Goal: Task Accomplishment & Management: Manage account settings

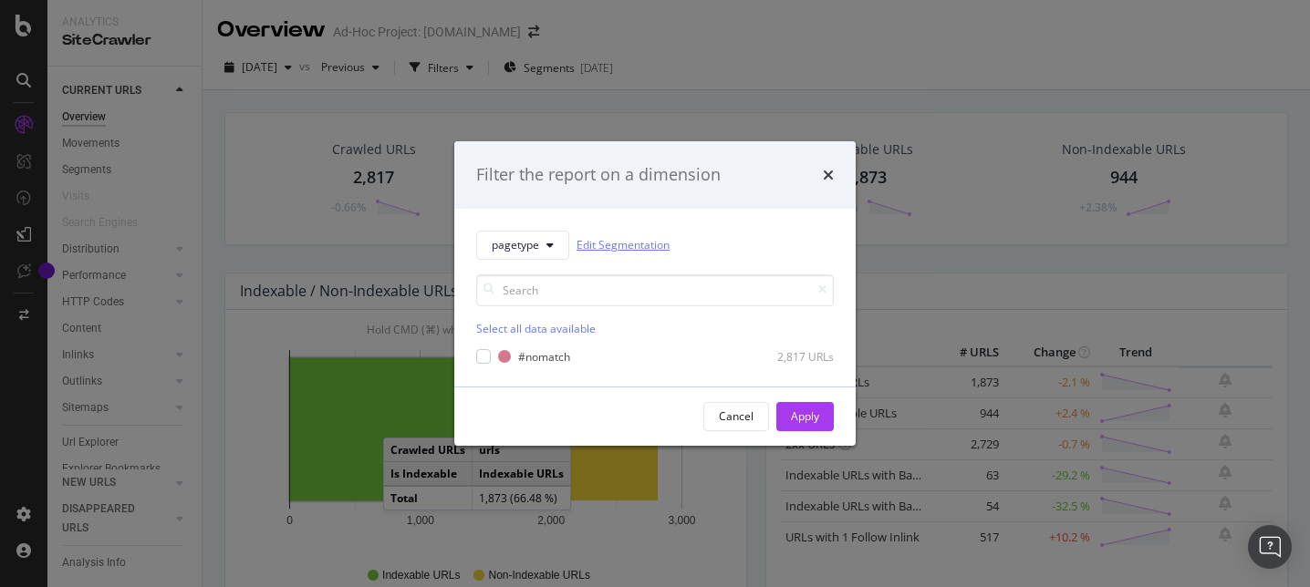
click at [642, 246] on link "Edit Segmentation" at bounding box center [622, 244] width 93 height 19
click at [577, 35] on div "Filter the report on a dimension pagetype Edit Segmentation Select all data ava…" at bounding box center [655, 293] width 1310 height 587
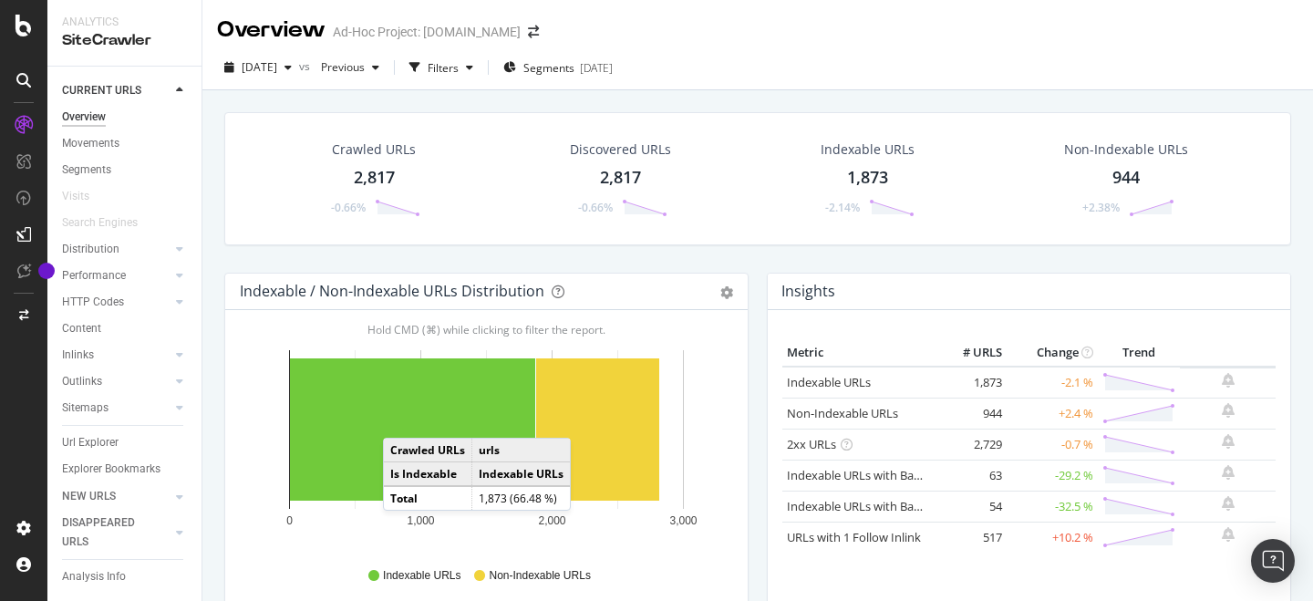
click at [613, 63] on div "2025-10-01" at bounding box center [596, 68] width 33 height 16
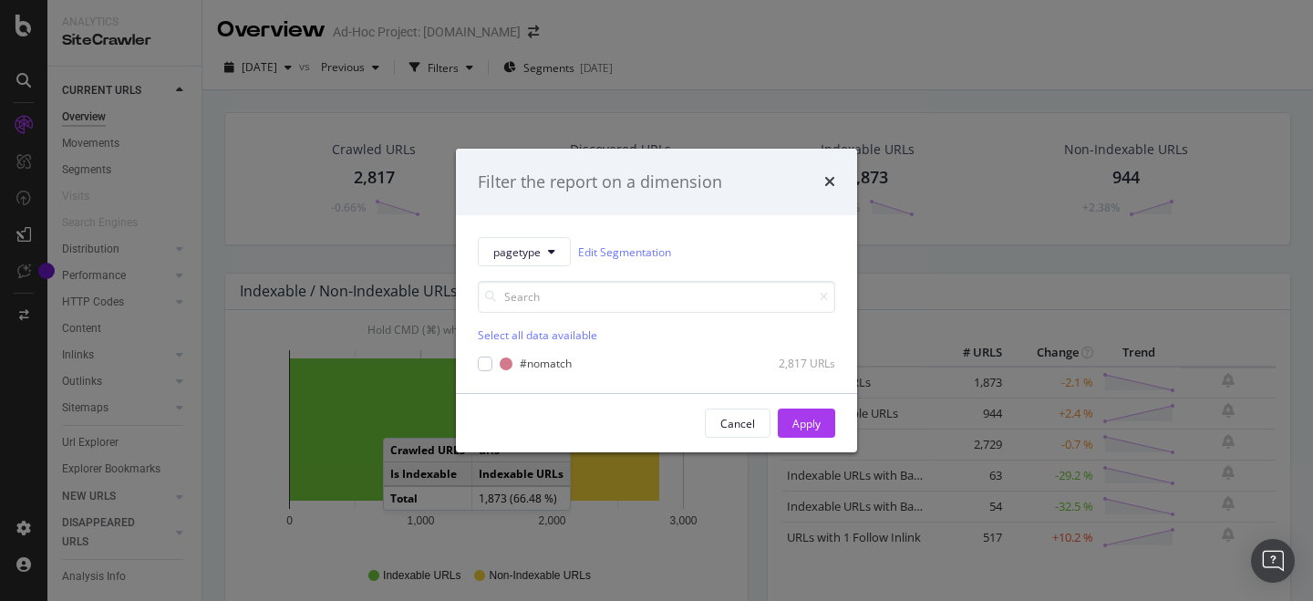
click at [212, 37] on div "Filter the report on a dimension pagetype Edit Segmentation Select all data ava…" at bounding box center [656, 300] width 1313 height 601
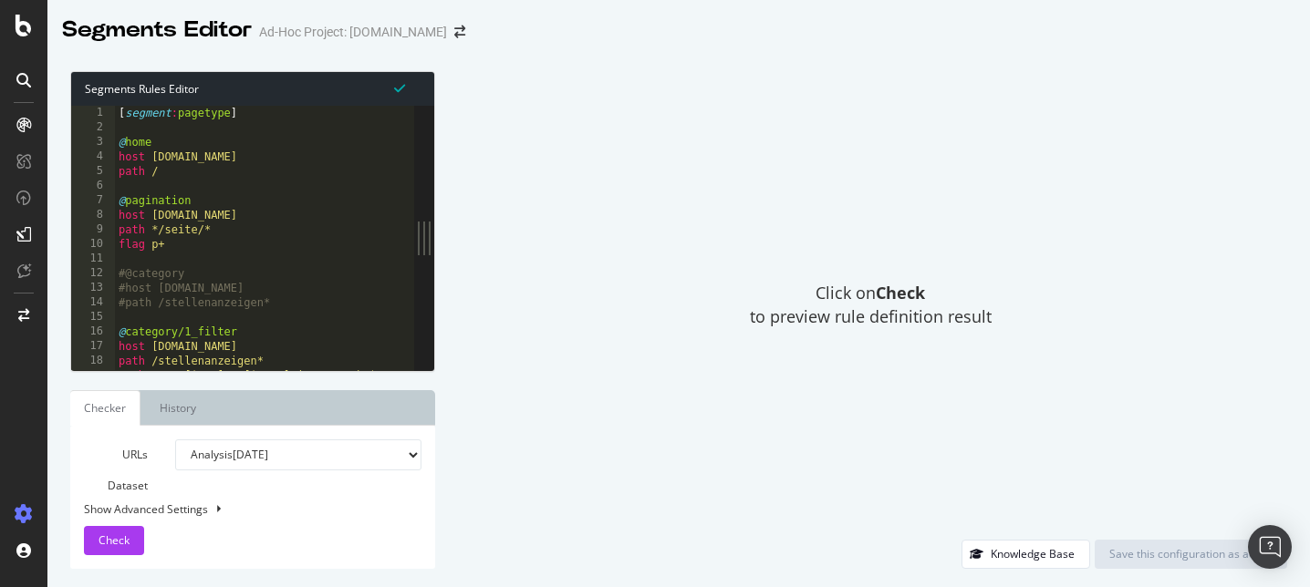
click at [337, 223] on div "[ segment : pagetype ] @ home host academics.de path / @ pagination host academ…" at bounding box center [276, 253] width 323 height 294
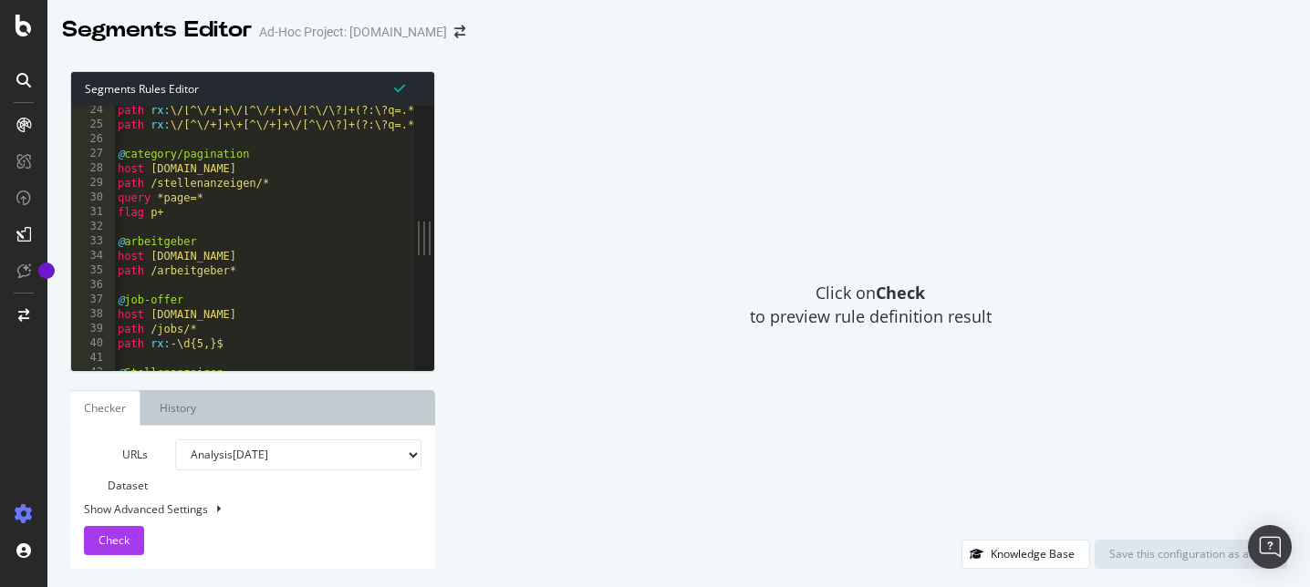
scroll to position [338, 0]
click at [358, 450] on select "Analysis 2025 Sep. 1st Analysis 2025 Aug. 1st Or paste a list of URLs" at bounding box center [298, 455] width 246 height 31
click at [567, 237] on div "Click on Check to preview rule definition result" at bounding box center [870, 305] width 834 height 469
click at [171, 420] on link "History" at bounding box center [178, 408] width 66 height 36
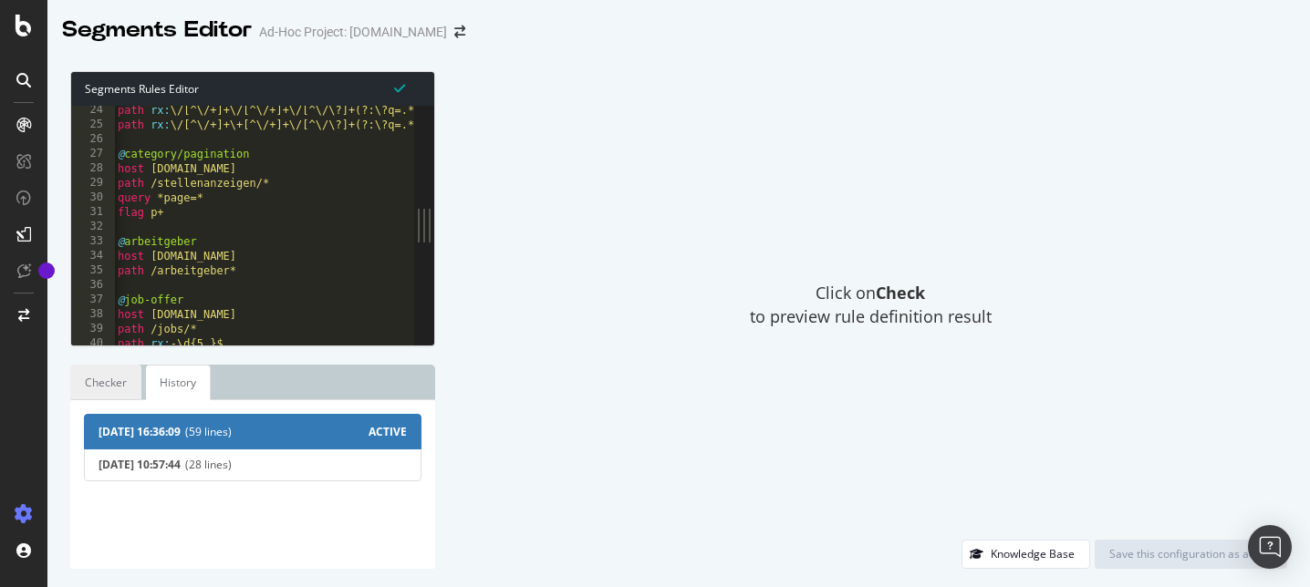
click at [117, 384] on link "Checker" at bounding box center [105, 383] width 71 height 36
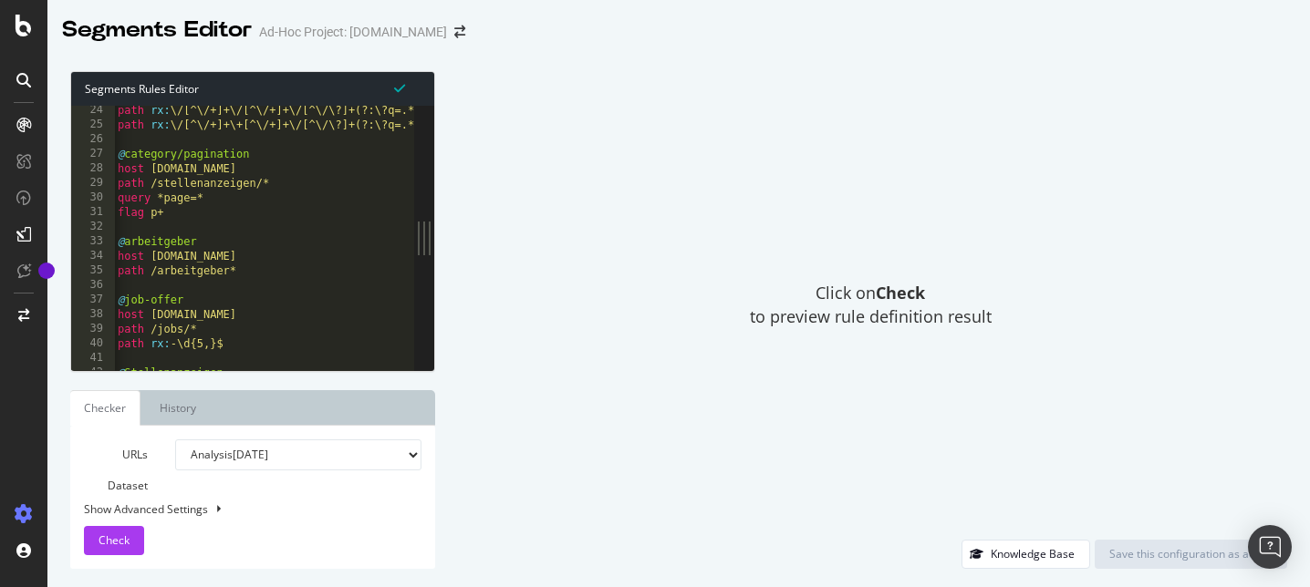
click at [835, 179] on div "Click on Check to preview rule definition result" at bounding box center [870, 305] width 834 height 469
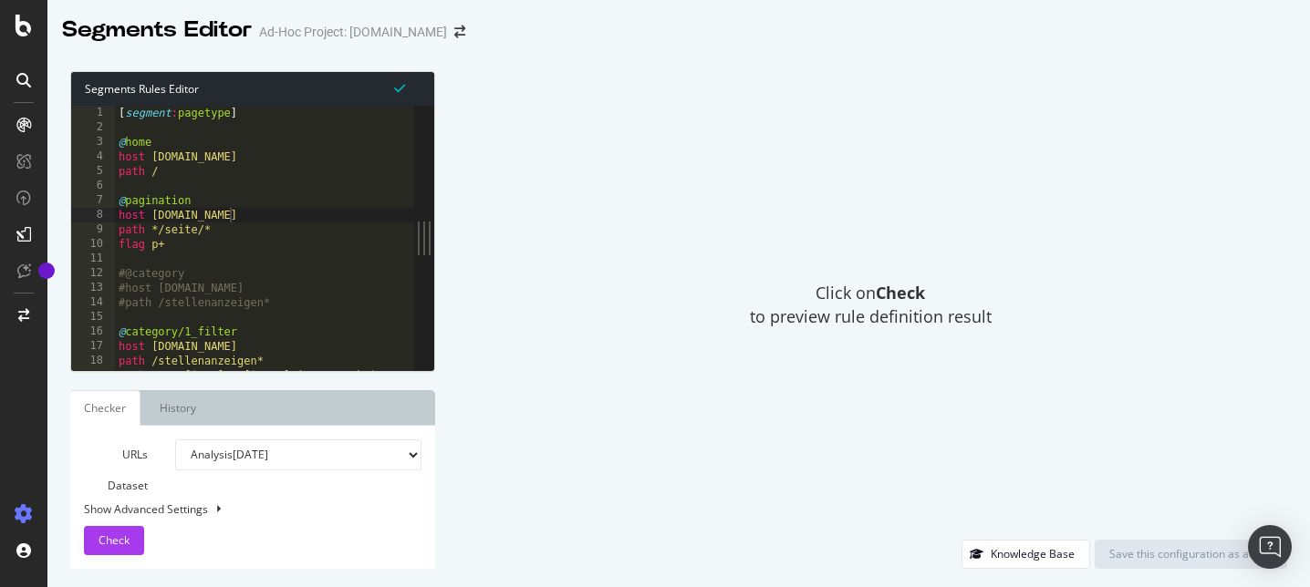
scroll to position [0, 0]
click at [308, 179] on div "[ segment : pagetype ] @ home host academics.de path / @ pagination host academ…" at bounding box center [276, 253] width 323 height 294
click at [256, 209] on div "[ segment : pagetype ] @ home host academics.de path / @ pagination host academ…" at bounding box center [276, 253] width 323 height 294
click at [272, 157] on div "[ segment : pagetype ] @ home host academics.de path / @ pagination host academ…" at bounding box center [276, 253] width 323 height 294
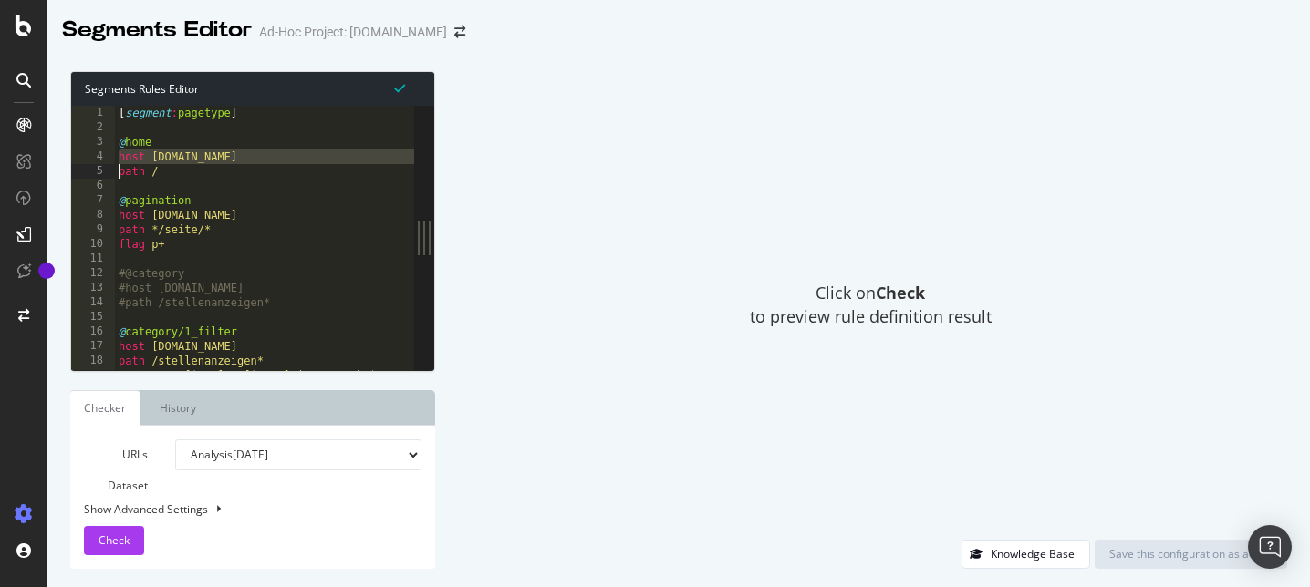
click at [272, 157] on div "[ segment : pagetype ] @ home host academics.de path / @ pagination host academ…" at bounding box center [276, 253] width 323 height 294
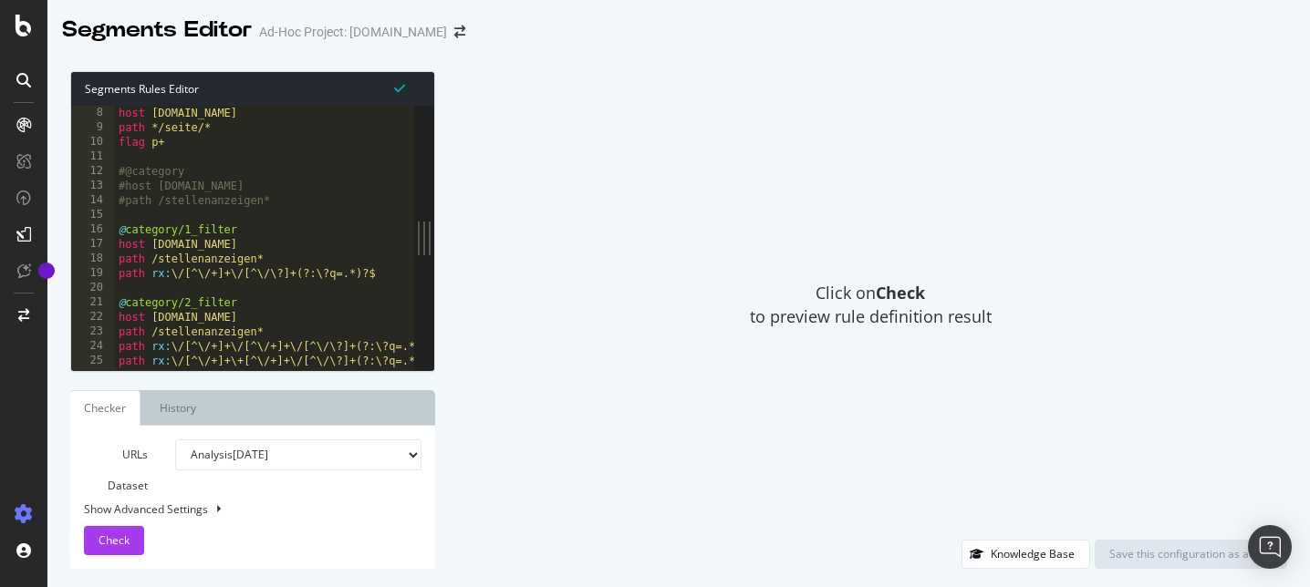
scroll to position [109, 0]
click at [338, 314] on div "host academics.de path */seite/* flag p+ #@category #host academics.de #path /s…" at bounding box center [276, 246] width 323 height 294
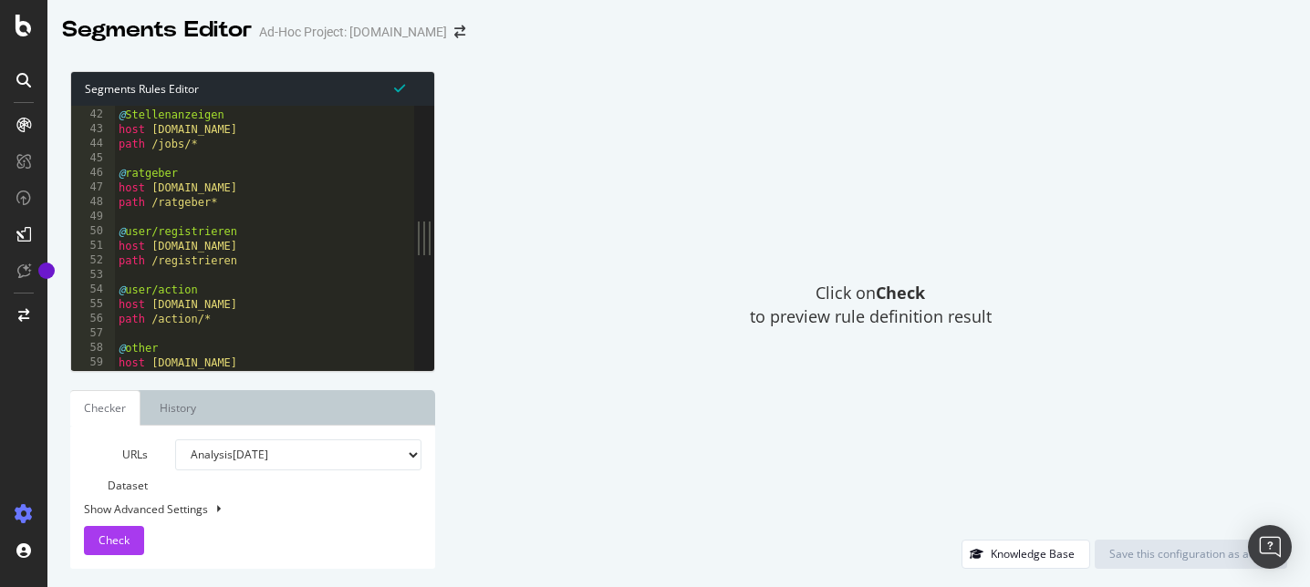
scroll to position [597, 0]
click at [315, 234] on div "@ Stellenanzeigen host academics.de path /jobs/* @ ratgeber host academics.de p…" at bounding box center [276, 240] width 323 height 294
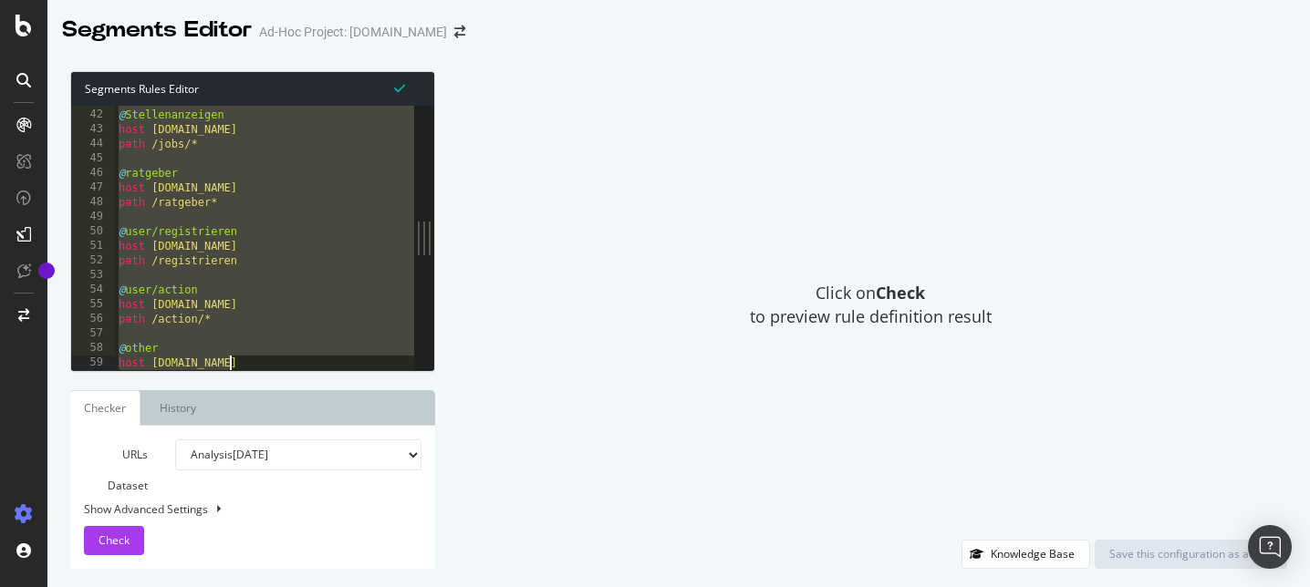
click at [337, 184] on div "@ Stellenanzeigen host academics.de path /jobs/* @ ratgeber host academics.de p…" at bounding box center [276, 240] width 323 height 294
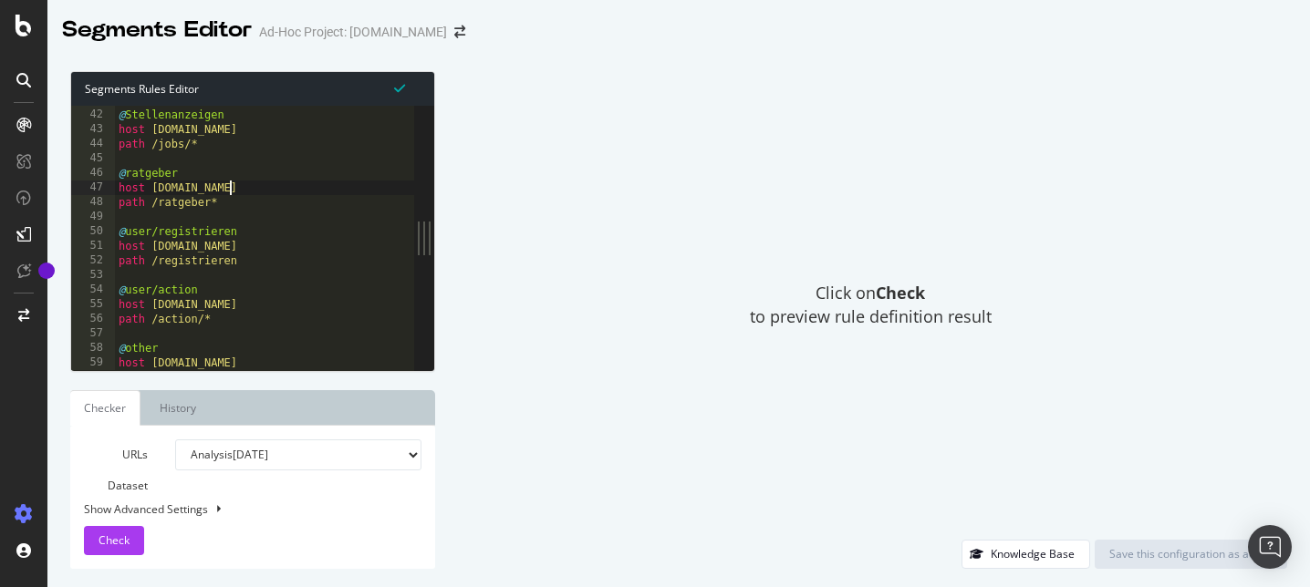
click at [148, 133] on div "@ Stellenanzeigen host academics.de path /jobs/* @ ratgeber host academics.de p…" at bounding box center [276, 240] width 323 height 294
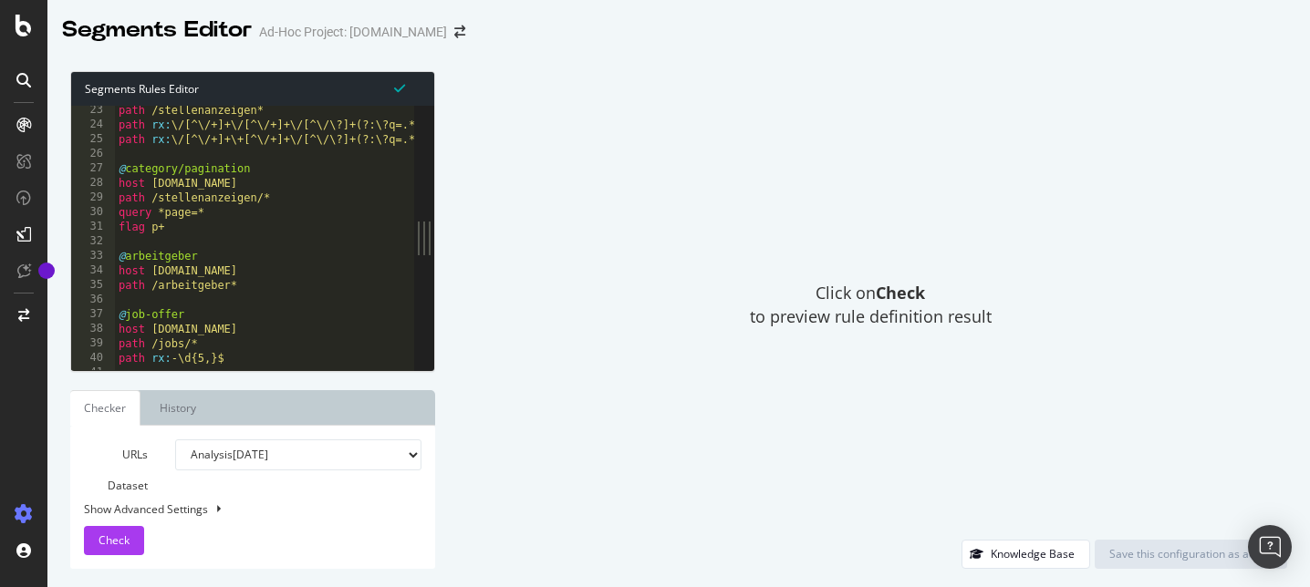
scroll to position [0, 0]
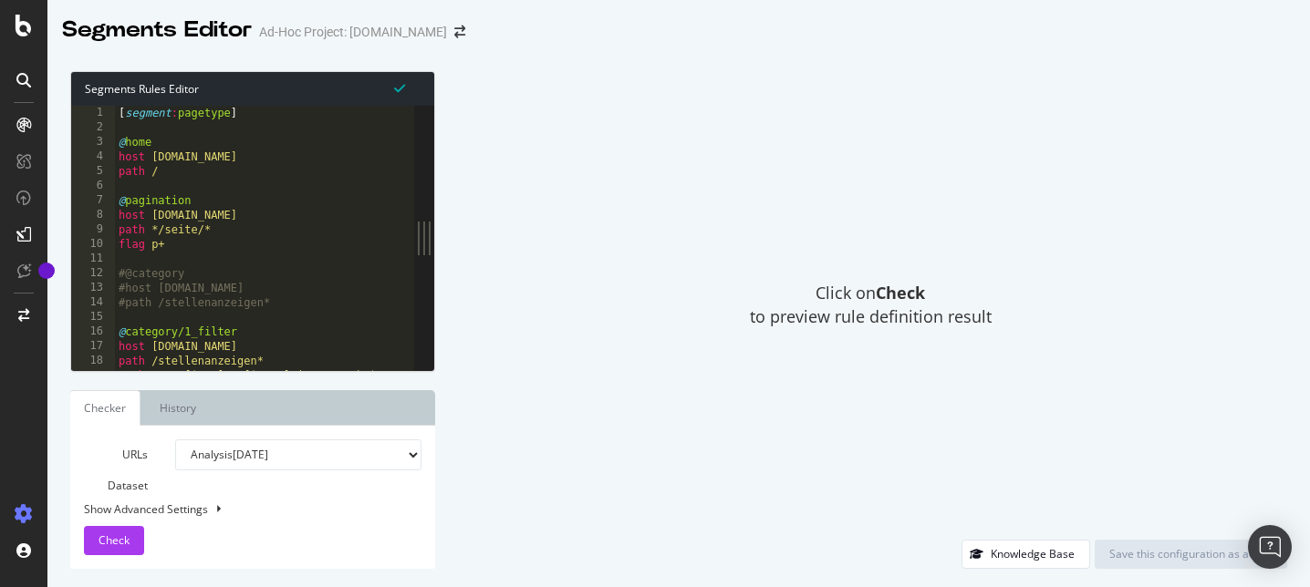
click at [157, 162] on div "[ segment : pagetype ] @ home host academics.de path / @ pagination host academ…" at bounding box center [276, 253] width 323 height 294
type textarea "path /"
paste textarea "www."
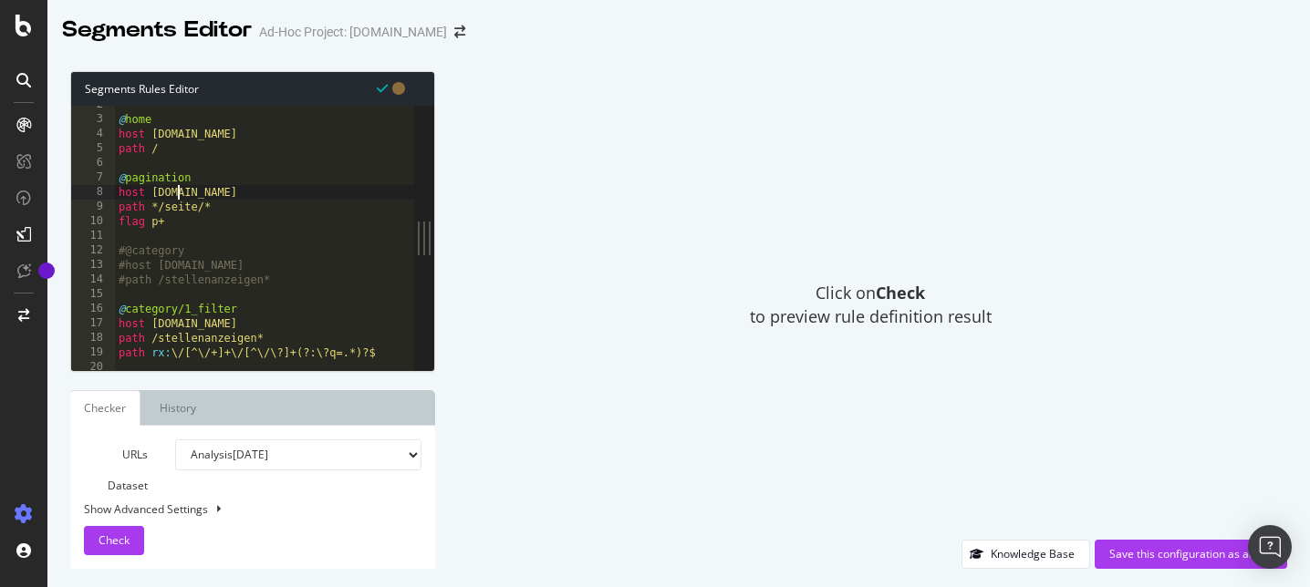
scroll to position [22, 0]
click at [159, 264] on div "@ home host www.academics.de path / @ pagination host www.academics.de path */s…" at bounding box center [276, 245] width 323 height 294
paste textarea "www."
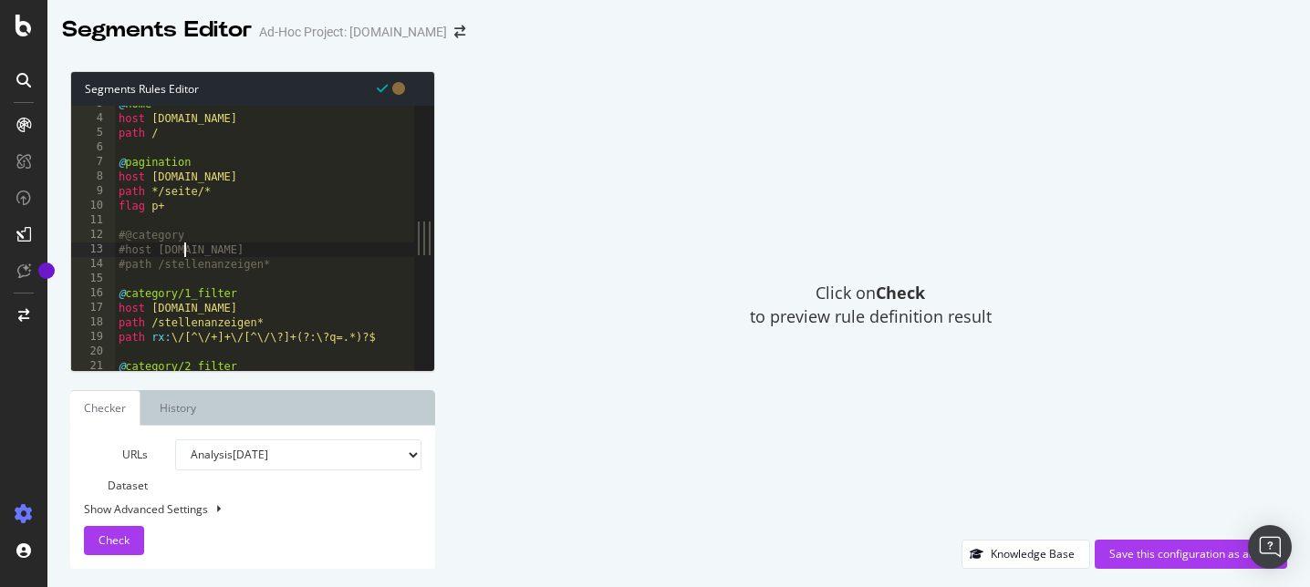
scroll to position [41, 0]
click at [152, 306] on div "@ home host www.academics.de path / @ pagination host www.academics.de path */s…" at bounding box center [276, 240] width 323 height 294
paste textarea "www."
type textarea "host www.academics.de"
click at [246, 355] on div at bounding box center [276, 362] width 323 height 18
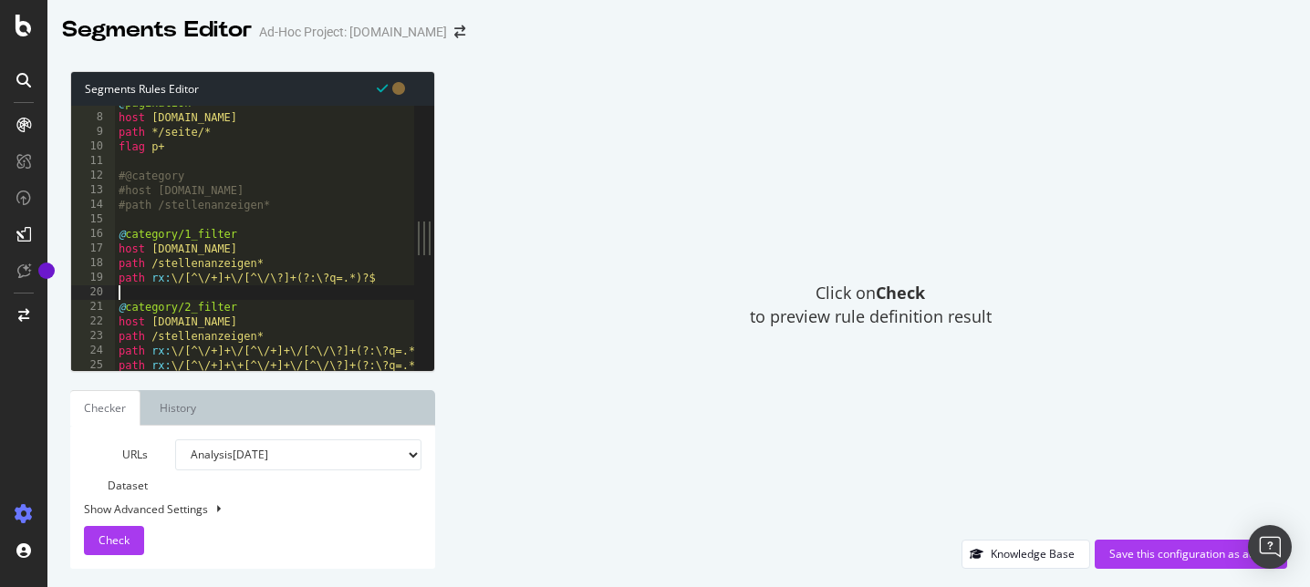
scroll to position [101, 0]
click at [150, 321] on div "@ pagination host www.academics.de path */seite/* flag p+ #@category #host www.…" at bounding box center [276, 239] width 323 height 294
paste textarea "www."
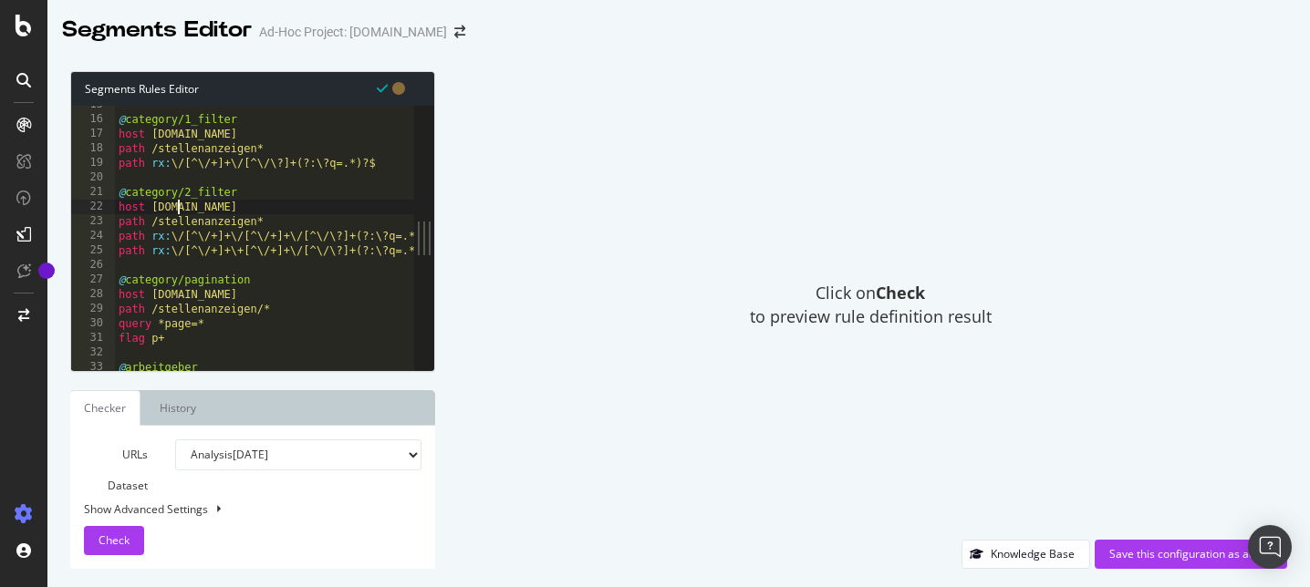
scroll to position [218, 0]
click at [159, 292] on div "@ category/1_filter host www.academics.de path /stellenanzeigen* path rx : \/[^…" at bounding box center [276, 239] width 323 height 294
paste textarea "www."
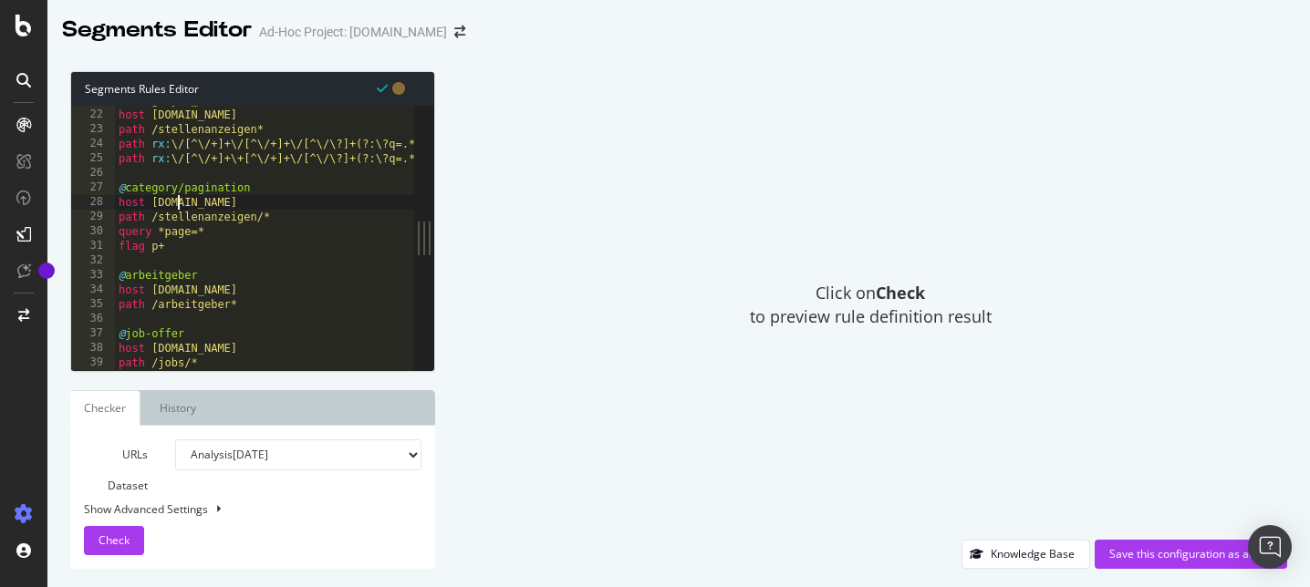
scroll to position [306, 0]
click at [152, 287] on div "host www.academics.de path /stellenanzeigen* path rx : \/[^\/+]+\/[^\/+]+\/[^\/…" at bounding box center [276, 253] width 323 height 294
paste textarea "www."
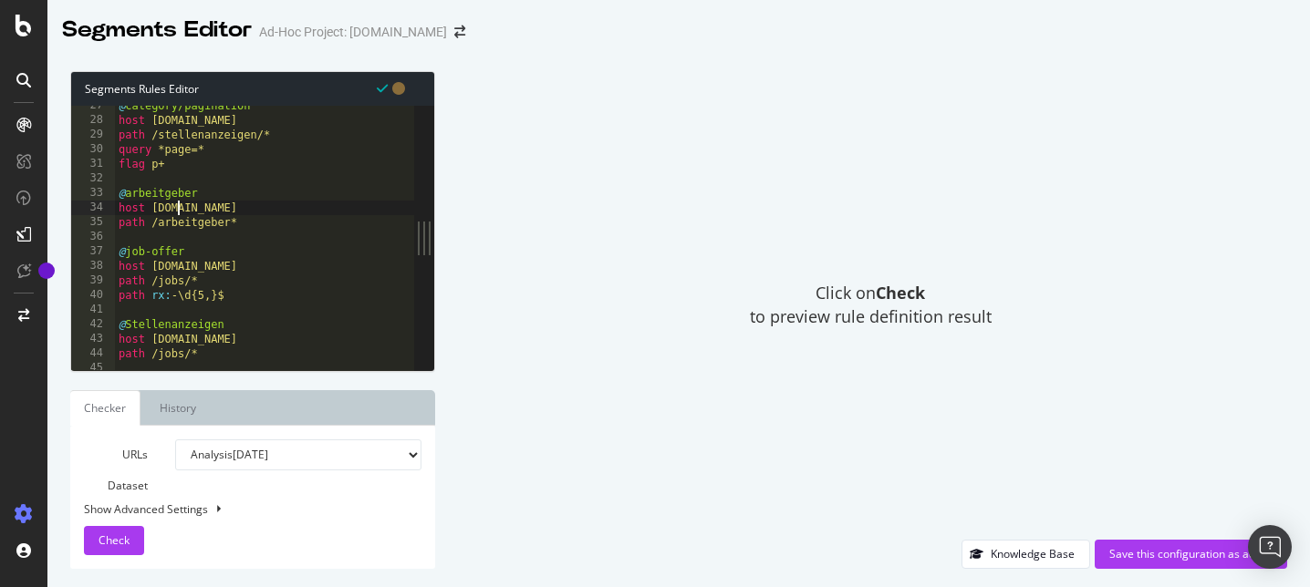
scroll to position [393, 0]
click at [159, 264] on div "@ category/pagination host www.academics.de path /stellenanzeigen/* query *page…" at bounding box center [276, 239] width 323 height 294
paste textarea "www."
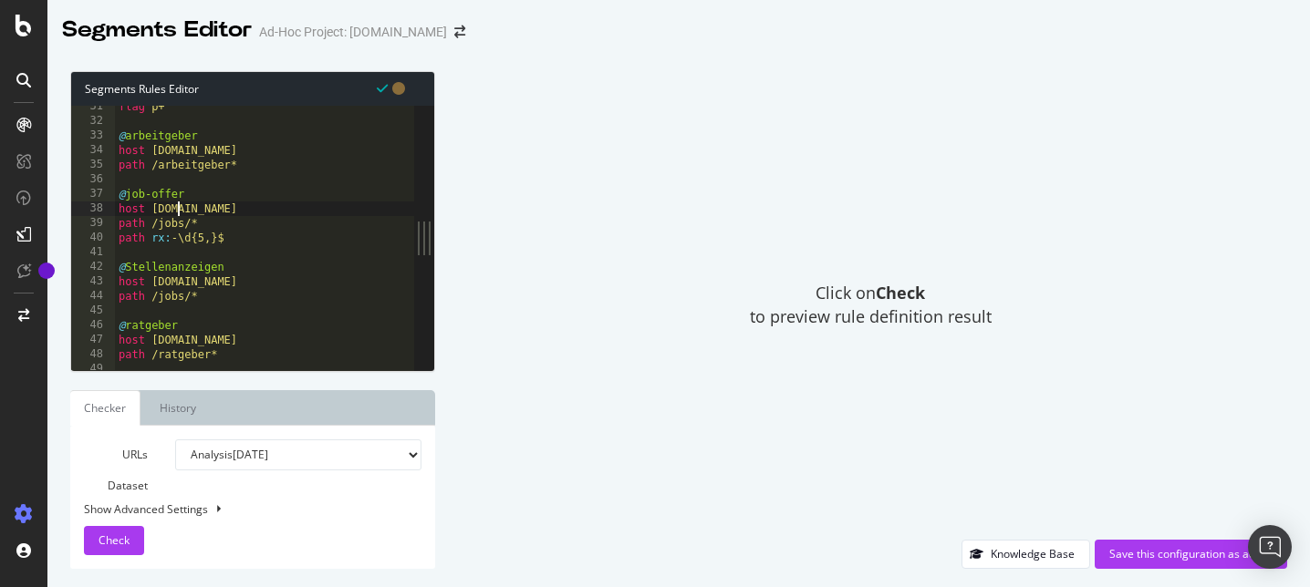
scroll to position [444, 0]
click at [153, 285] on div "flag p+ @ arbeitgeber host www.academics.de path /arbeitgeber* @ job-offer host…" at bounding box center [276, 246] width 323 height 294
paste textarea "www."
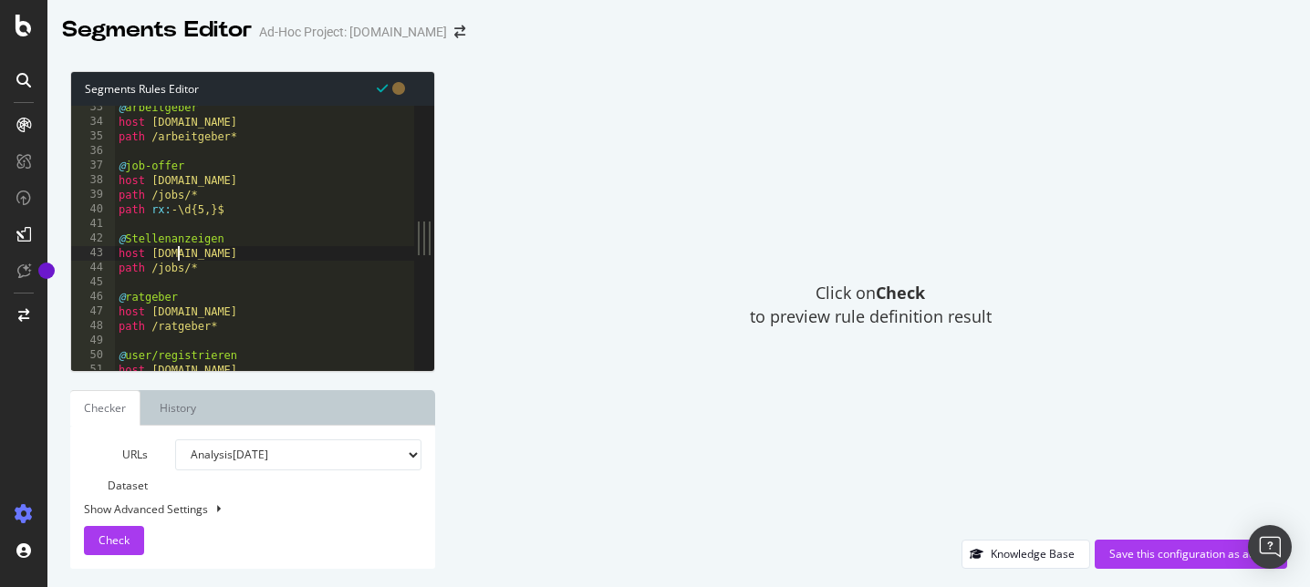
scroll to position [482, 0]
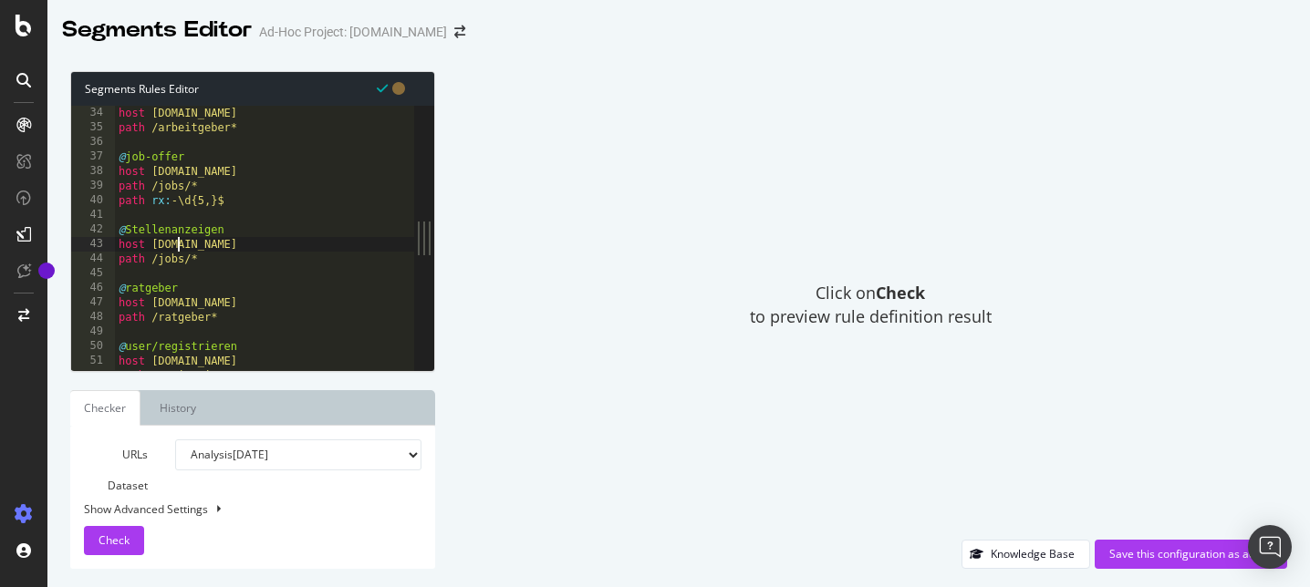
click at [151, 304] on div "host www.academics.de path /arbeitgeber* @ job-offer host www.academics.de path…" at bounding box center [276, 253] width 323 height 294
paste textarea "www."
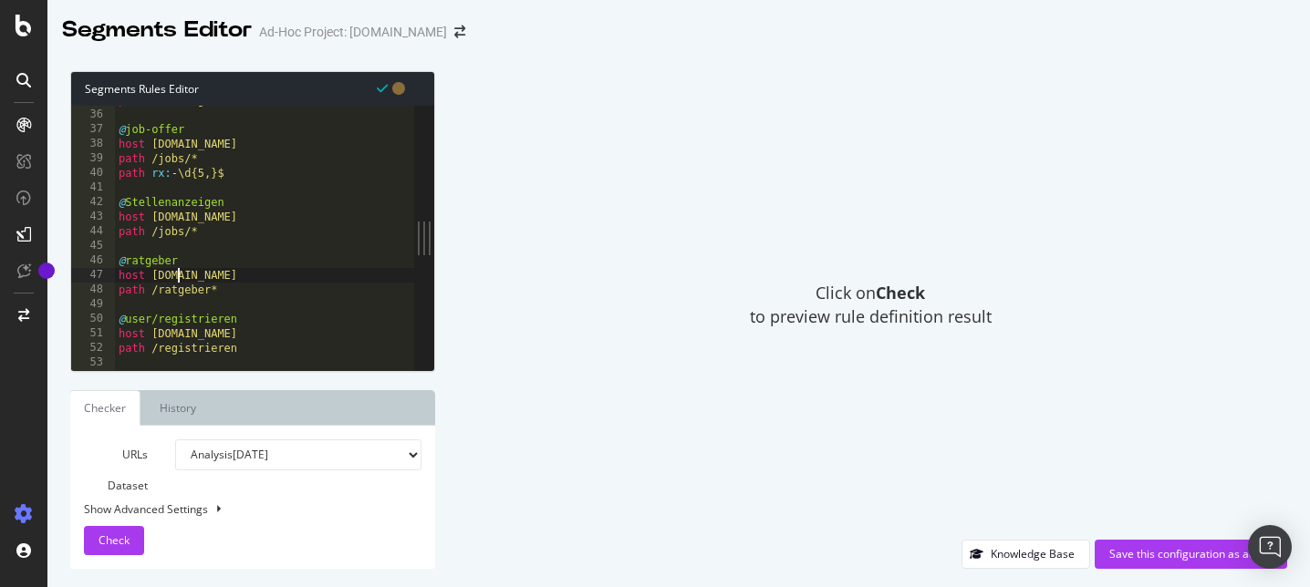
click at [149, 329] on div "path /arbeitgeber* @ job-offer host www.academics.de path /jobs/* path rx : -\d…" at bounding box center [276, 240] width 323 height 294
paste textarea "www."
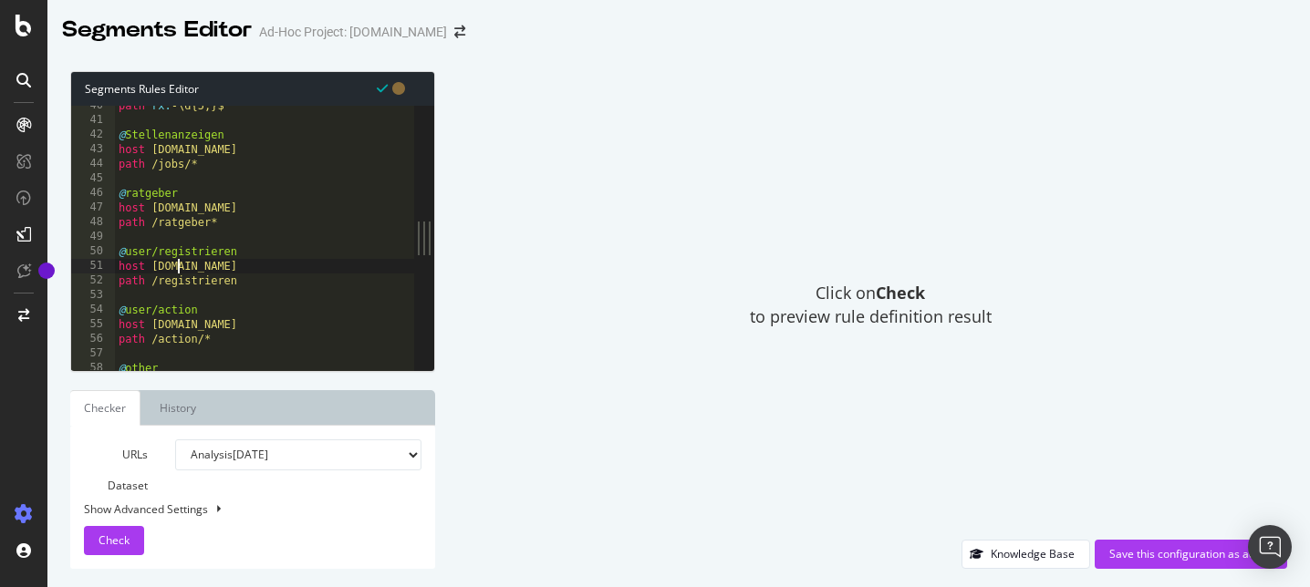
scroll to position [583, 0]
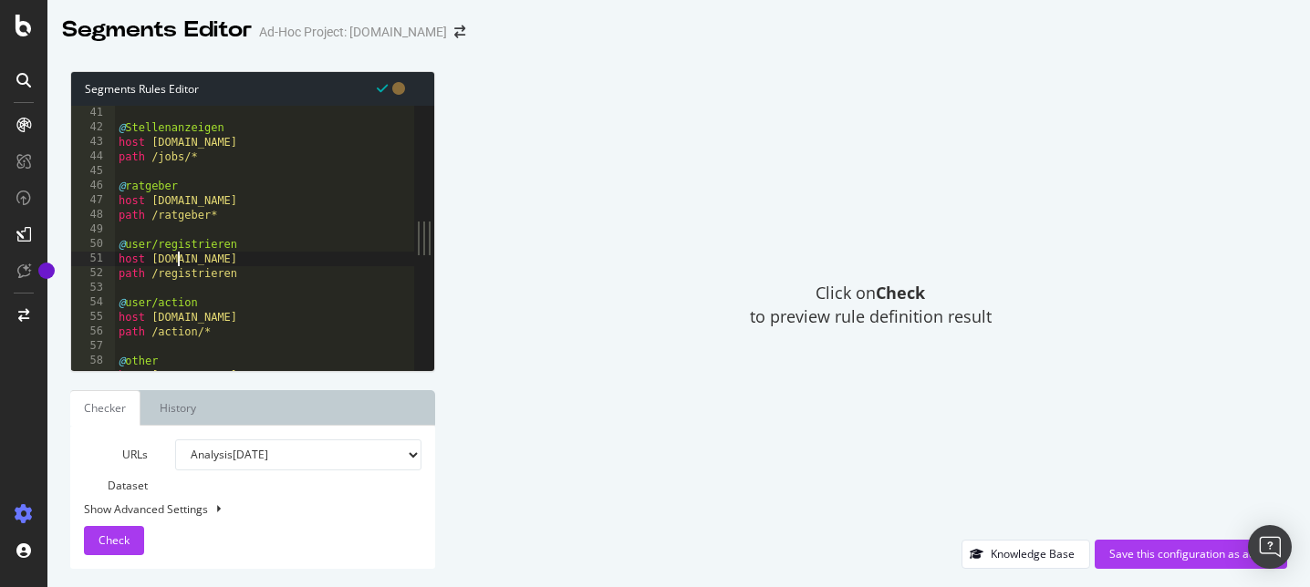
click at [152, 318] on div "path rx : -\d{5,}$ @ Stellenanzeigen host www.academics.de path /jobs/* @ ratge…" at bounding box center [276, 238] width 323 height 294
paste textarea "www."
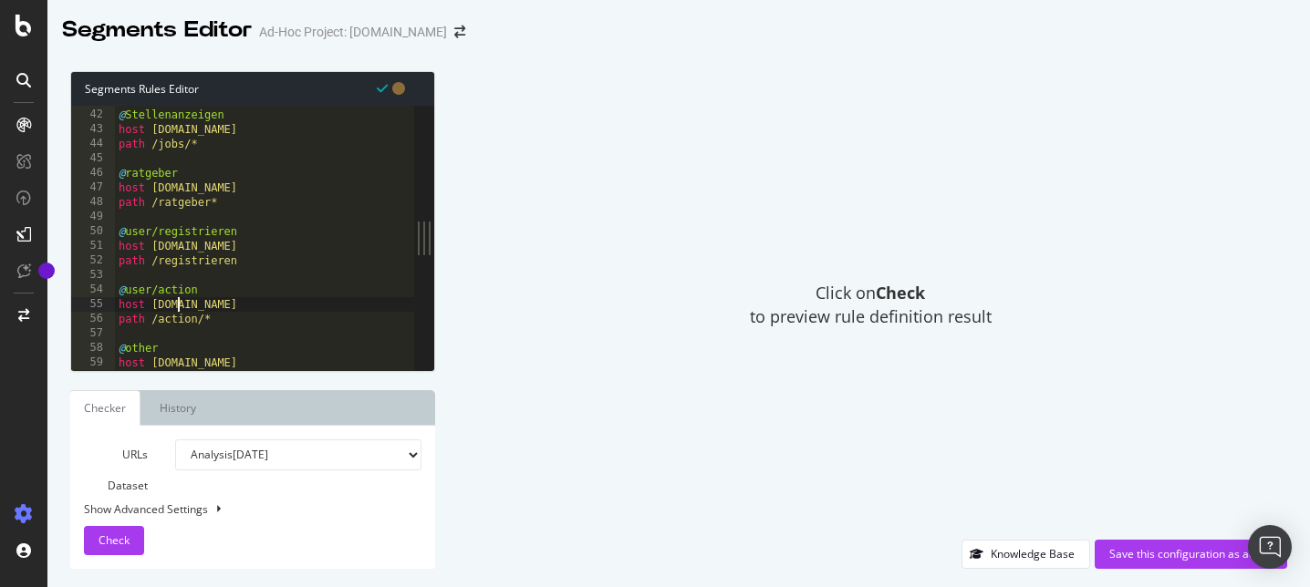
click at [146, 359] on div at bounding box center [276, 362] width 323 height 18
paste textarea "www."
click at [565, 345] on div "Click on Check to preview rule definition result" at bounding box center [870, 305] width 834 height 469
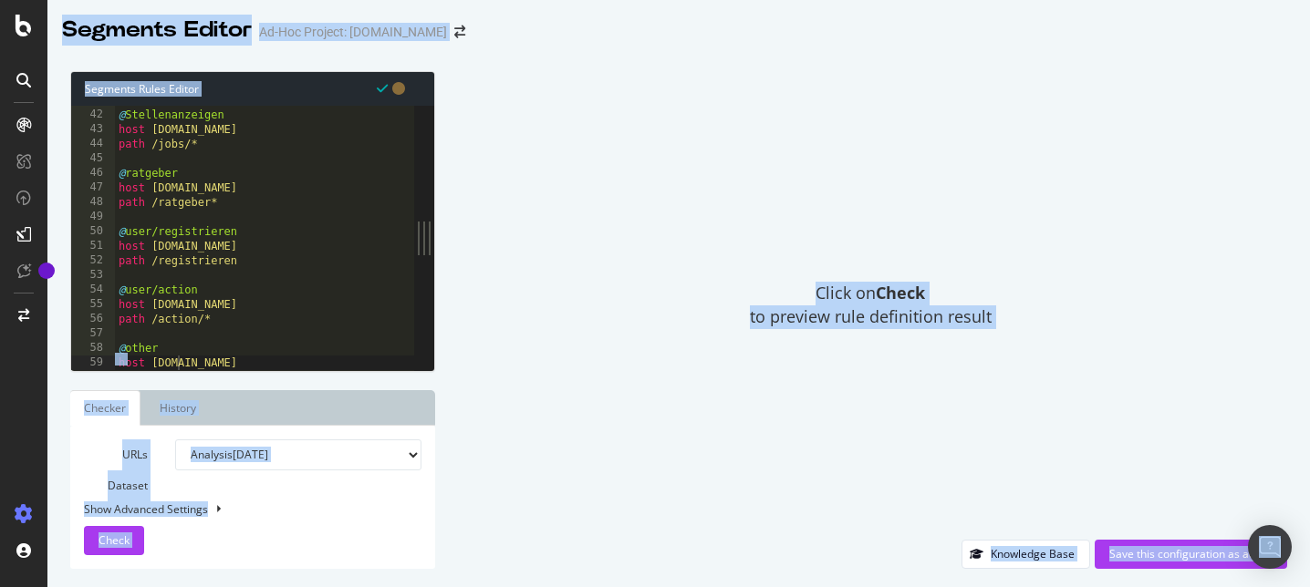
click at [245, 291] on div "@ Stellenanzeigen host www.academics.de path /jobs/* @ ratgeber host www.academ…" at bounding box center [276, 240] width 323 height 294
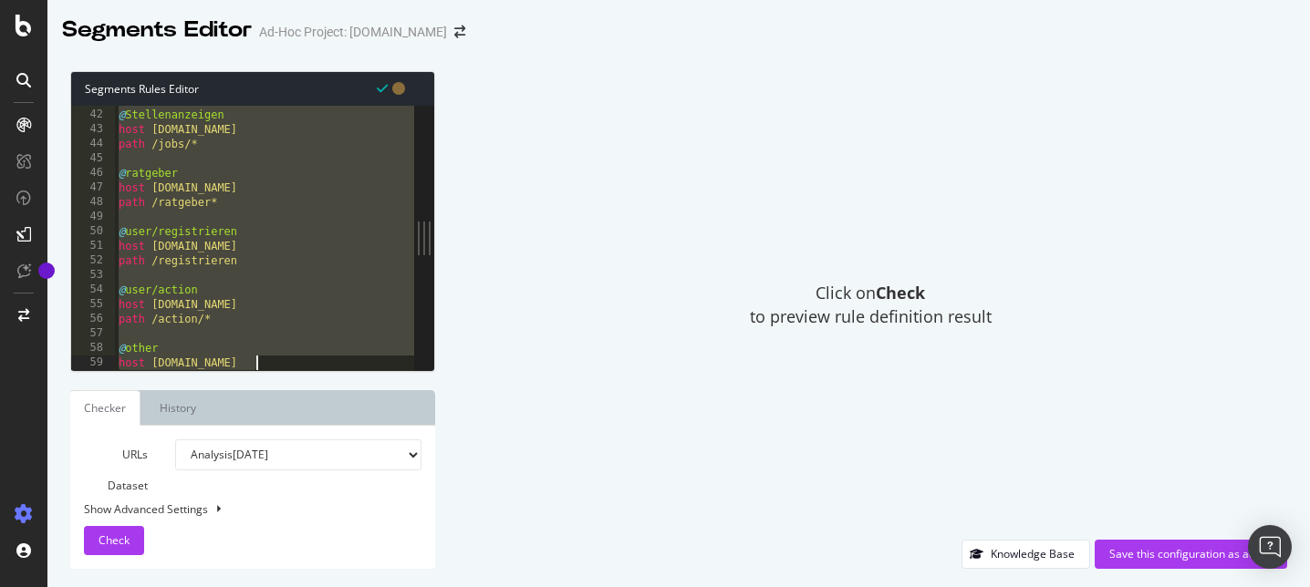
click at [245, 291] on div "@ Stellenanzeigen host www.academics.de path /jobs/* @ ratgeber host www.academ…" at bounding box center [276, 240] width 323 height 294
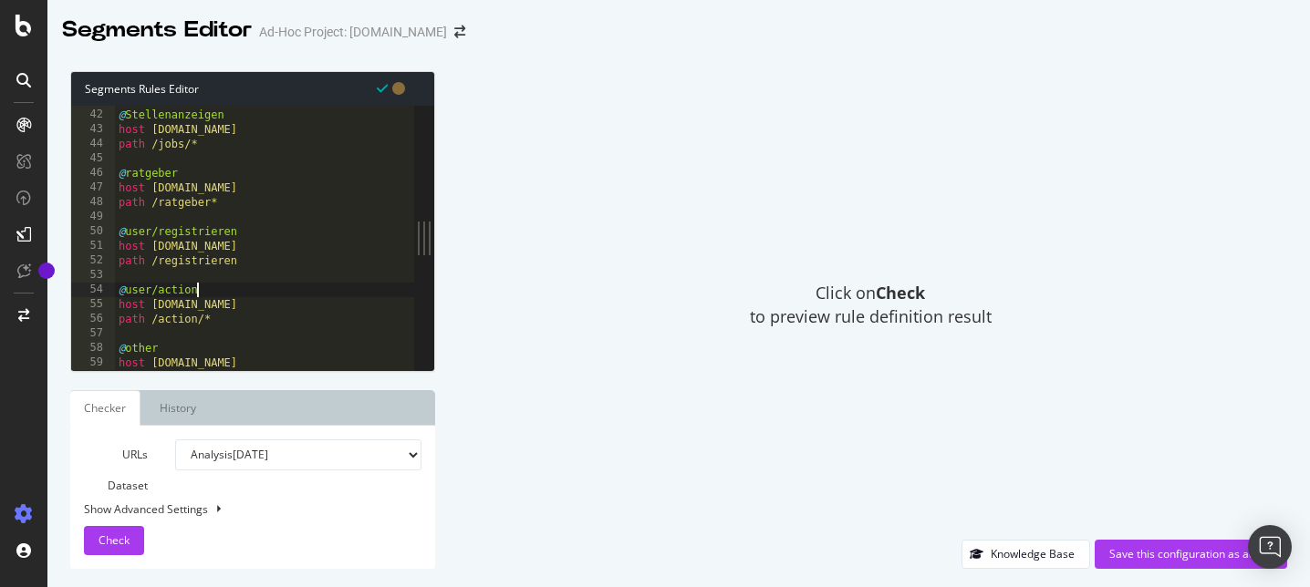
click at [245, 291] on div "@ Stellenanzeigen host www.academics.de path /jobs/* @ ratgeber host www.academ…" at bounding box center [276, 240] width 323 height 294
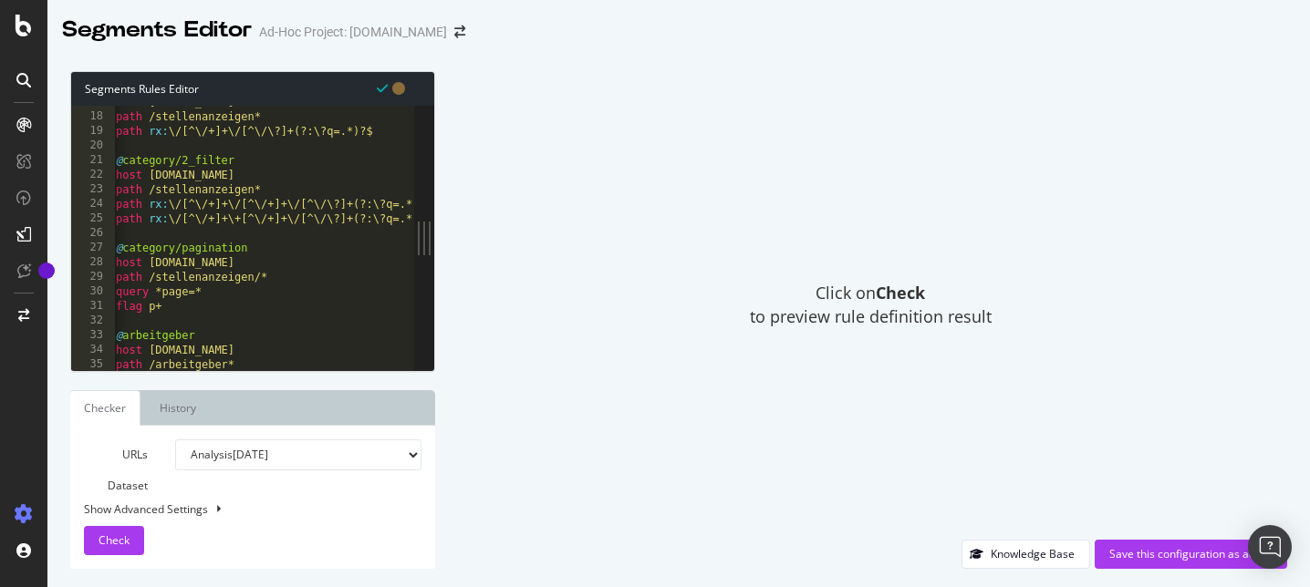
scroll to position [0, 0]
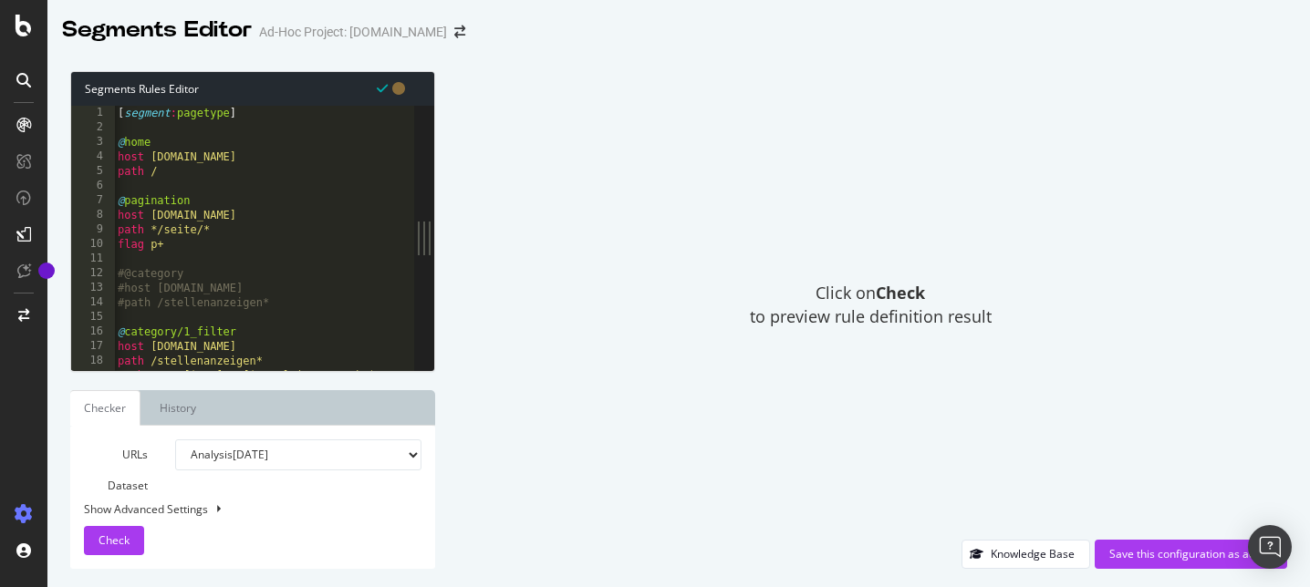
click at [241, 240] on div "[ segment : pagetype ] @ home host www.academics.de path / @ pagination host ww…" at bounding box center [275, 253] width 323 height 294
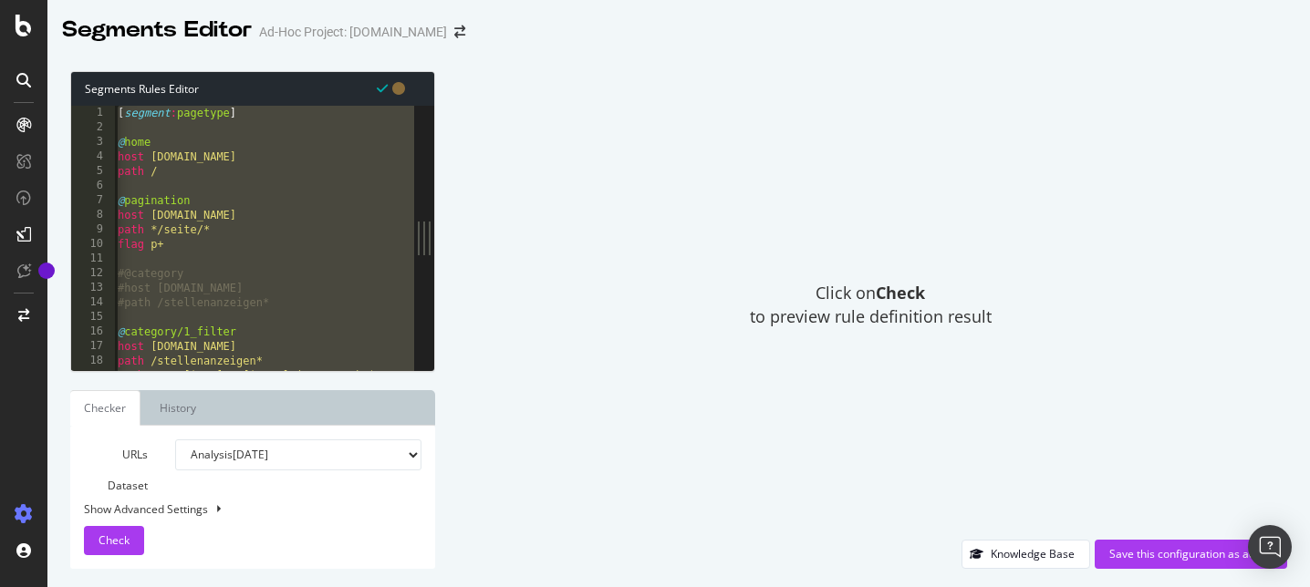
click at [354, 300] on div "[ segment : pagetype ] @ home host www.academics.de path / @ pagination host ww…" at bounding box center [275, 253] width 323 height 294
type textarea "#path /stellenanzeigen*"
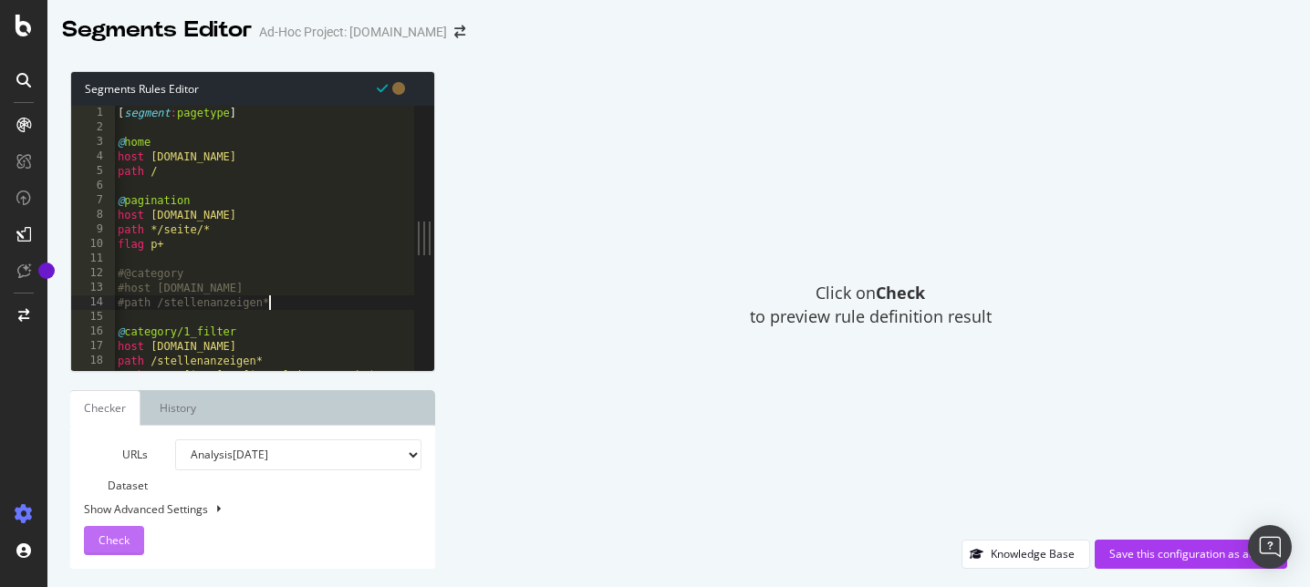
click at [116, 548] on div "Check" at bounding box center [114, 540] width 31 height 27
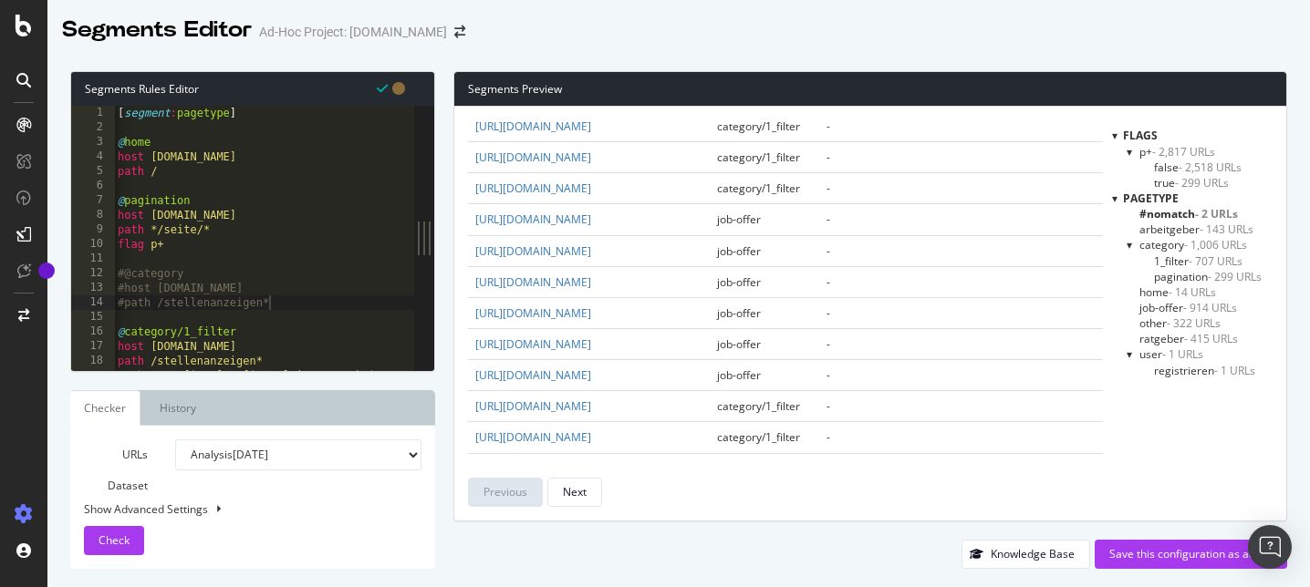
scroll to position [1701, 0]
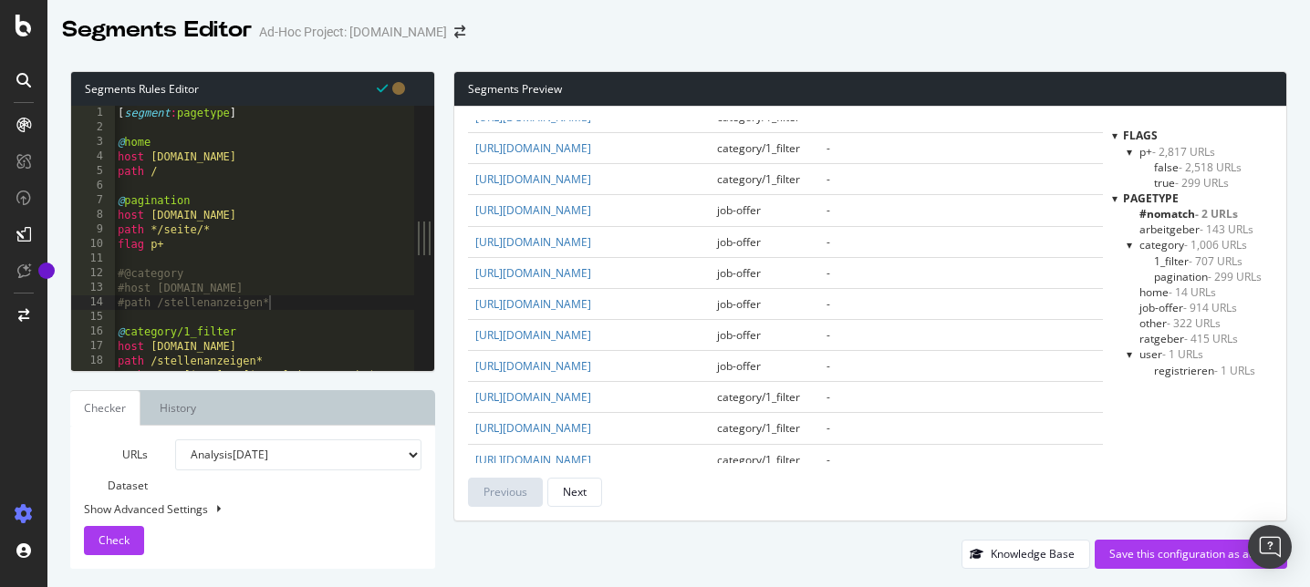
click at [768, 552] on div "Knowledge Base Save this configuration as active" at bounding box center [870, 554] width 834 height 29
click at [774, 517] on div "url pagetype flags qualifiers https://www.academics.de/ home - https://www.acad…" at bounding box center [870, 314] width 832 height 414
click at [827, 552] on div "Knowledge Base Save this configuration as active" at bounding box center [870, 554] width 834 height 29
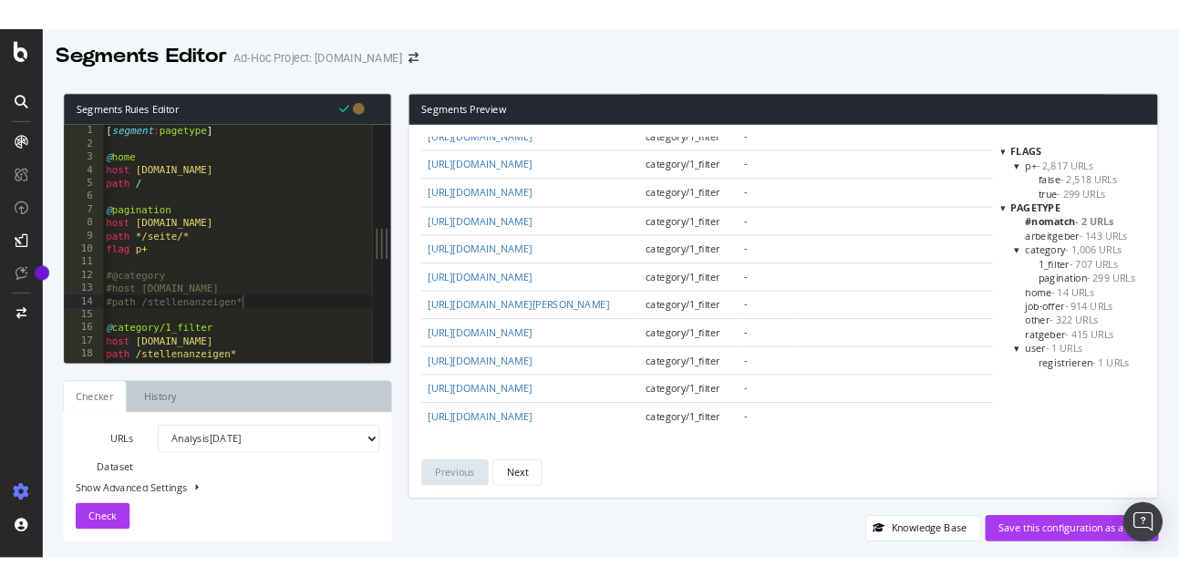
scroll to position [3130, 0]
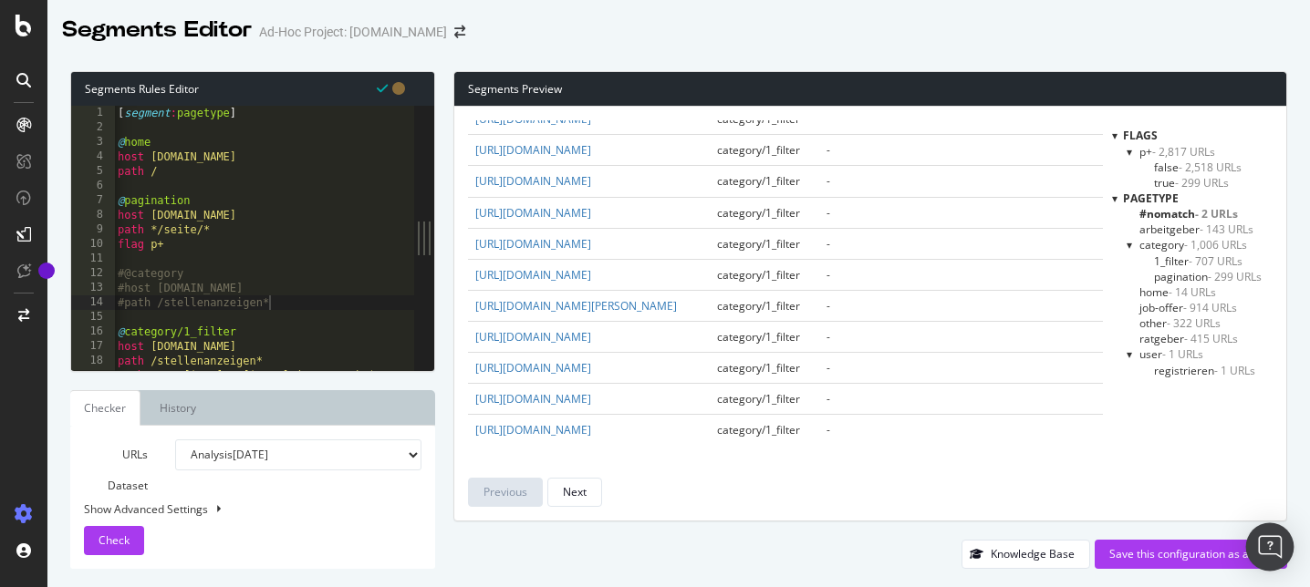
click at [1288, 541] on div "Open Intercom Messenger" at bounding box center [1270, 548] width 48 height 48
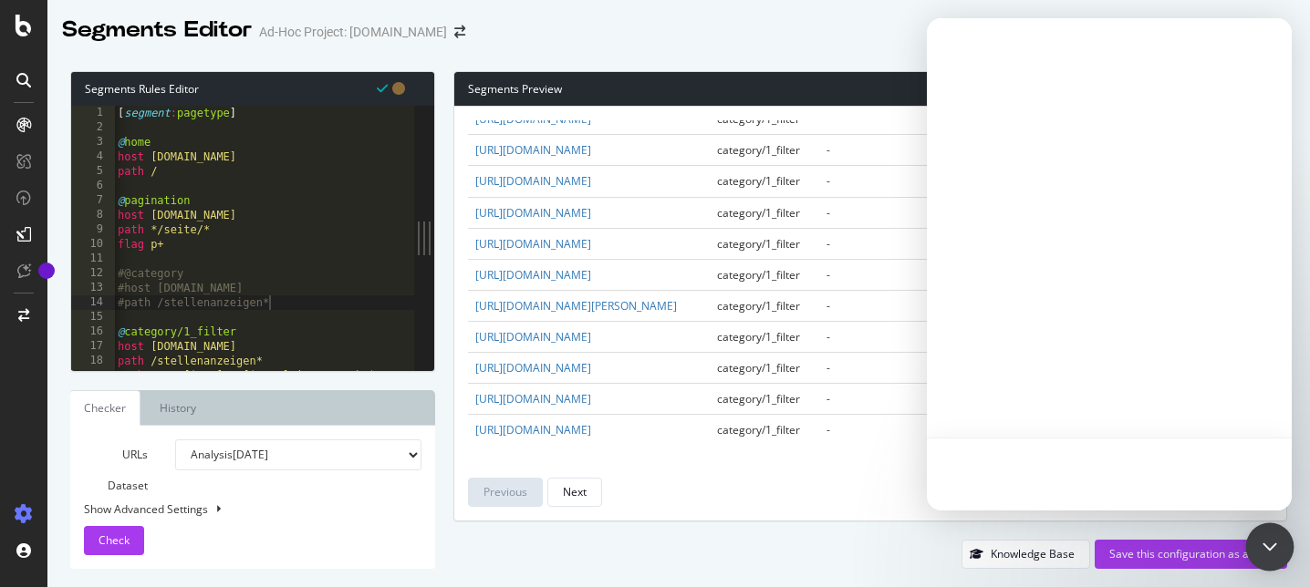
click at [1288, 541] on div "Open Intercom Messenger" at bounding box center [1270, 548] width 48 height 48
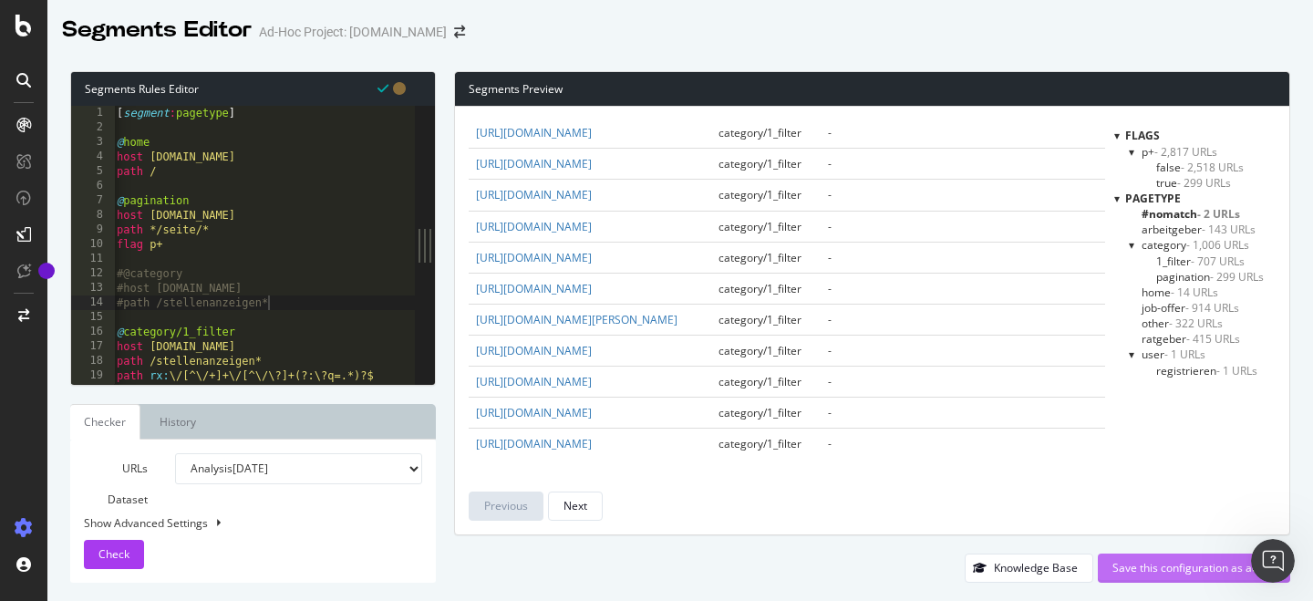
click at [1201, 571] on div "Save this configuration as active" at bounding box center [1194, 568] width 163 height 16
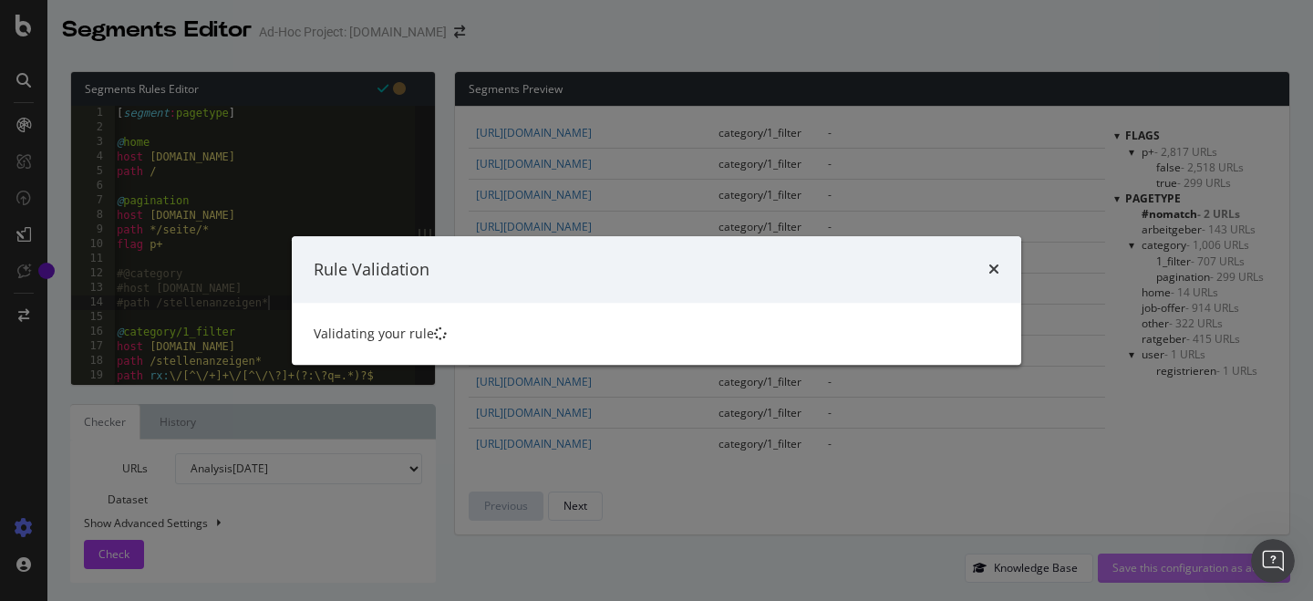
scroll to position [0, 0]
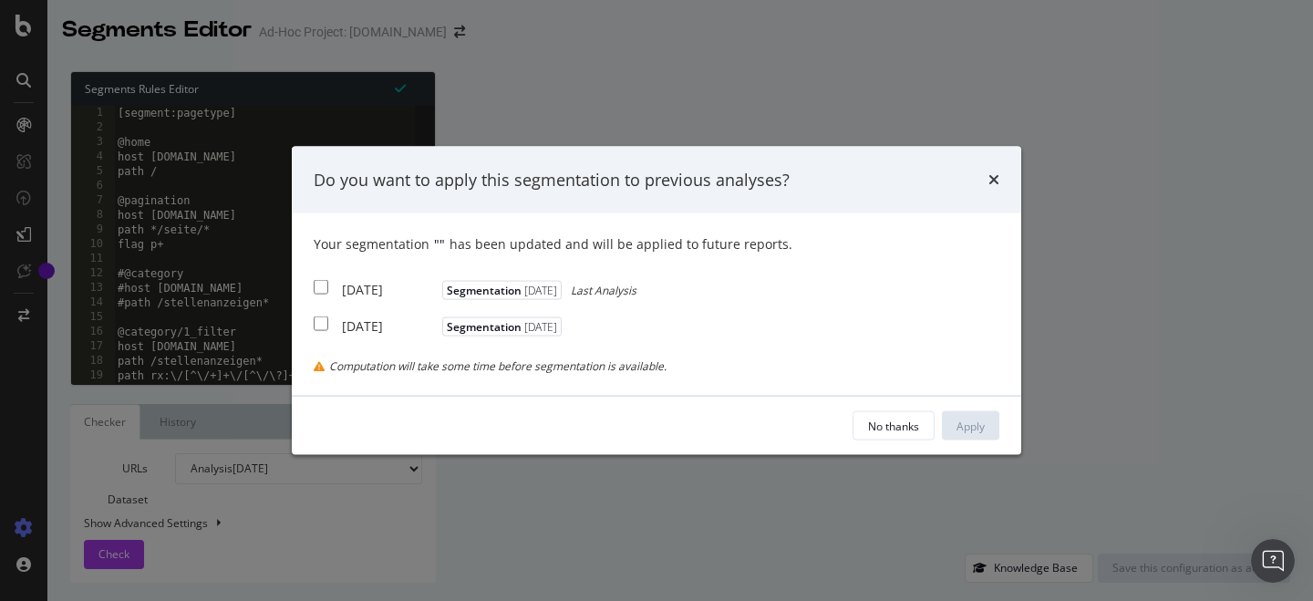
click at [328, 292] on div "2025 Sep. 1st Segmentation 2025-10-01 Last Analysis" at bounding box center [475, 287] width 323 height 23
checkbox input "true"
click at [350, 327] on div "2025 Aug. 1st" at bounding box center [390, 326] width 96 height 18
checkbox input "true"
click at [980, 419] on div "Apply" at bounding box center [971, 426] width 28 height 16
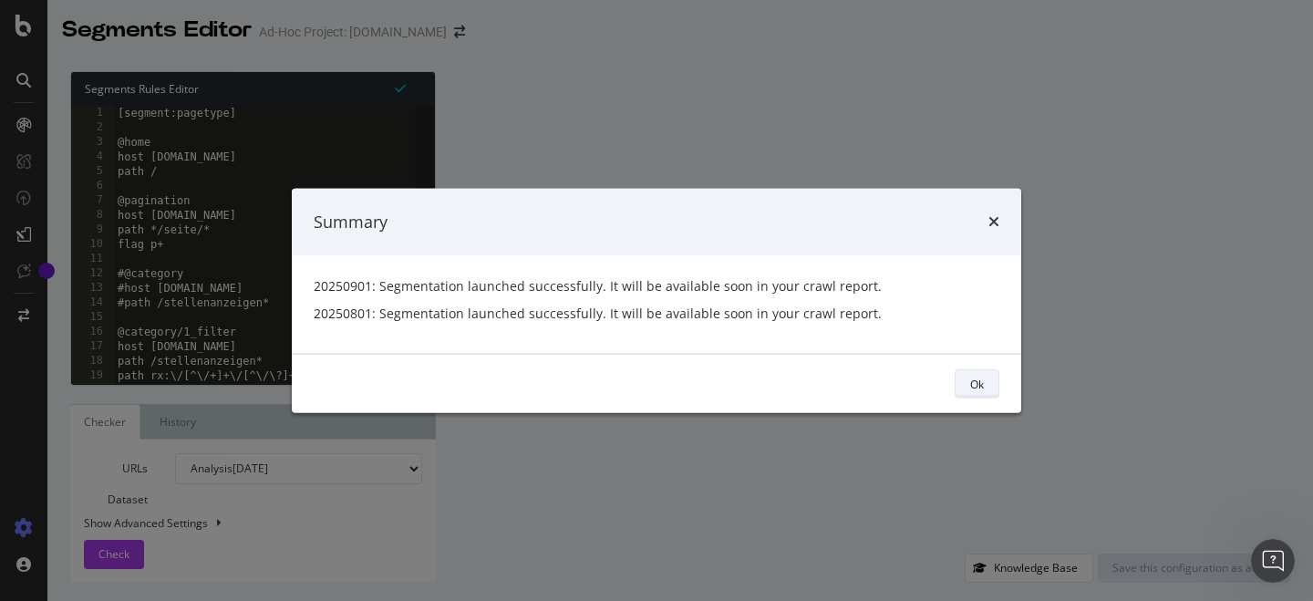
click at [980, 386] on div "Ok" at bounding box center [977, 384] width 14 height 16
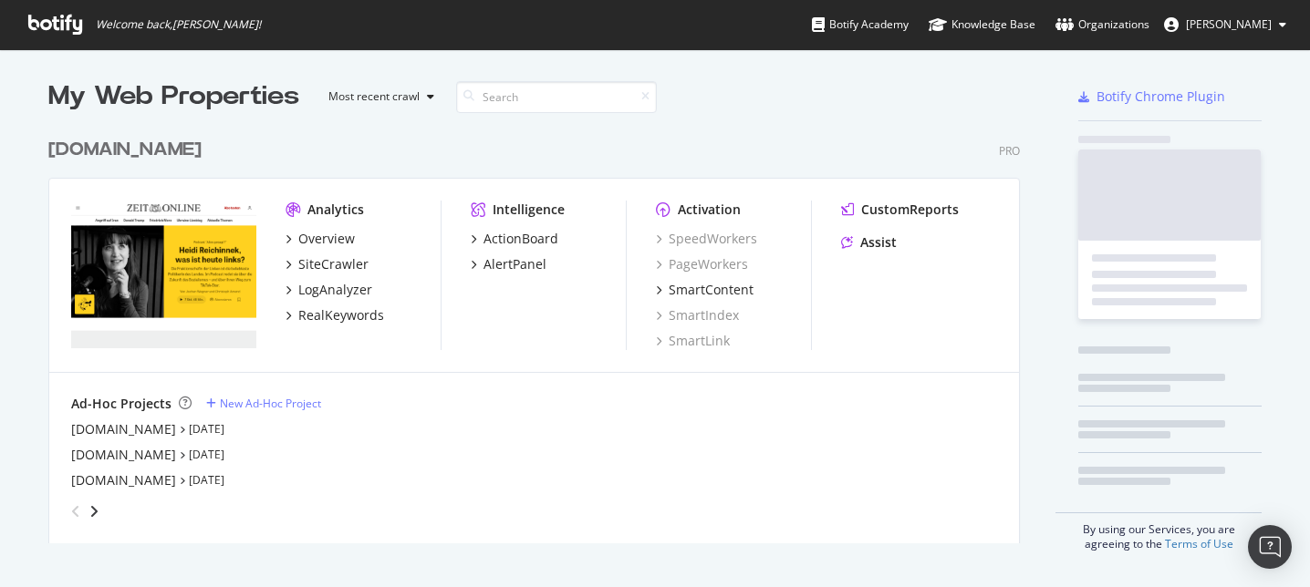
scroll to position [429, 986]
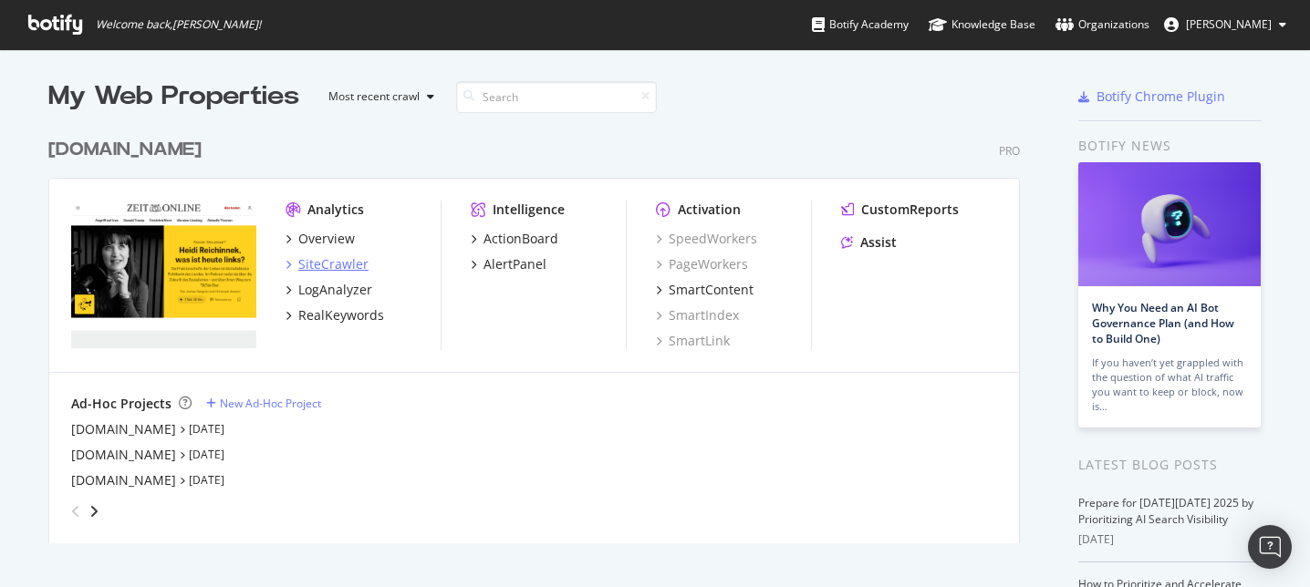
click at [358, 256] on div "SiteCrawler" at bounding box center [333, 264] width 70 height 18
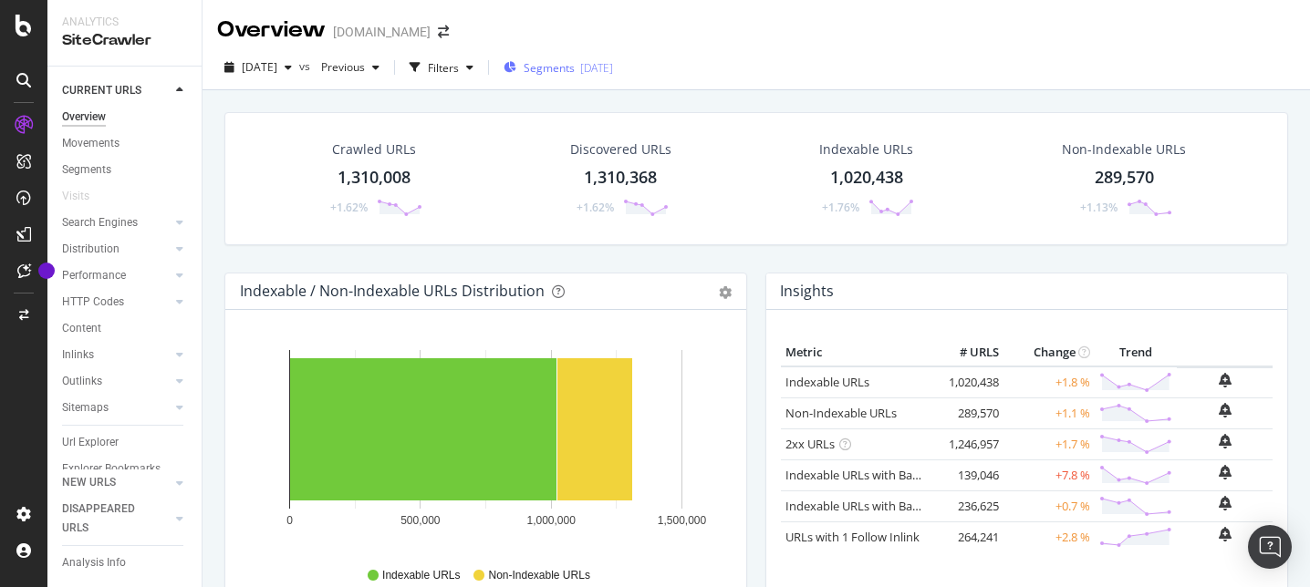
click at [575, 68] on span "Segments" at bounding box center [549, 68] width 51 height 16
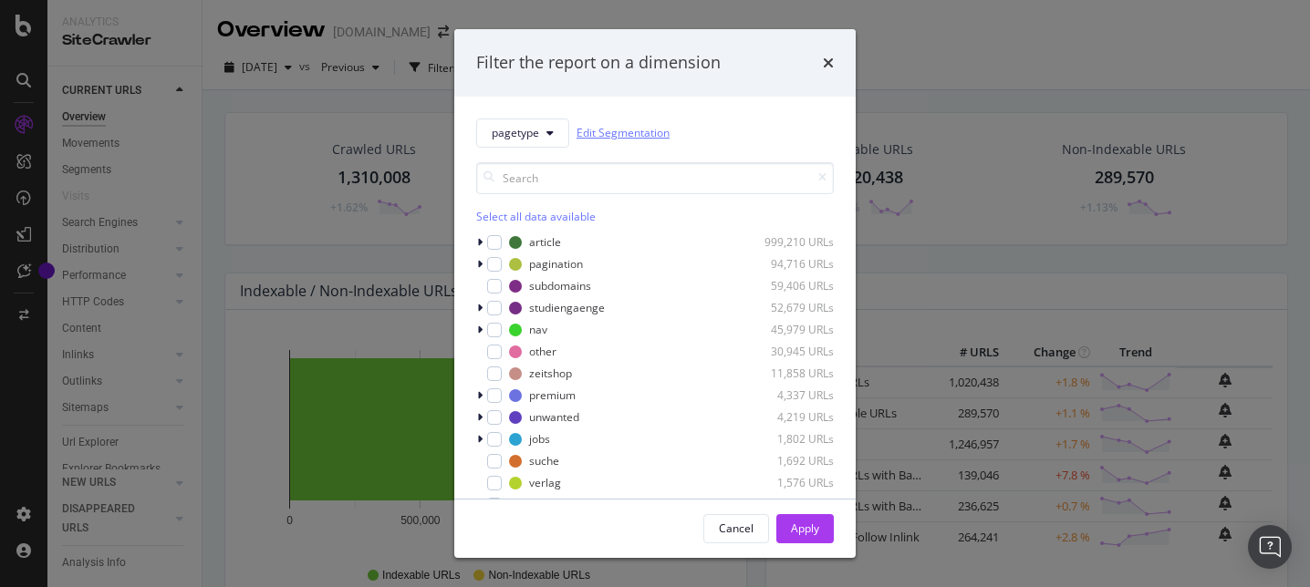
click at [632, 123] on link "Edit Segmentation" at bounding box center [622, 132] width 93 height 19
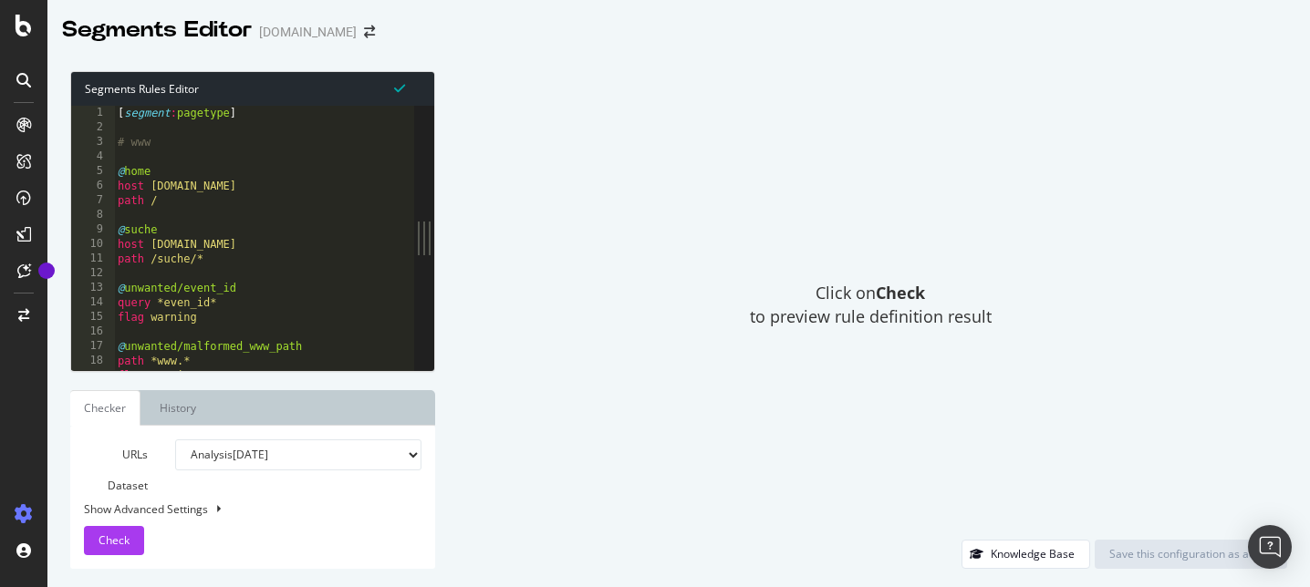
click at [285, 276] on div "[ segment : pagetype ] # www @ home host [DOMAIN_NAME] path / @ suche host [DOM…" at bounding box center [341, 253] width 454 height 294
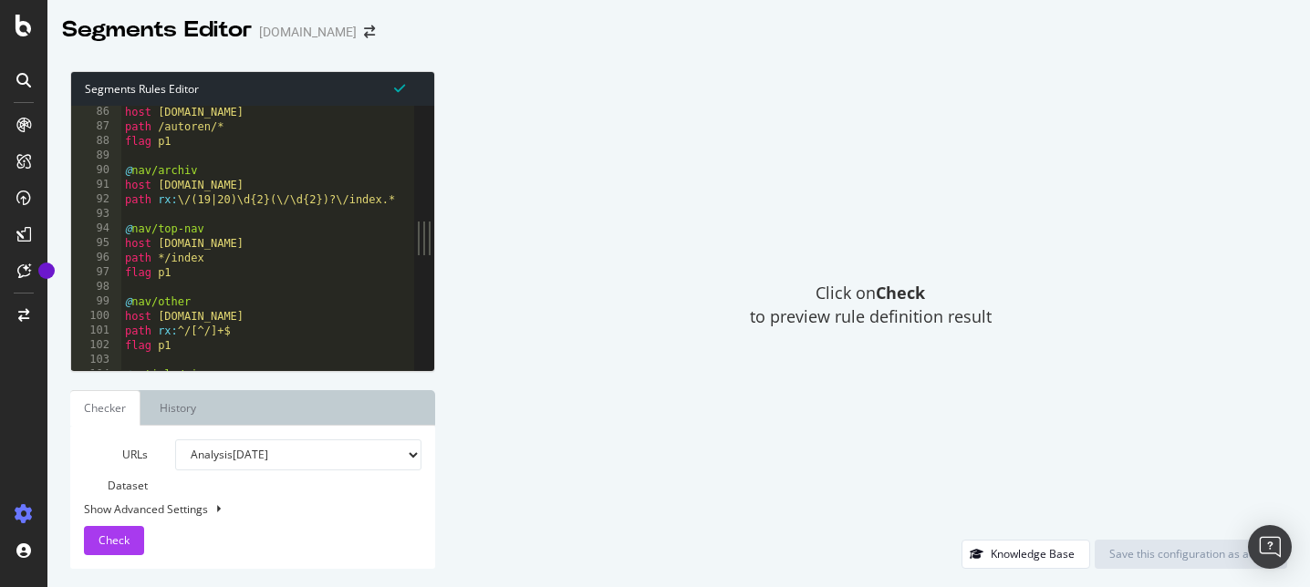
scroll to position [1261, 0]
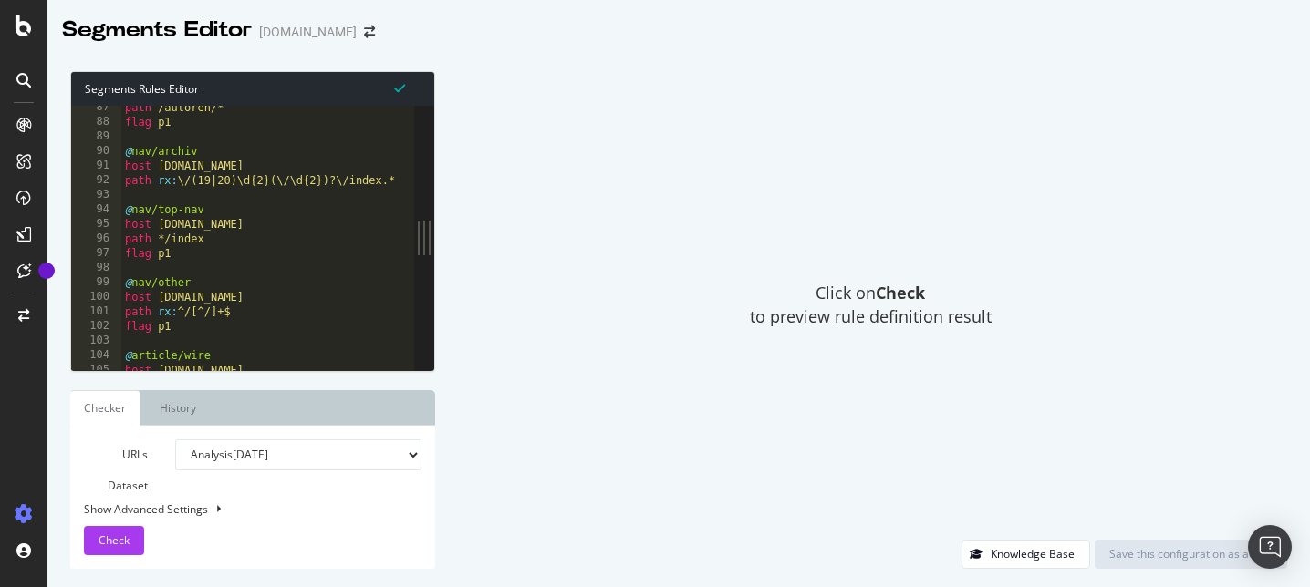
click at [285, 276] on div "path /autoren/* flag p1 @ nav/archiv host www.zeit.de path rx : \/(19|20)\d{2}(…" at bounding box center [348, 247] width 454 height 294
type textarea "@nav/other"
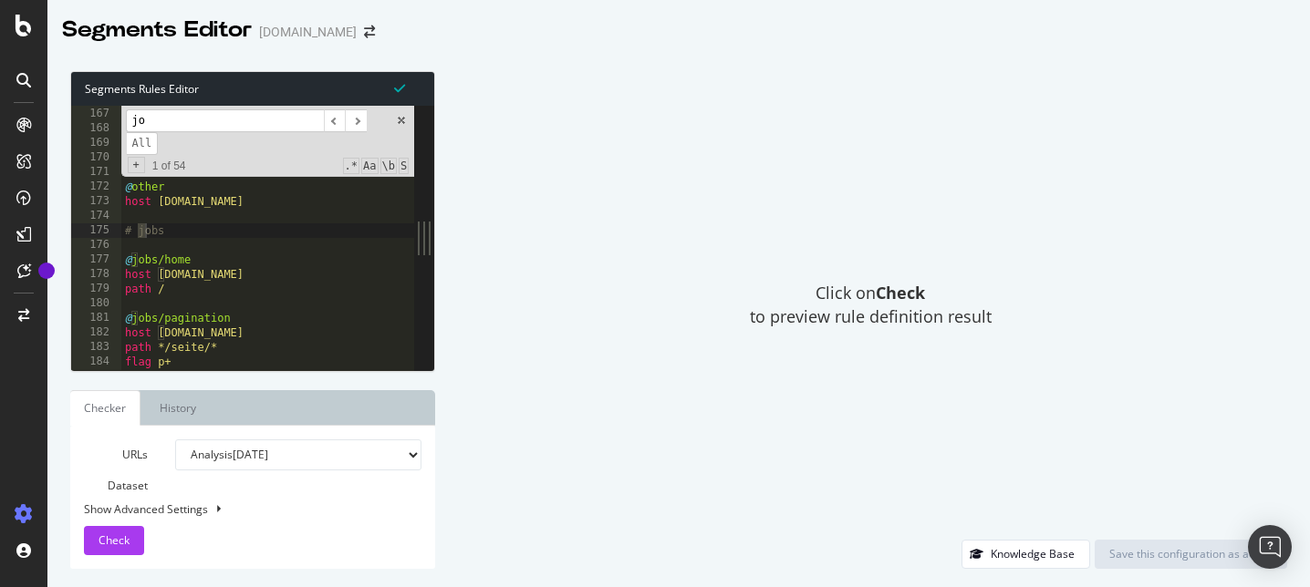
scroll to position [2422, 0]
type input "jobs"
click at [206, 230] on div "path */quiz/* @ plan-d host www.zeit.de path */plan-d/* @ other host www.zeit.d…" at bounding box center [348, 239] width 454 height 294
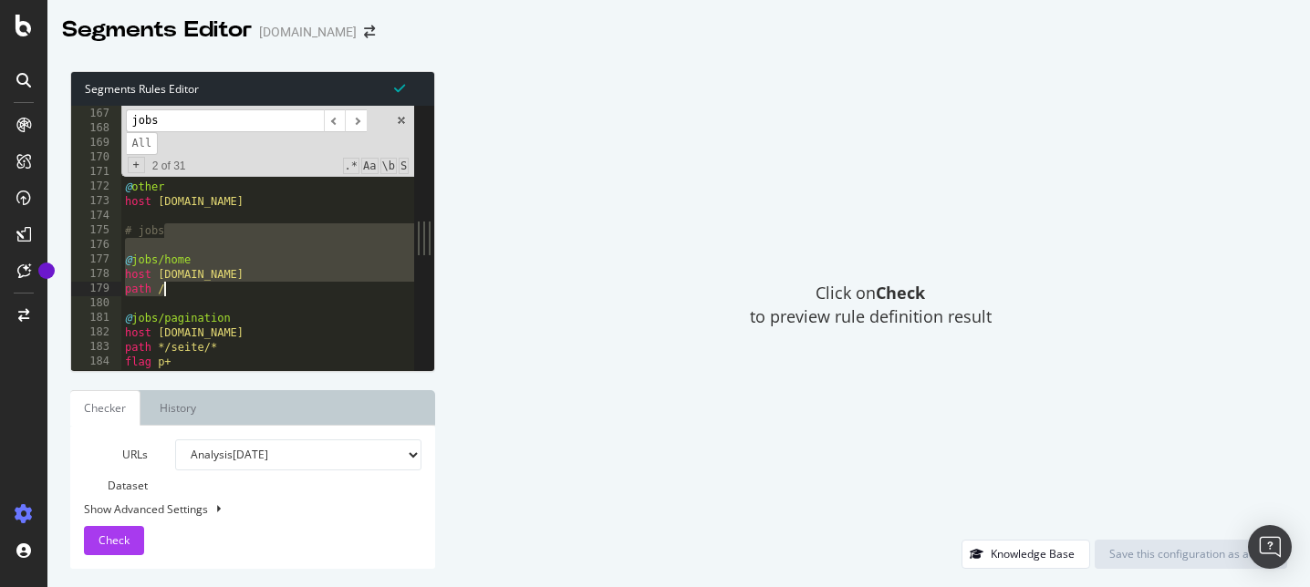
drag, startPoint x: 205, startPoint y: 236, endPoint x: 261, endPoint y: 296, distance: 81.3
click at [261, 296] on div "path */quiz/* @ plan-d host www.zeit.de path */plan-d/* @ other host www.zeit.d…" at bounding box center [348, 239] width 454 height 294
type textarea "host jobs.zeit.de path /"
click at [143, 244] on div "path */quiz/* @ plan-d host www.zeit.de path */plan-d/* @ other host www.zeit.d…" at bounding box center [268, 238] width 294 height 265
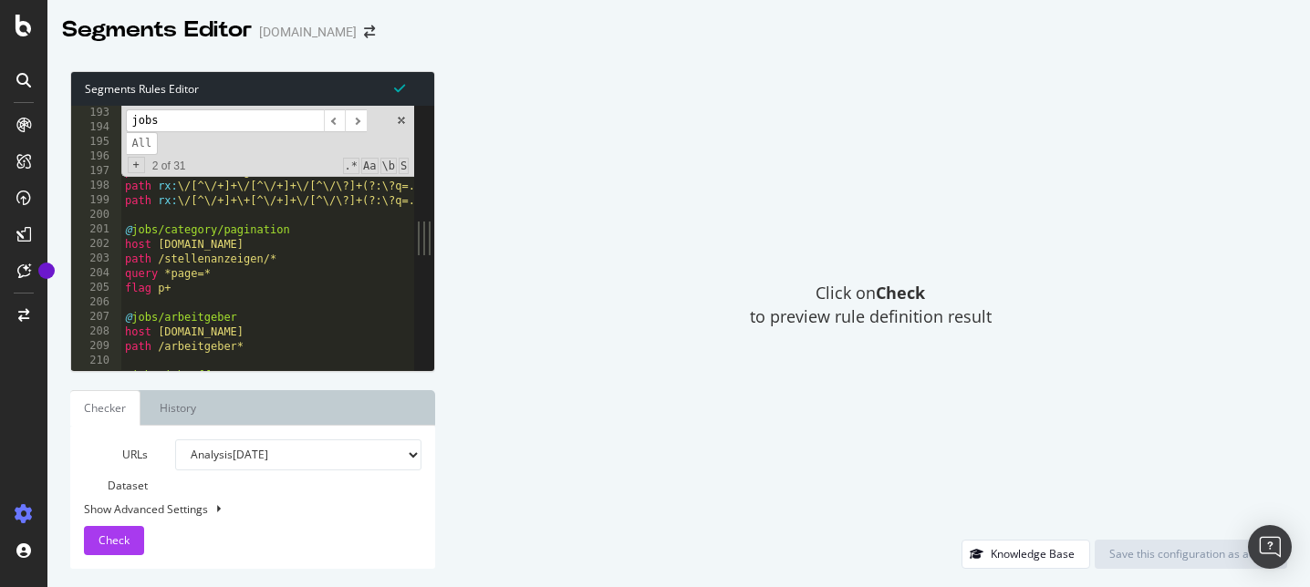
scroll to position [2806, 0]
click at [399, 119] on span at bounding box center [401, 120] width 13 height 13
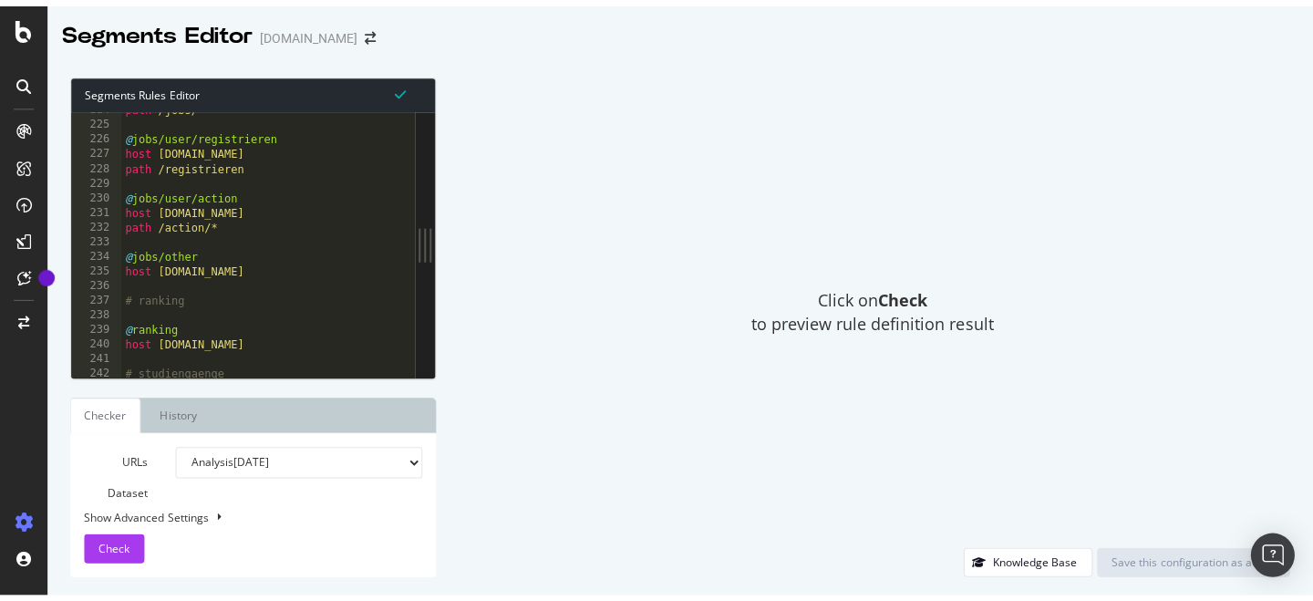
scroll to position [3285, 0]
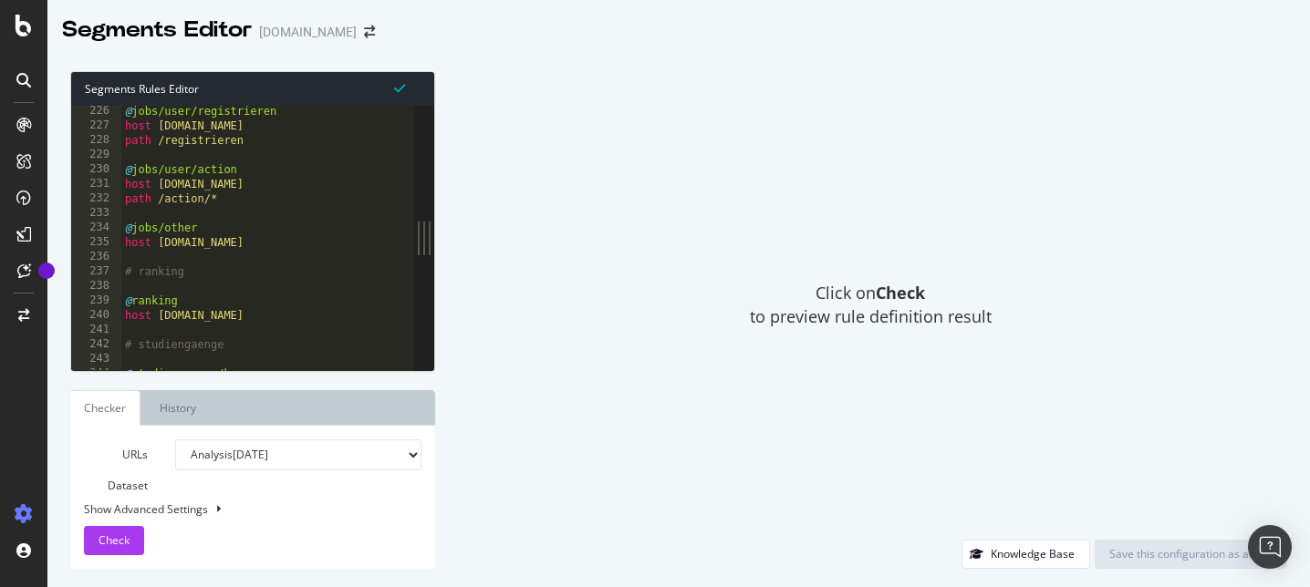
click at [329, 249] on div "@ jobs/user/registrieren host jobs.zeit.de path /registrieren @ jobs/user/actio…" at bounding box center [348, 251] width 454 height 294
type textarea "@jobs/other host jobs.zeit.de"
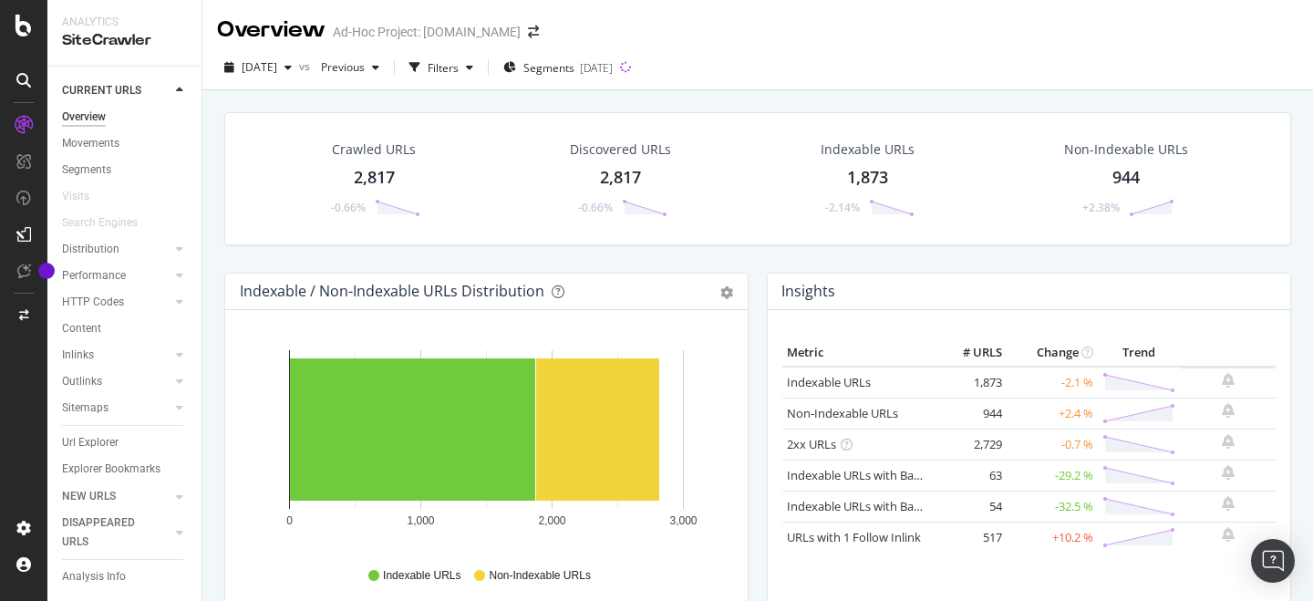
click at [507, 261] on div "Crawled URLs 2,817 -0.66% Discovered URLs 2,817 -0.66% Indexable URLs 1,873 -2.…" at bounding box center [757, 192] width 1085 height 161
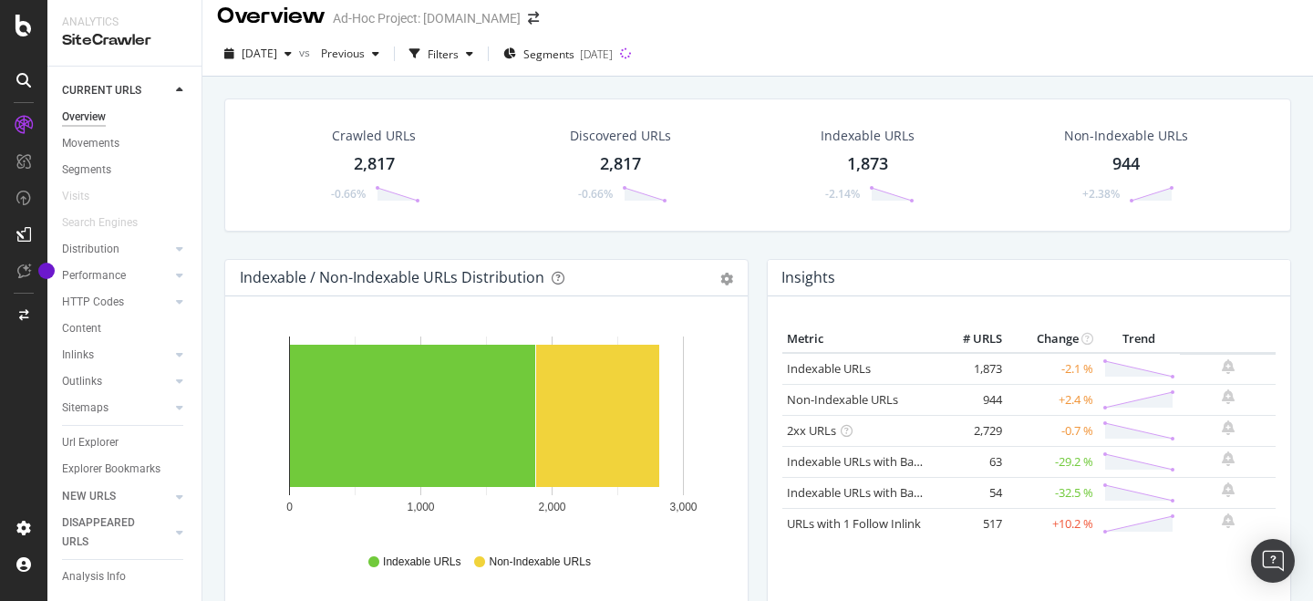
scroll to position [16, 0]
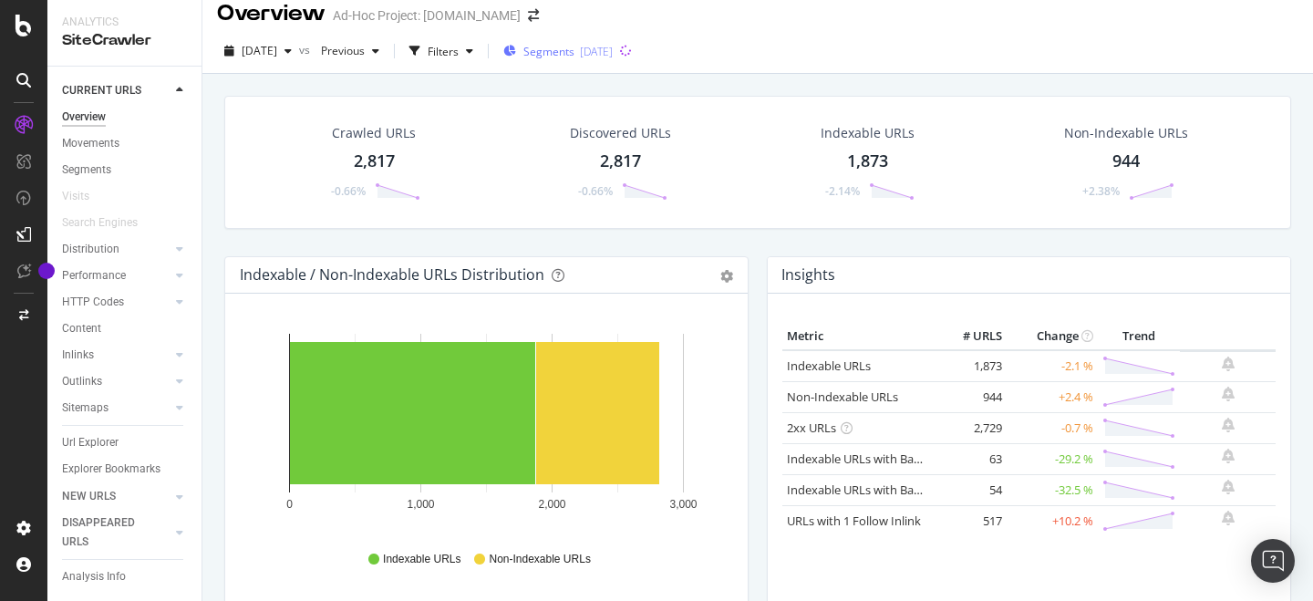
click at [612, 47] on div "2025-10-01" at bounding box center [596, 52] width 33 height 16
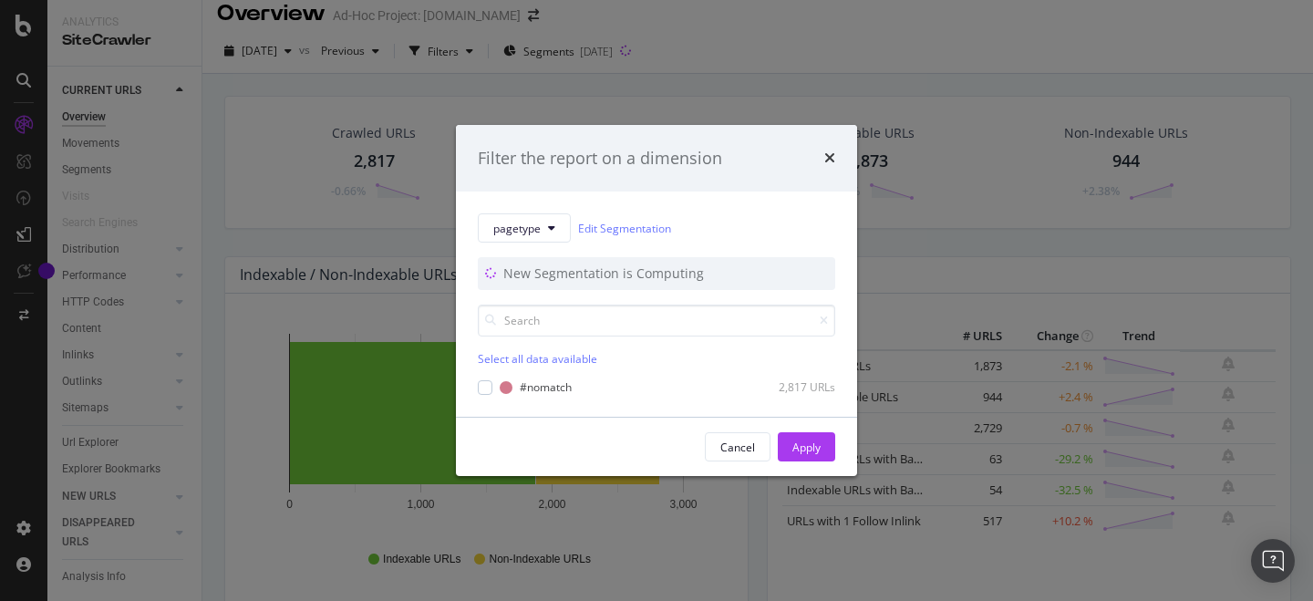
click at [604, 53] on div "Filter the report on a dimension pagetype Edit Segmentation New Segmentation is…" at bounding box center [656, 300] width 1313 height 601
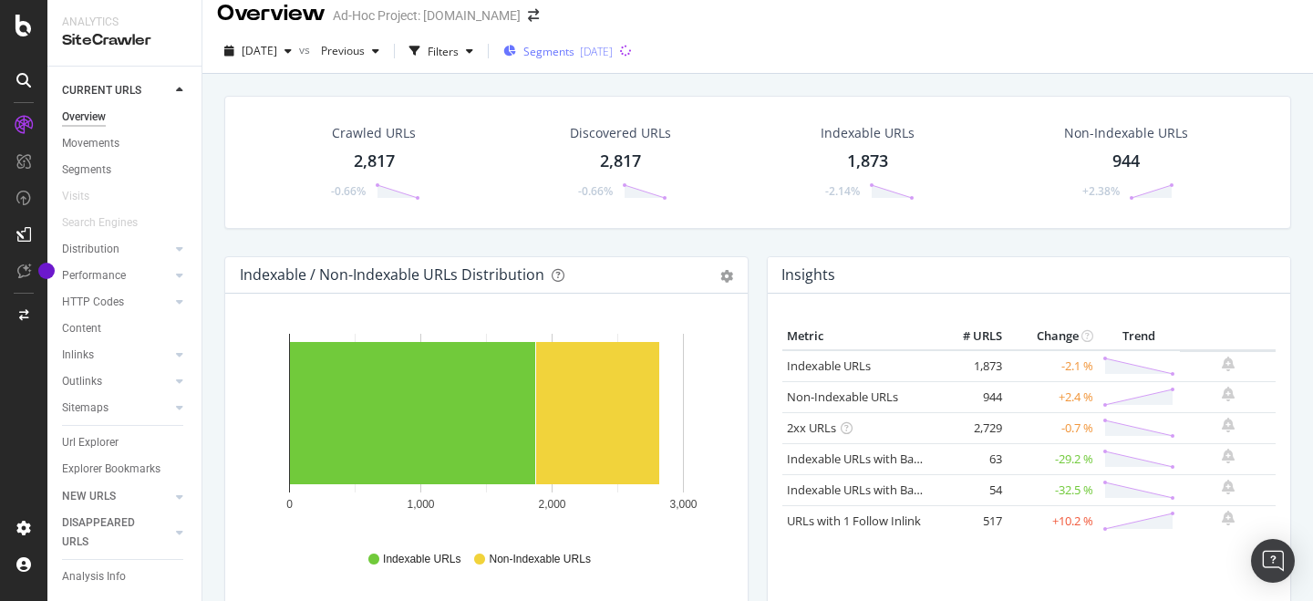
click at [575, 57] on span "Segments" at bounding box center [549, 52] width 51 height 16
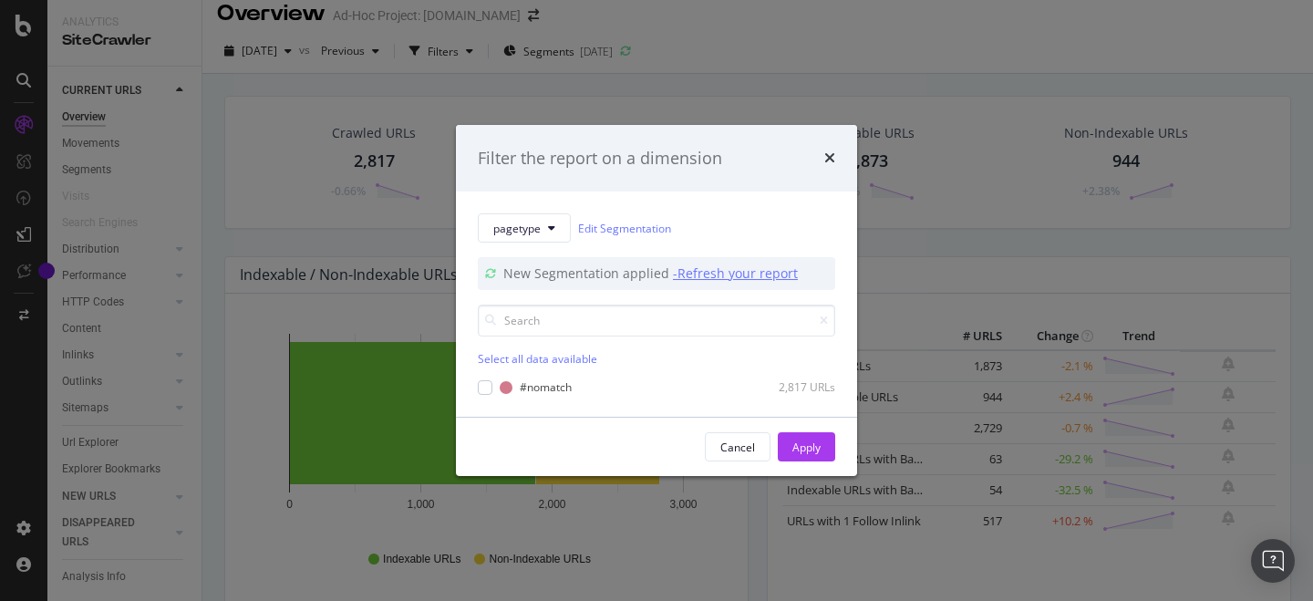
click at [759, 270] on div "- Refresh your report" at bounding box center [735, 274] width 125 height 18
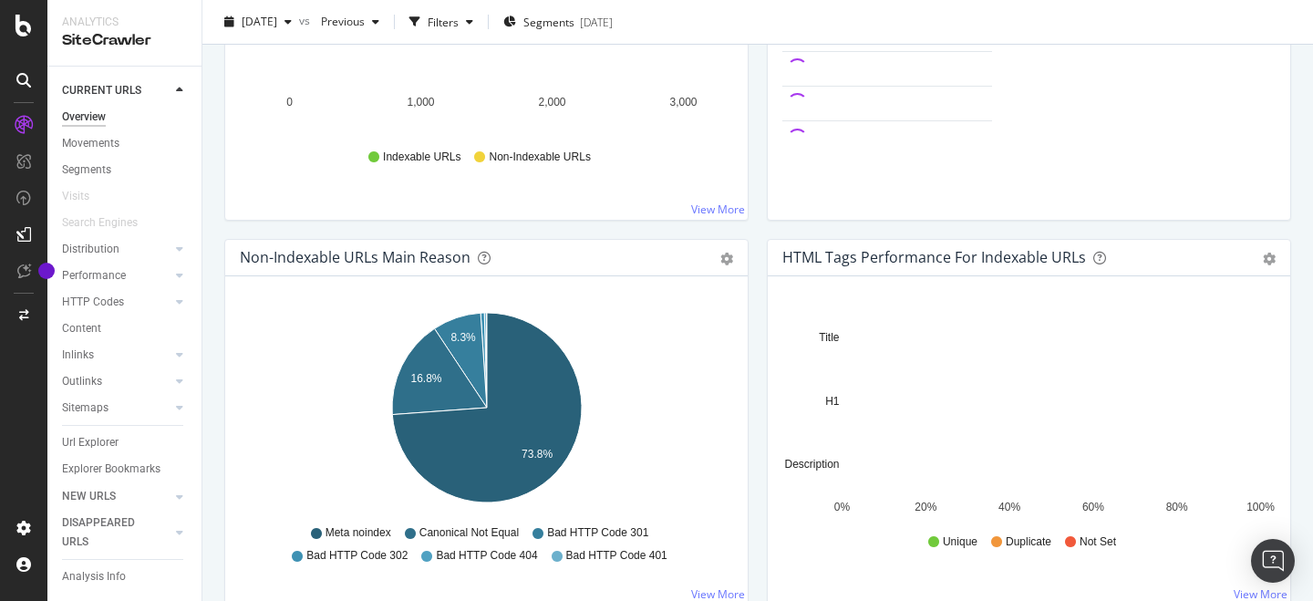
scroll to position [421, 0]
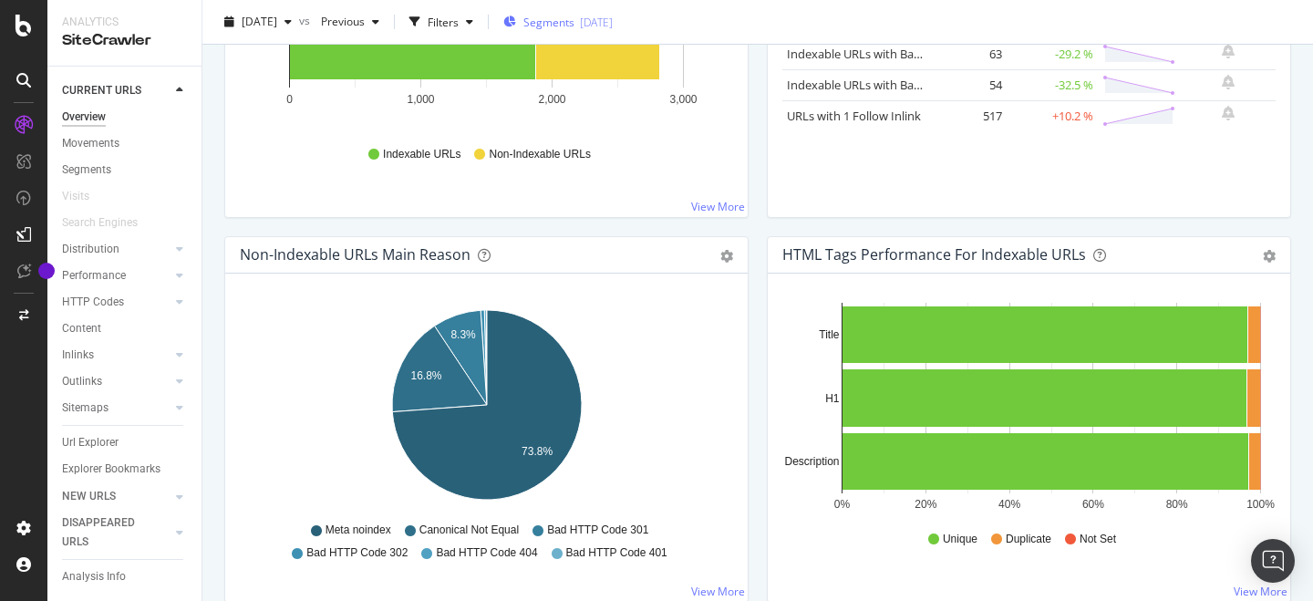
click at [575, 26] on span "Segments" at bounding box center [549, 22] width 51 height 16
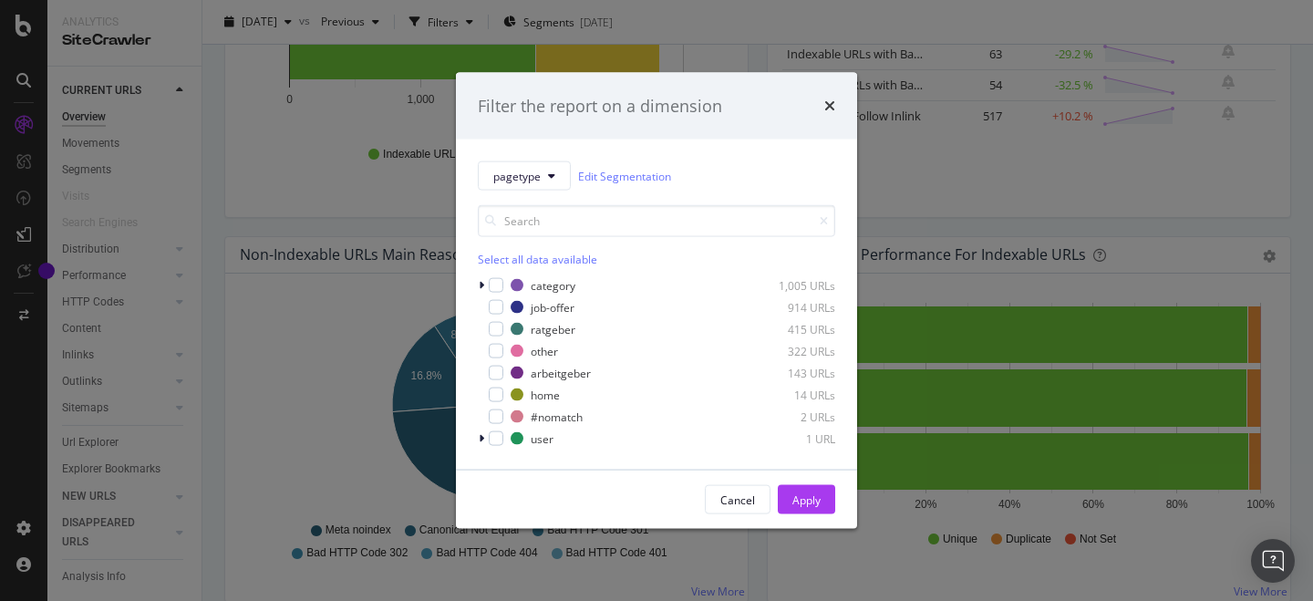
click at [423, 66] on div "Filter the report on a dimension pagetype Edit Segmentation Select all data ava…" at bounding box center [656, 300] width 1313 height 601
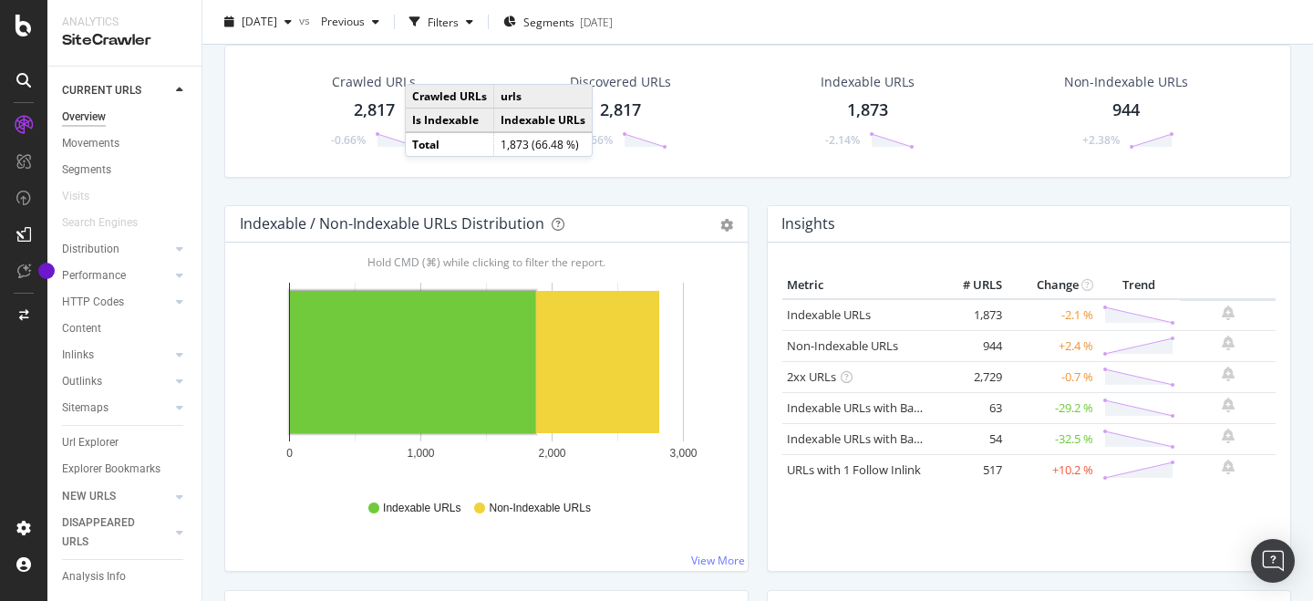
scroll to position [0, 0]
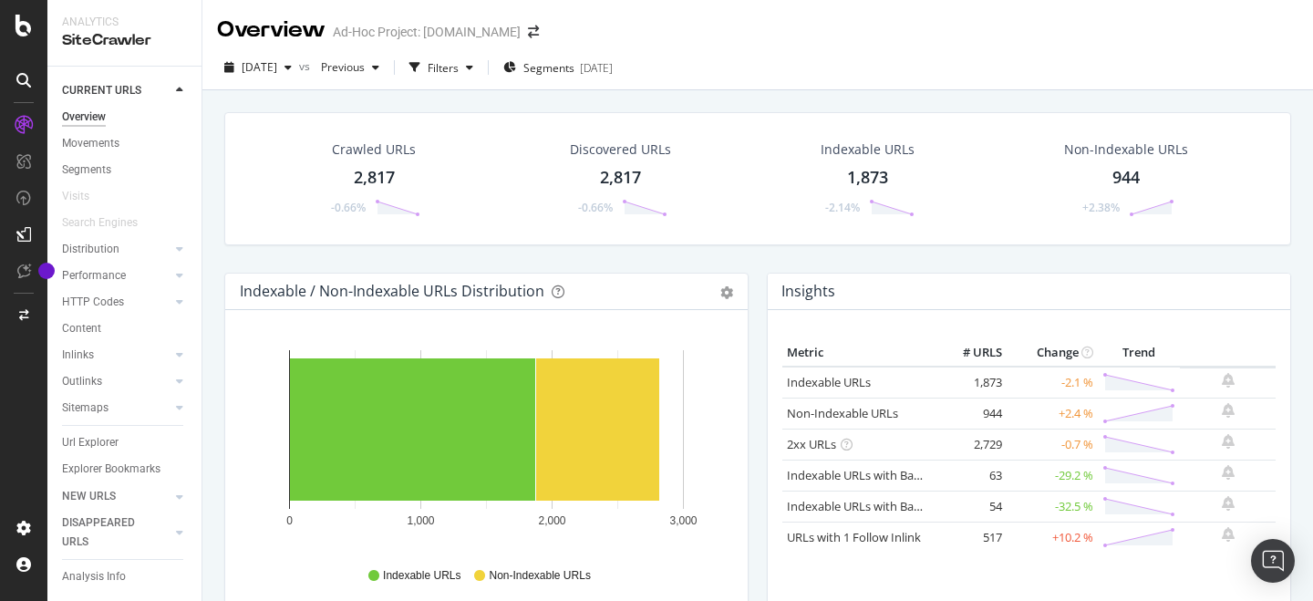
click at [748, 50] on div "[DATE] vs Previous Filters Segments [DATE]" at bounding box center [757, 68] width 1111 height 45
click at [613, 69] on div "[DATE]" at bounding box center [596, 68] width 33 height 16
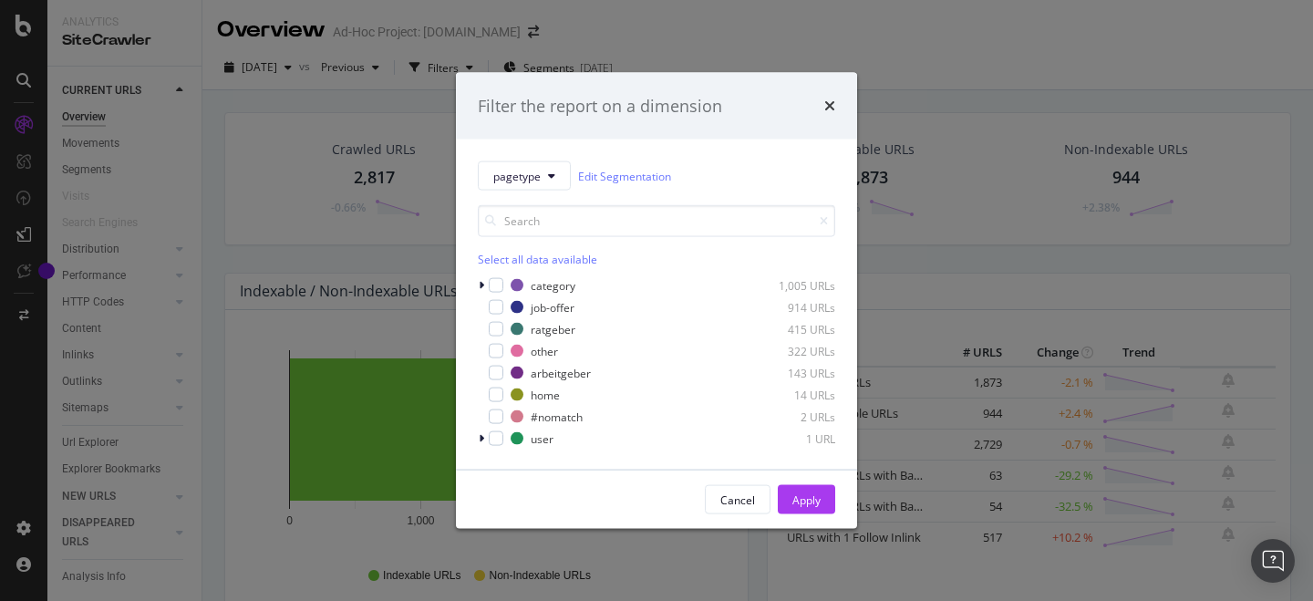
click at [337, 142] on div "Filter the report on a dimension pagetype Edit Segmentation Select all data ava…" at bounding box center [656, 300] width 1313 height 601
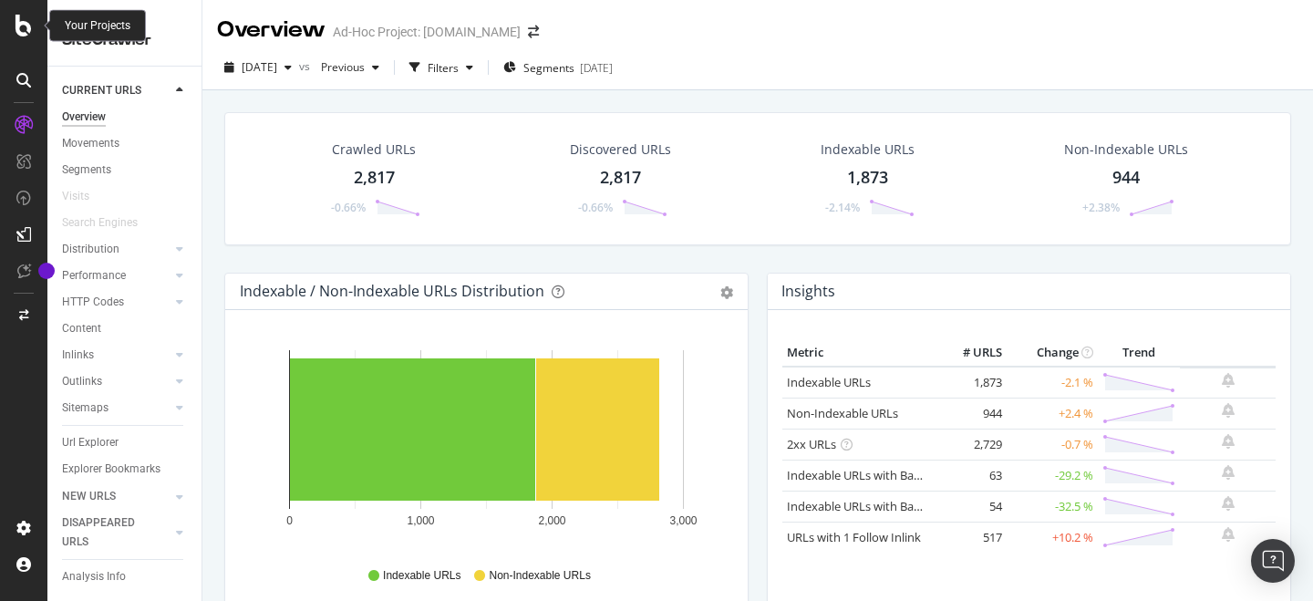
click at [31, 28] on icon at bounding box center [24, 26] width 16 height 22
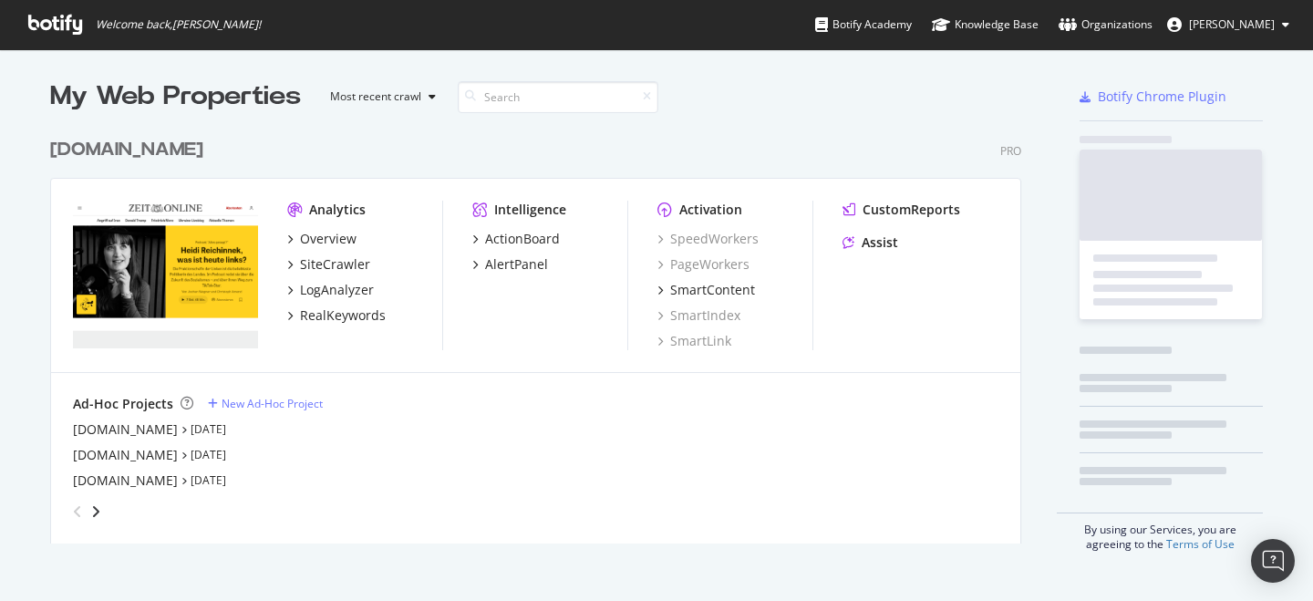
scroll to position [601, 1313]
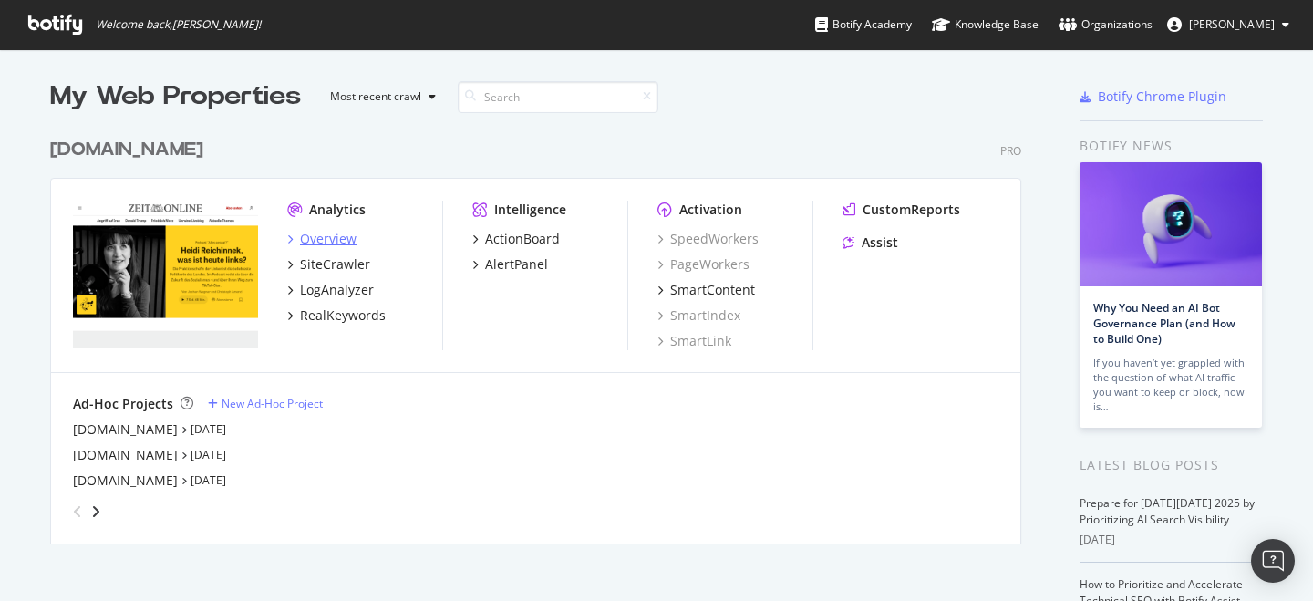
click at [340, 240] on div "Overview" at bounding box center [328, 239] width 57 height 18
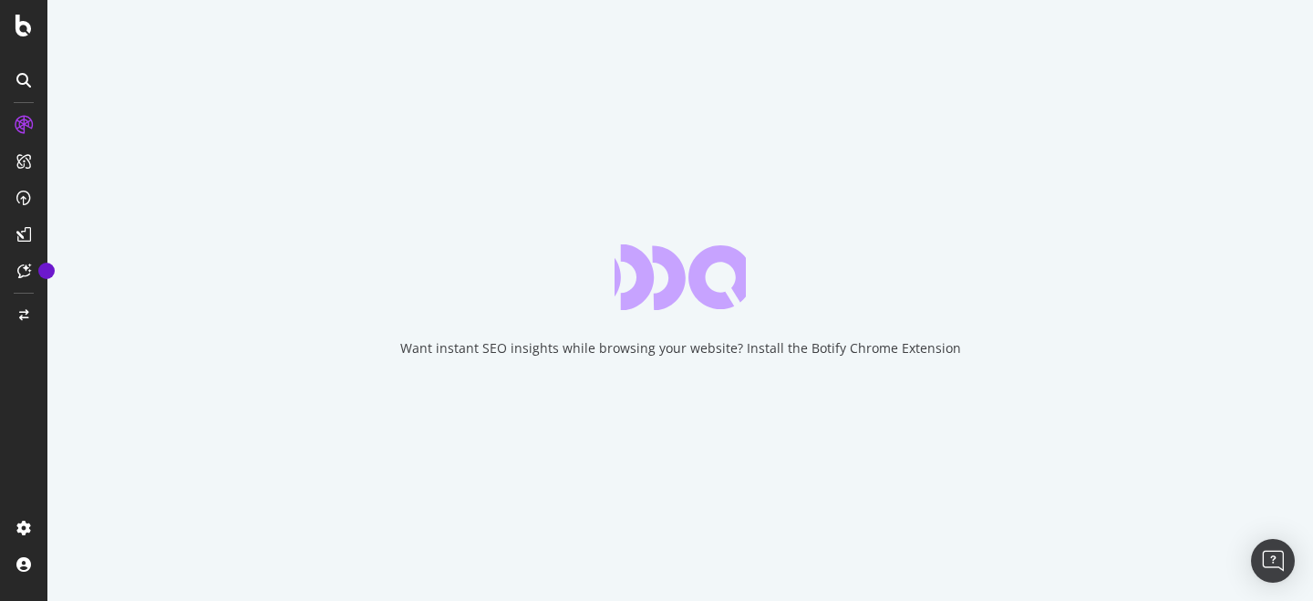
click at [592, 251] on div "Want instant SEO insights while browsing your website? Install the Botify Chrom…" at bounding box center [680, 300] width 1266 height 601
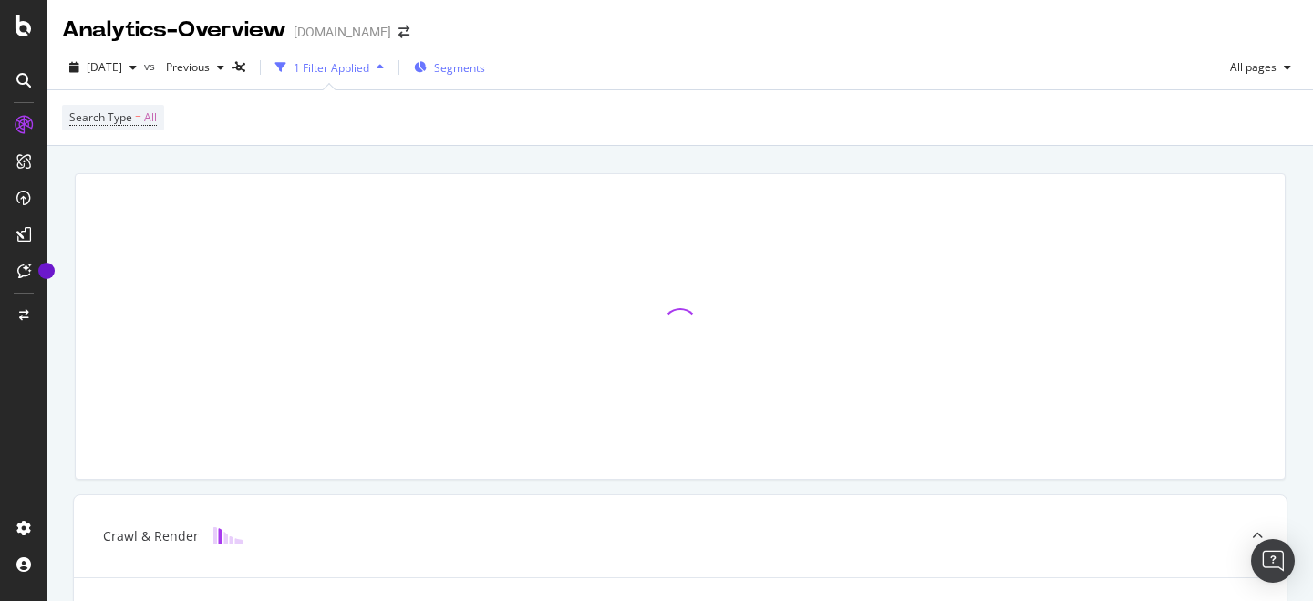
click at [485, 62] on span "Segments" at bounding box center [459, 68] width 51 height 16
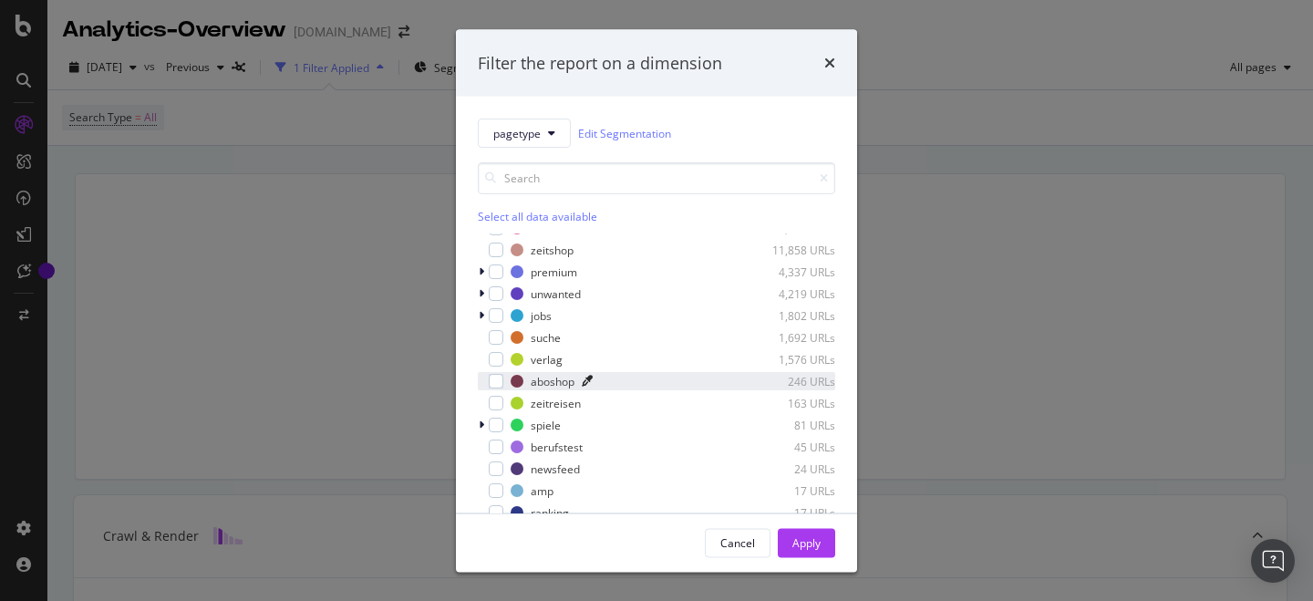
scroll to position [74, 0]
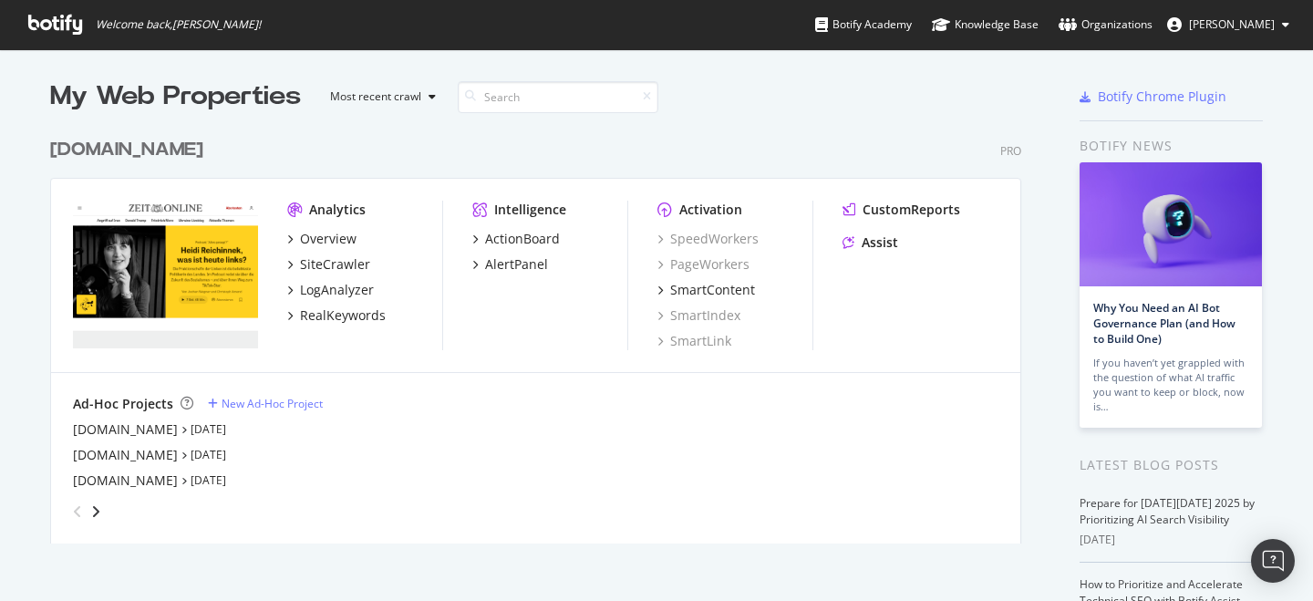
scroll to position [601, 1313]
click at [143, 429] on div "[DOMAIN_NAME]" at bounding box center [125, 429] width 105 height 18
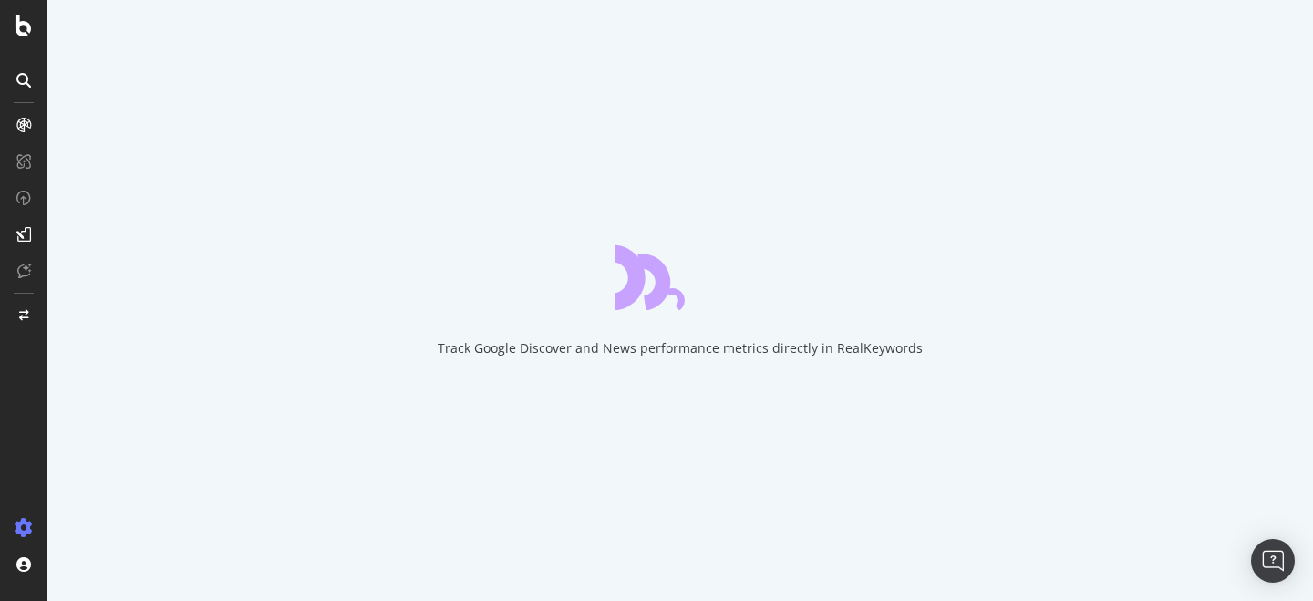
click at [479, 289] on div "Track Google Discover and News performance metrics directly in RealKeywords" at bounding box center [680, 300] width 1266 height 601
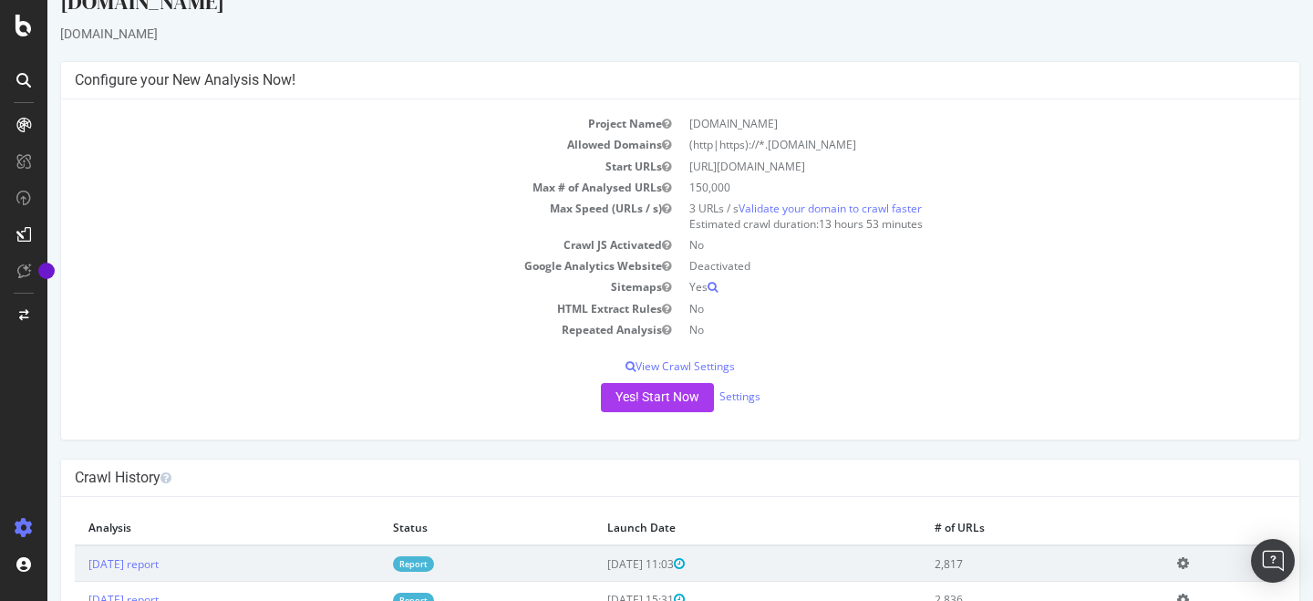
scroll to position [100, 0]
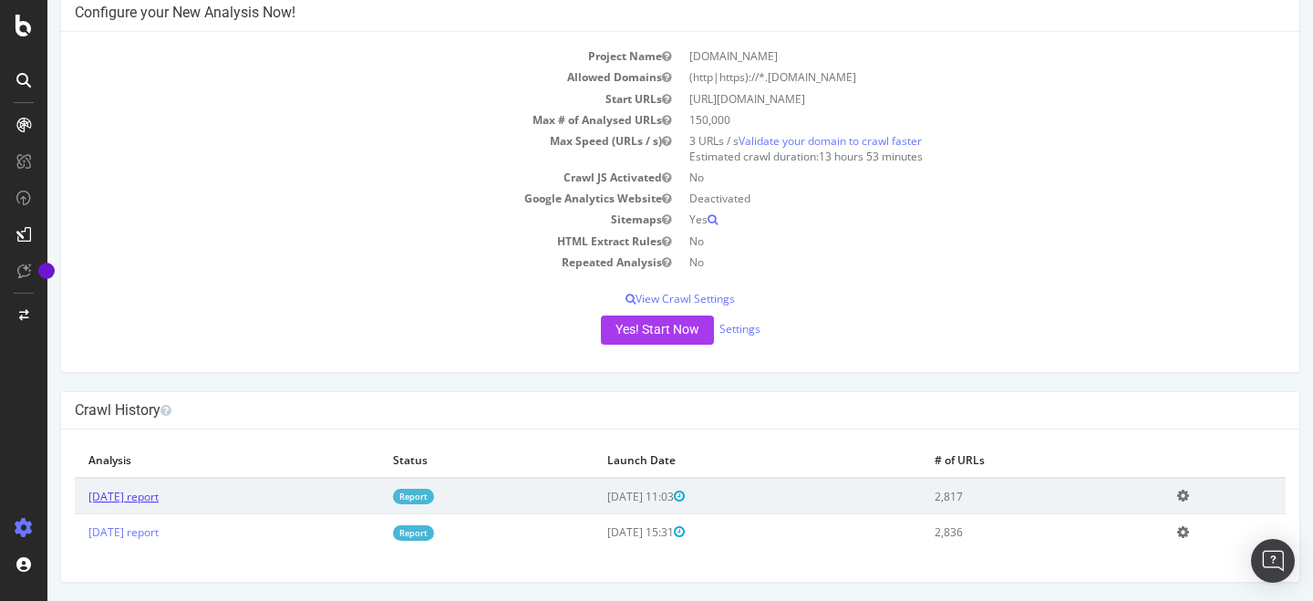
click at [159, 498] on link "[DATE] report" at bounding box center [123, 497] width 70 height 16
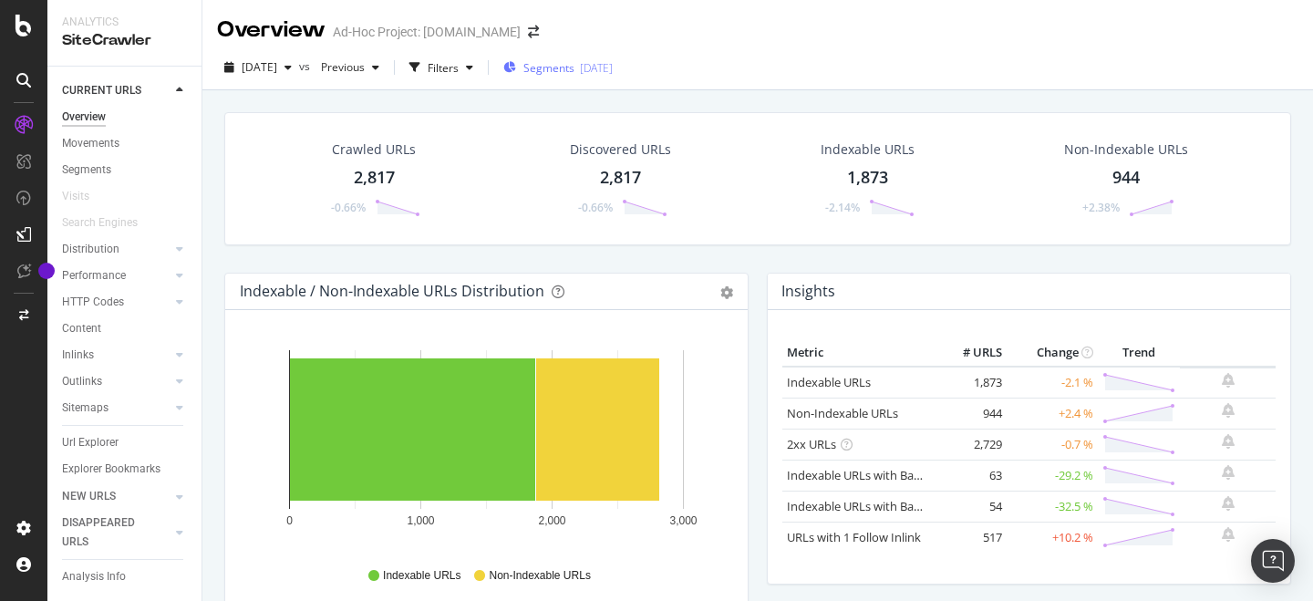
click at [607, 67] on div "Segments 2025-10-06" at bounding box center [557, 68] width 109 height 16
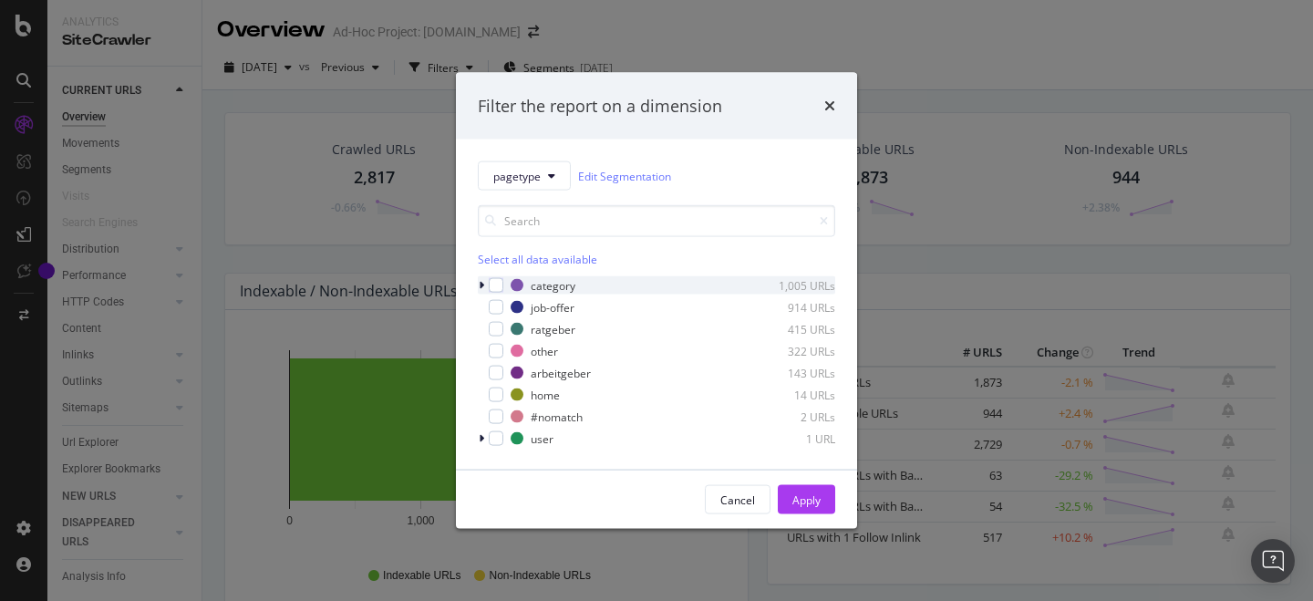
click at [482, 289] on icon "modal" at bounding box center [481, 285] width 5 height 11
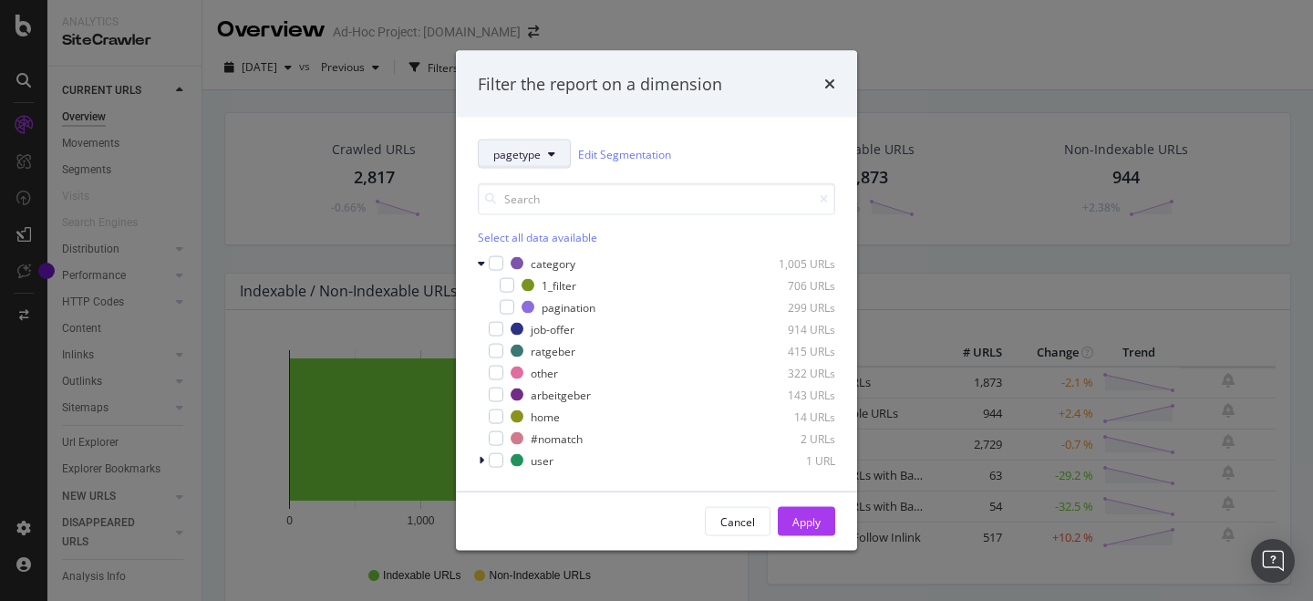
click at [546, 151] on button "pagetype" at bounding box center [524, 154] width 93 height 29
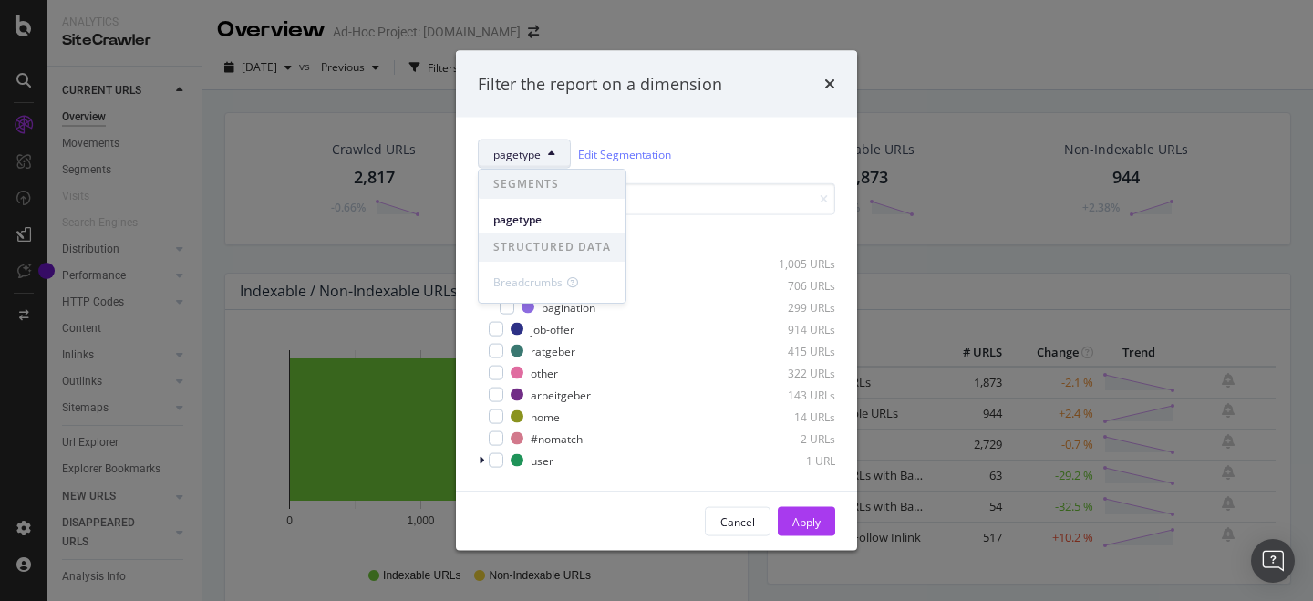
click at [546, 151] on button "pagetype" at bounding box center [524, 154] width 93 height 29
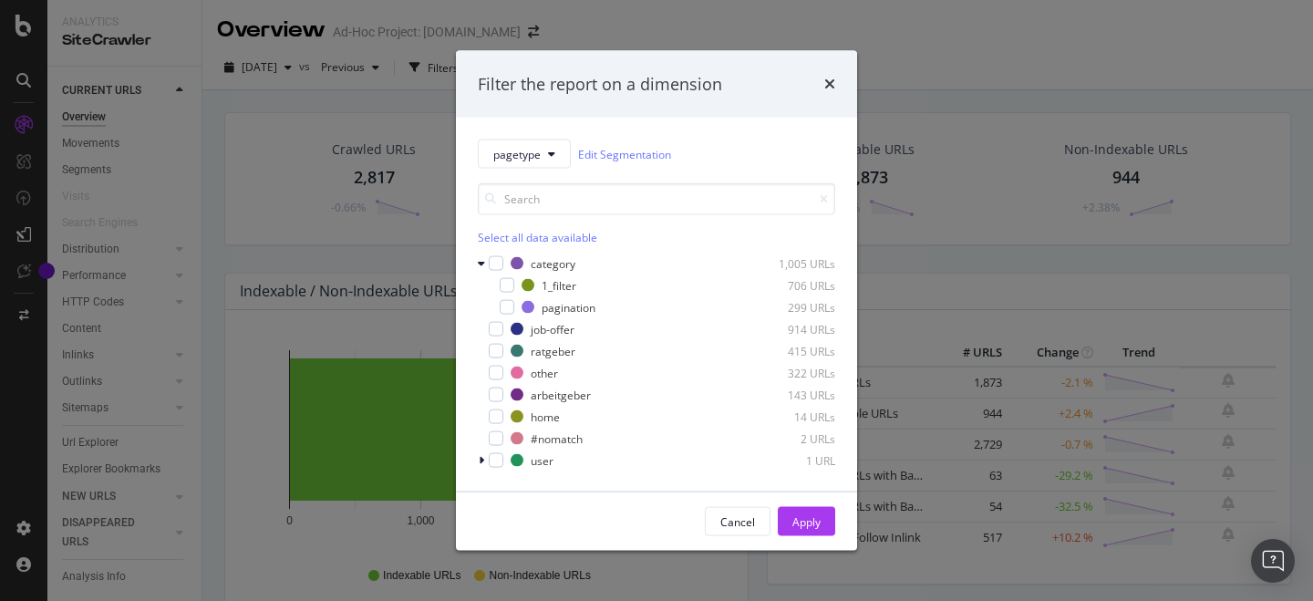
click at [1001, 333] on div "Filter the report on a dimension pagetype Edit Segmentation Select all data ava…" at bounding box center [656, 300] width 1313 height 601
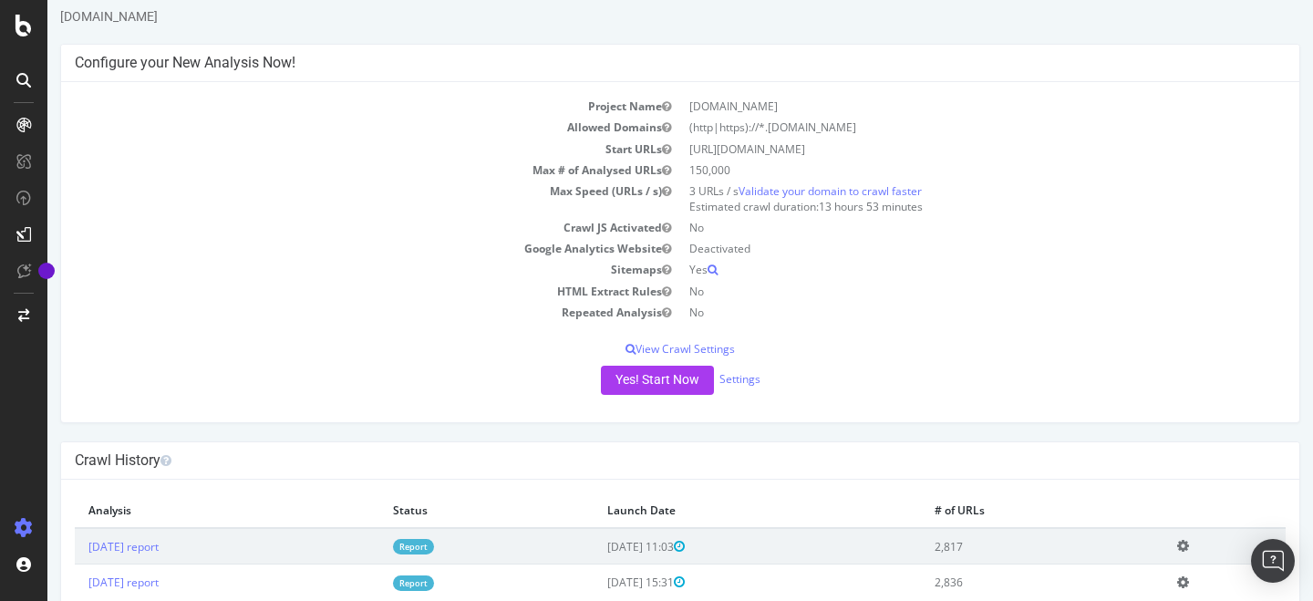
scroll to position [100, 0]
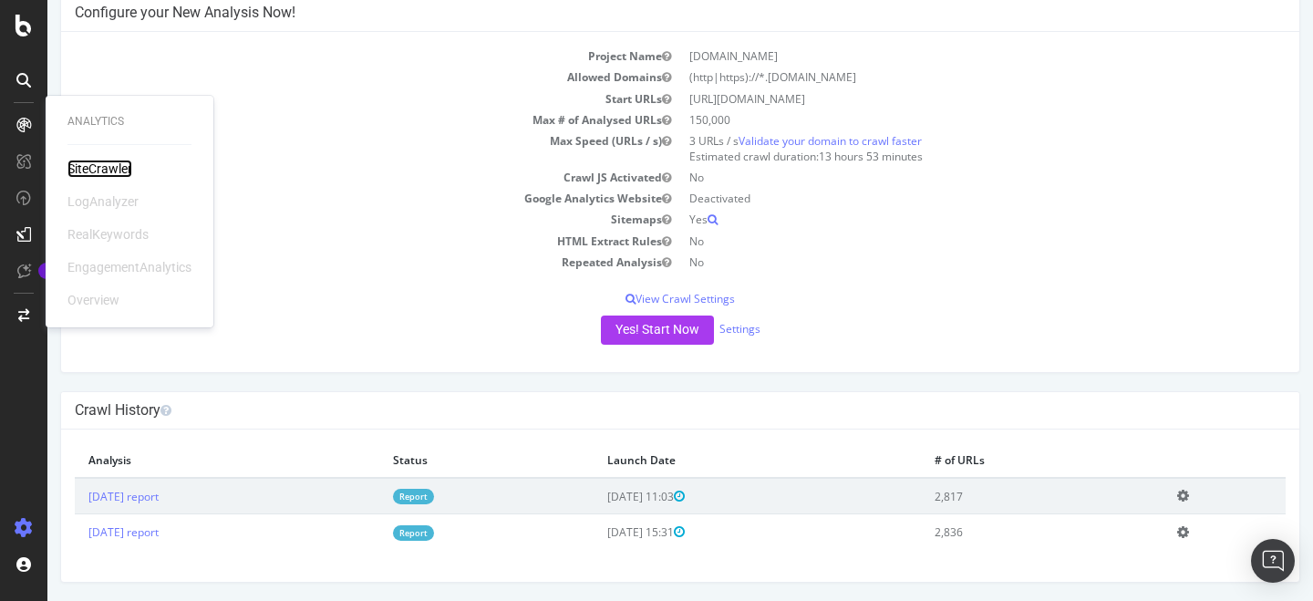
click at [128, 173] on div "SiteCrawler" at bounding box center [99, 169] width 65 height 18
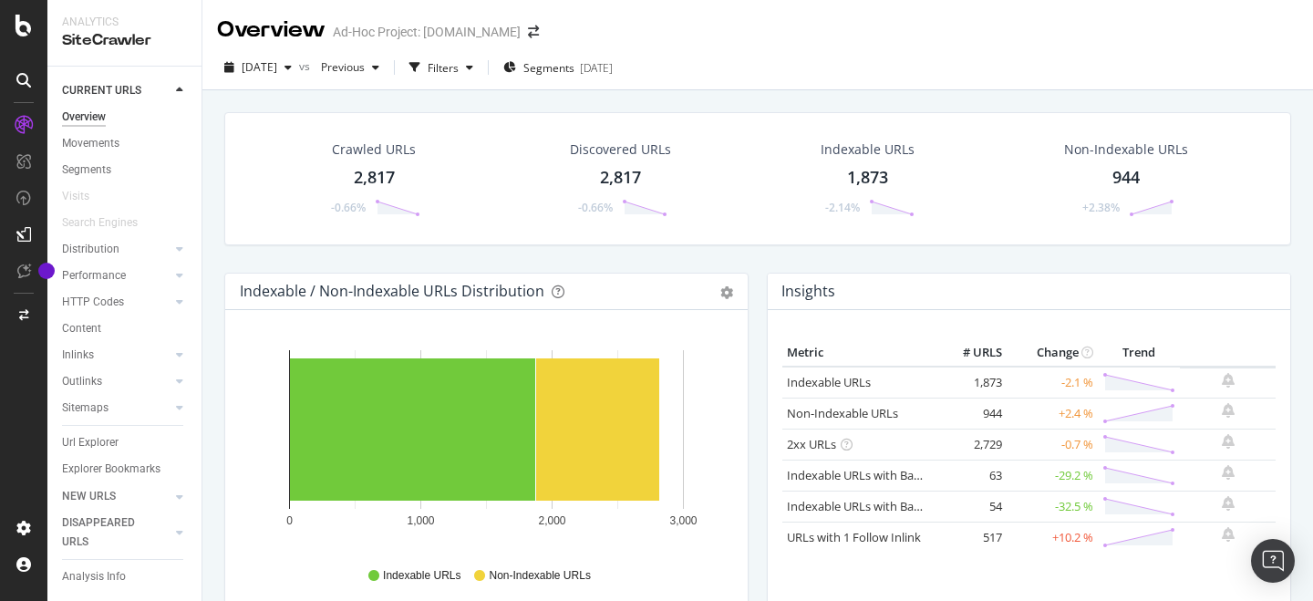
click at [956, 48] on div "[DATE] vs Previous Filters Segments [DATE]" at bounding box center [757, 68] width 1111 height 45
click at [21, 131] on icon at bounding box center [24, 125] width 18 height 18
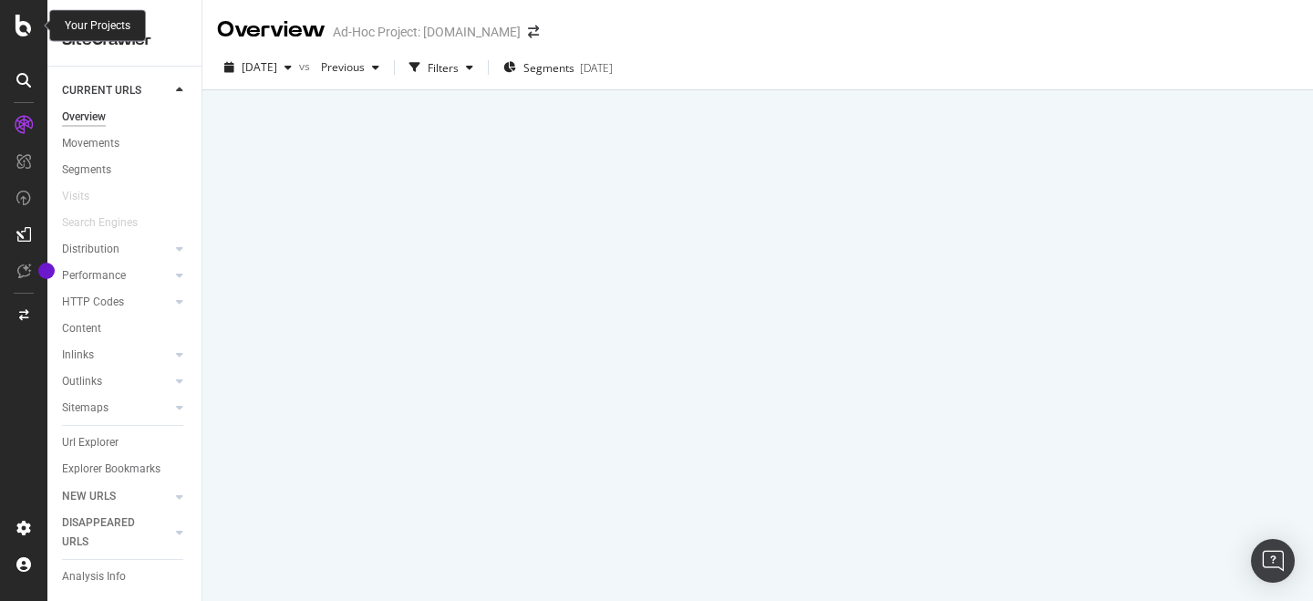
click at [29, 25] on icon at bounding box center [24, 26] width 16 height 22
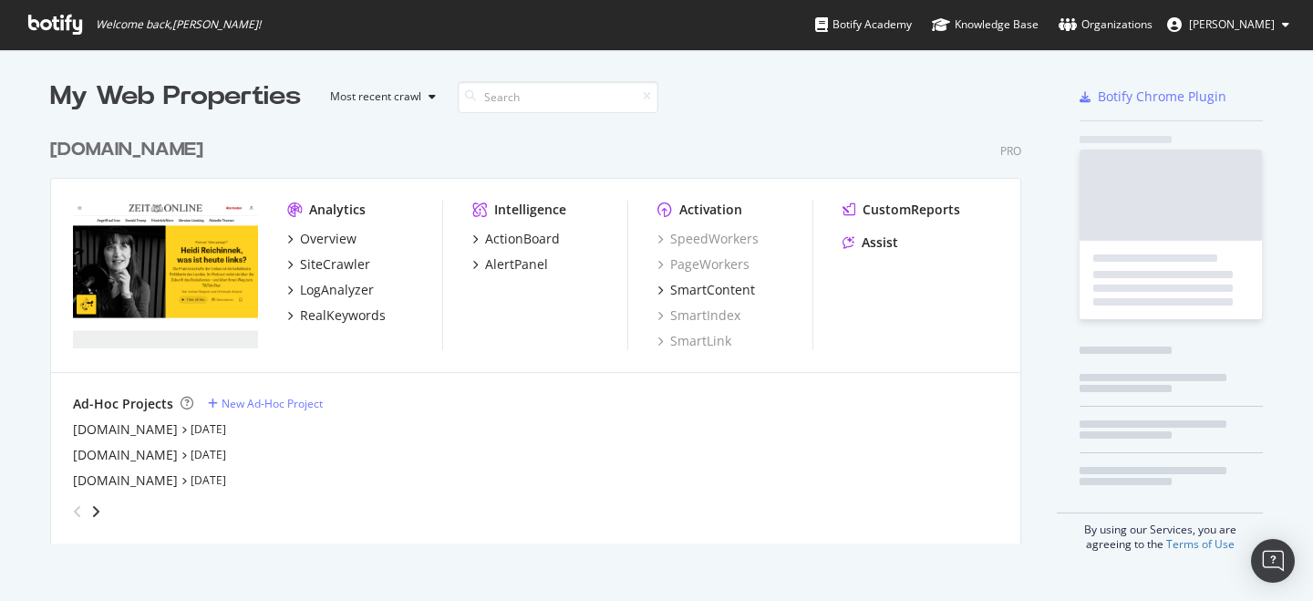
scroll to position [601, 1313]
click at [337, 235] on div "Overview" at bounding box center [328, 239] width 57 height 18
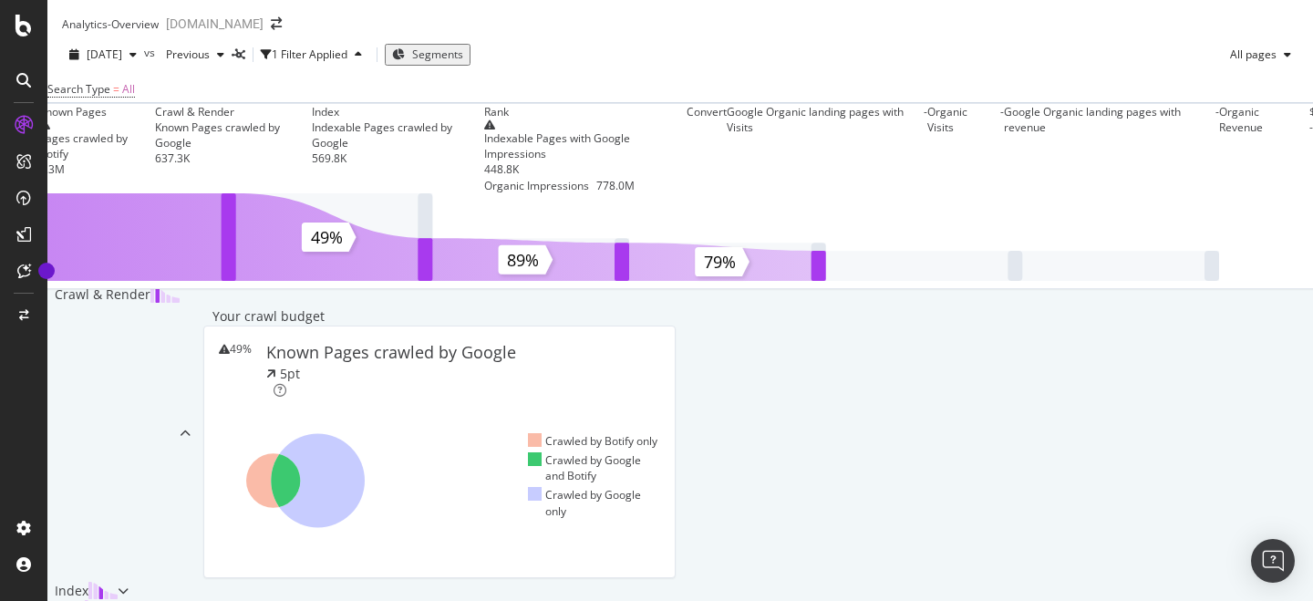
click at [474, 77] on div "[DATE] vs Previous 1 Filter Applied Segments All pages" at bounding box center [680, 58] width 1266 height 36
click at [463, 62] on span "Segments" at bounding box center [437, 55] width 51 height 16
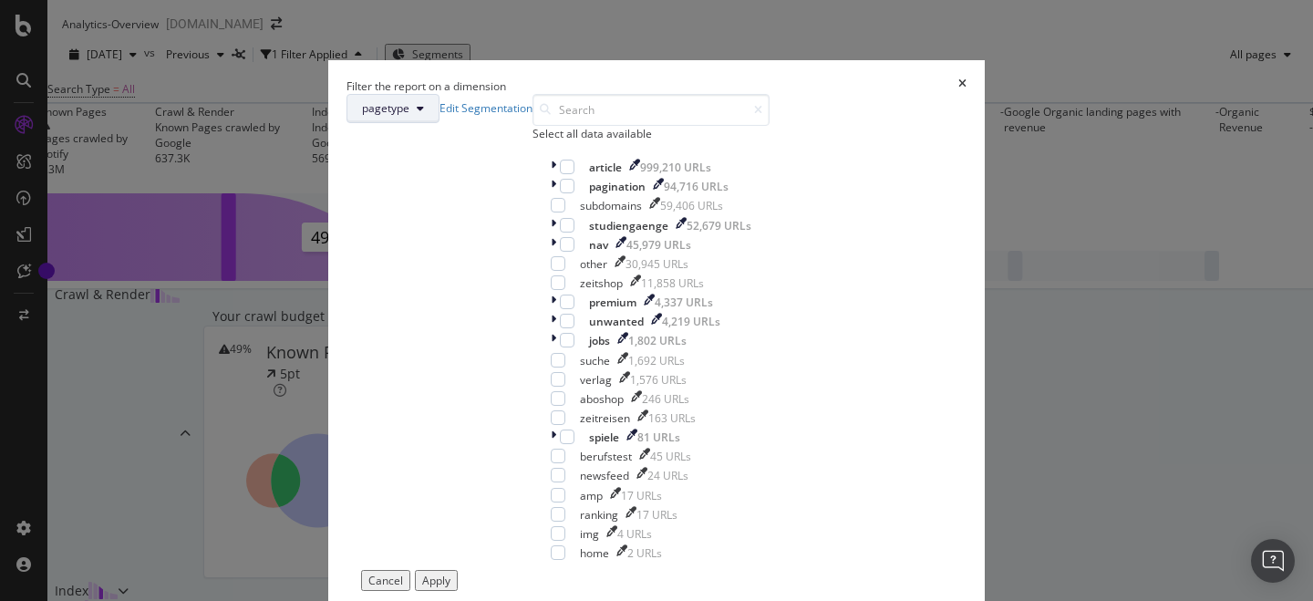
click at [440, 123] on button "pagetype" at bounding box center [393, 108] width 93 height 29
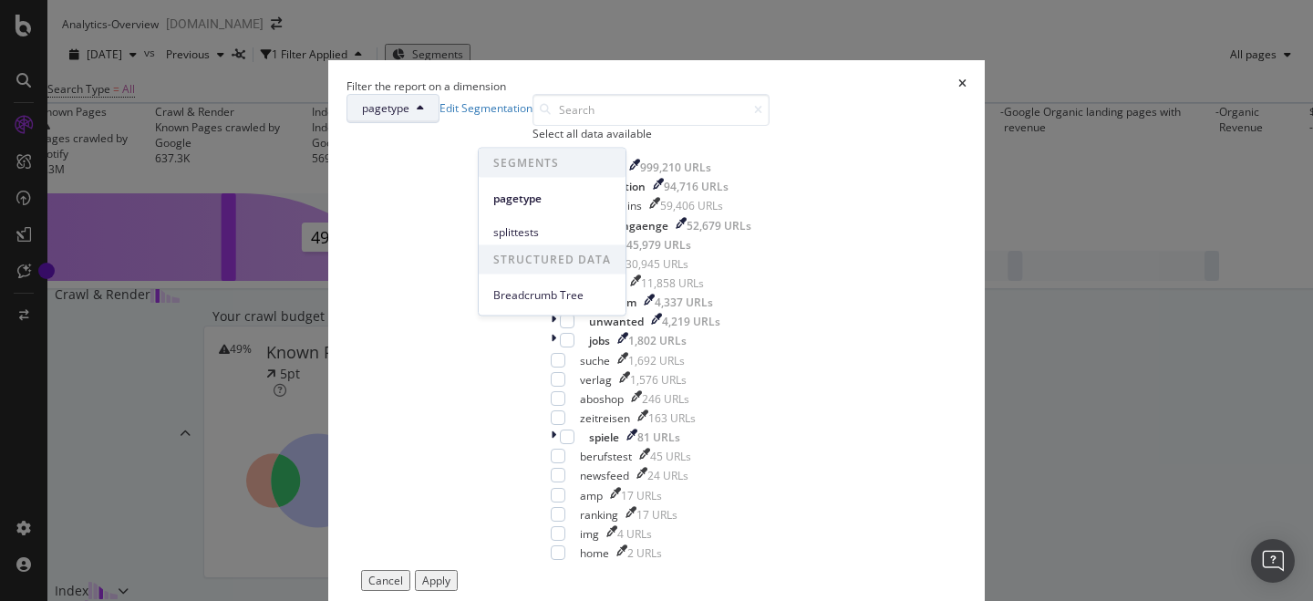
click at [440, 123] on button "pagetype" at bounding box center [393, 108] width 93 height 29
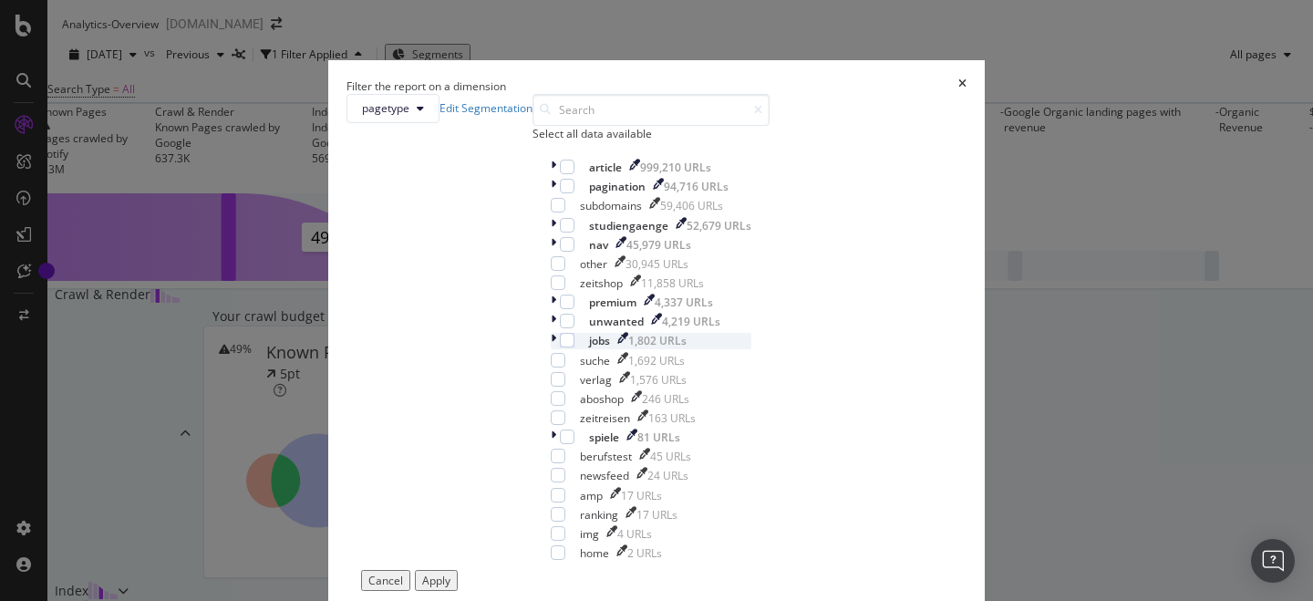
click at [551, 348] on icon "modal" at bounding box center [553, 341] width 5 height 16
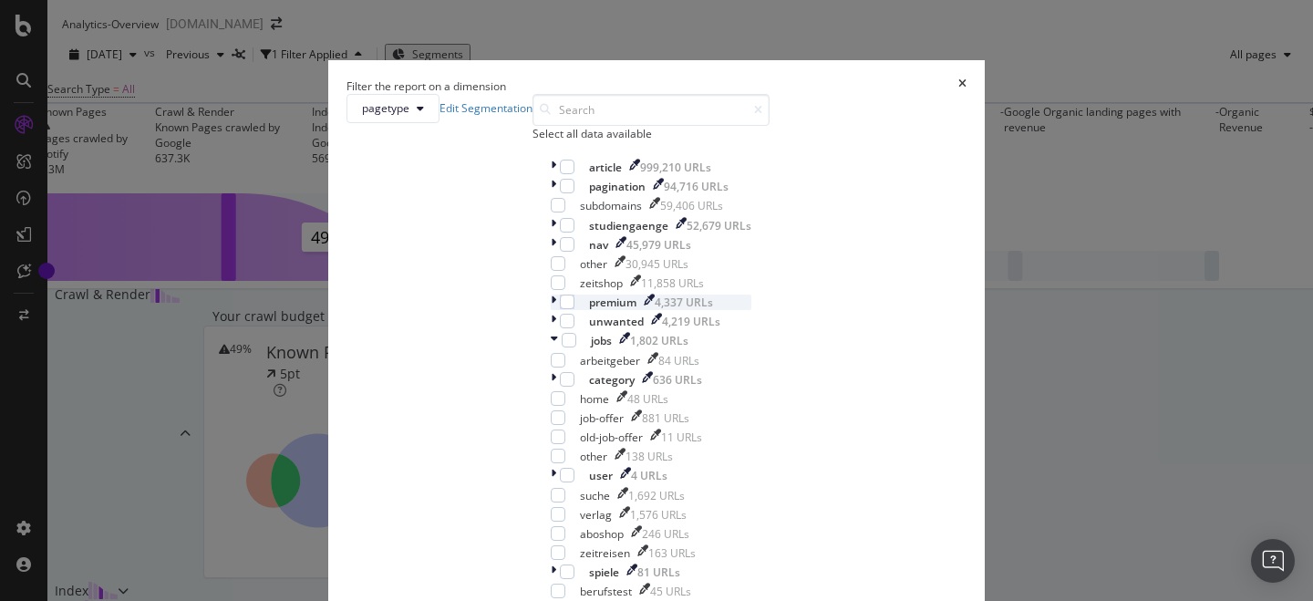
scroll to position [170, 0]
click at [551, 372] on icon "modal" at bounding box center [553, 380] width 5 height 16
click at [350, 5] on div "Filter the report on a dimension pagetype Edit Segmentation Select all data ava…" at bounding box center [656, 300] width 1313 height 601
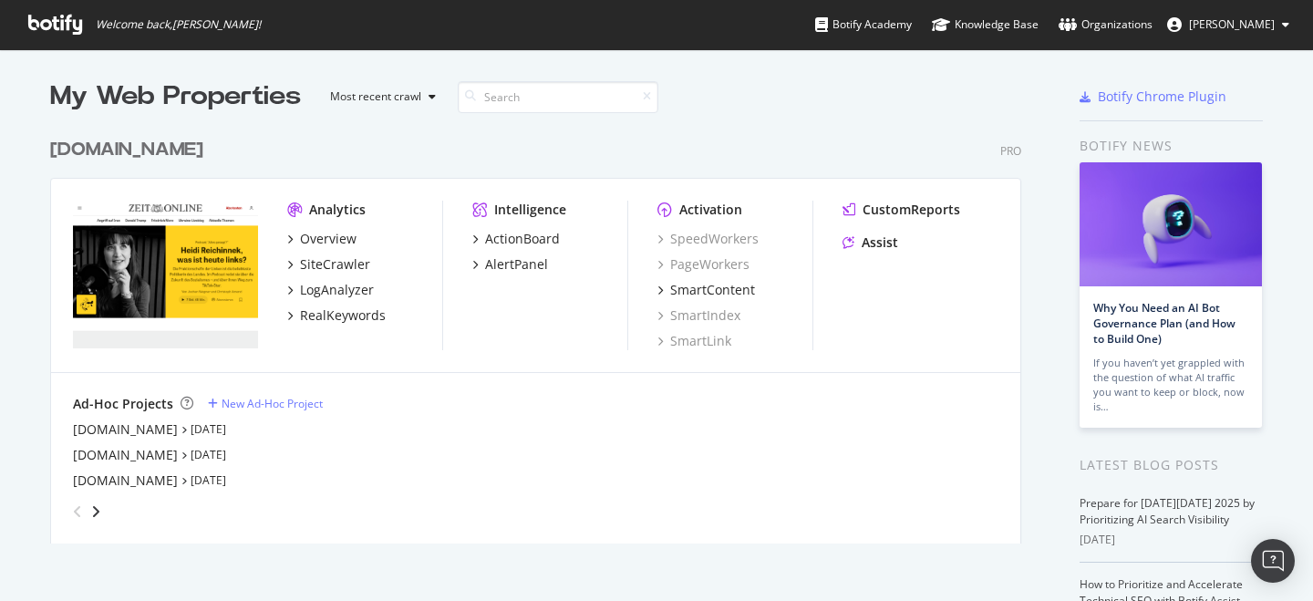
scroll to position [601, 1313]
